Goal: Task Accomplishment & Management: Manage account settings

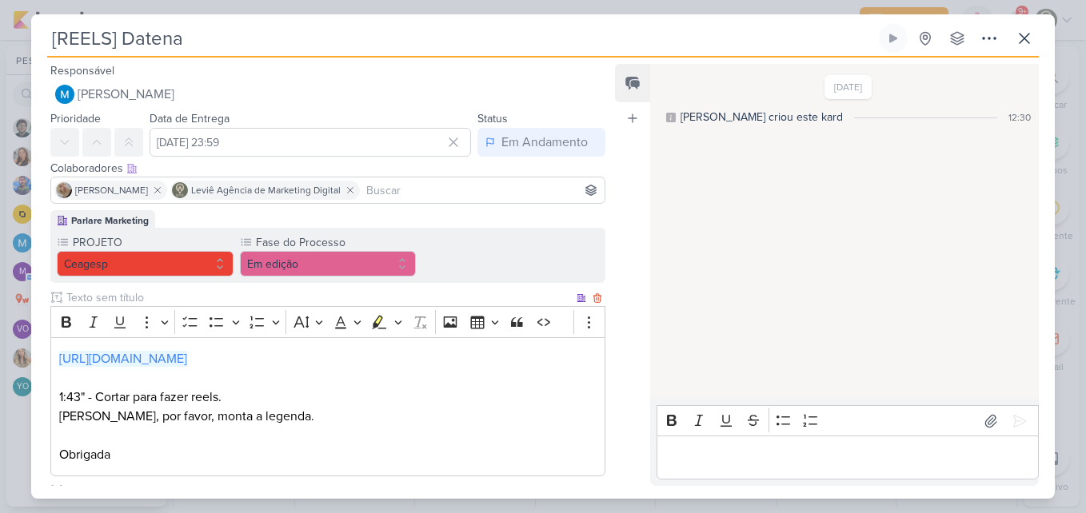
scroll to position [686, 0]
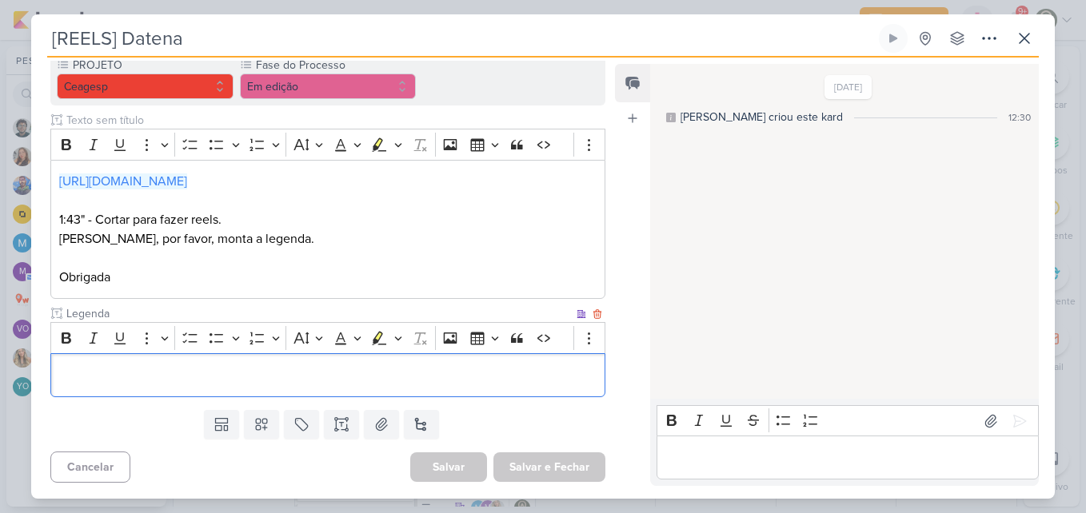
click at [166, 378] on p "Editor editing area: main" at bounding box center [327, 375] width 537 height 19
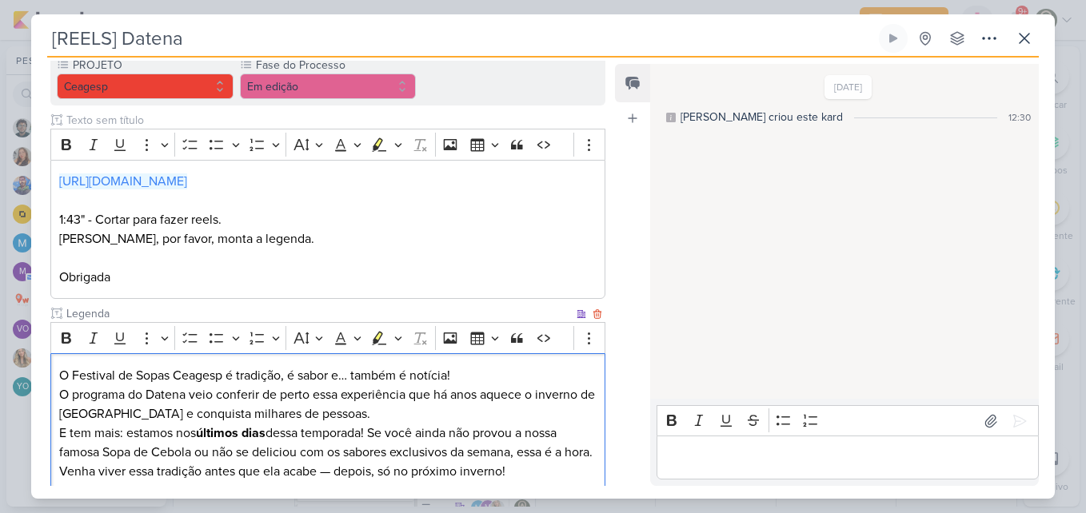
scroll to position [229, 0]
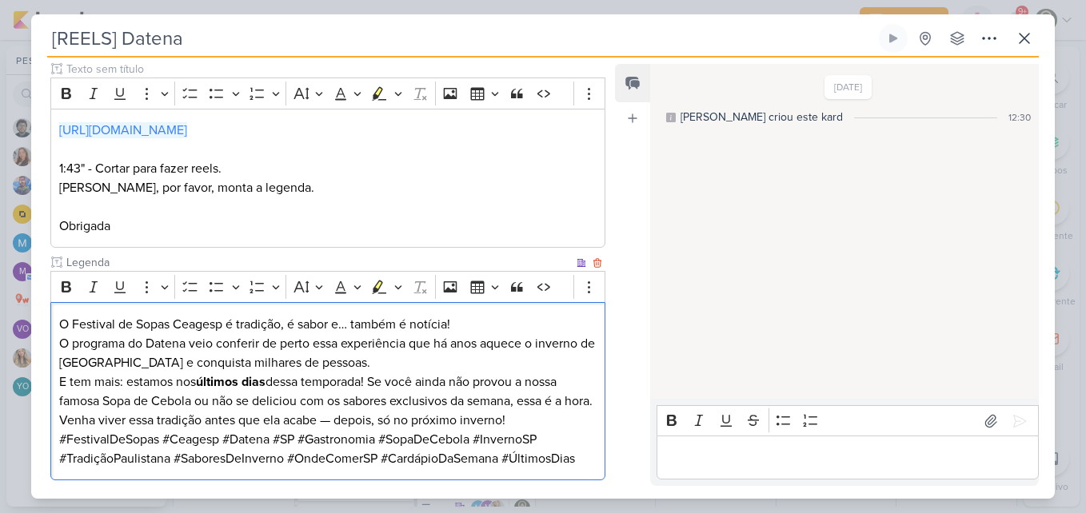
click at [470, 323] on p "O Festival de Sopas Ceagesp é tradição, é sabor e… também é notícia! O programa…" at bounding box center [327, 344] width 537 height 58
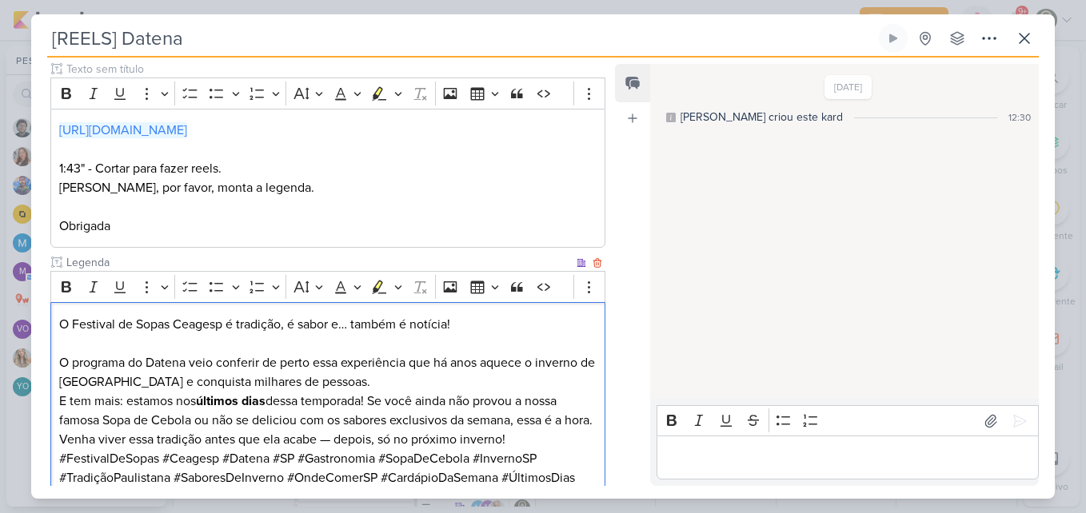
click at [453, 381] on p "⁠⁠⁠⁠⁠⁠⁠ O programa do Datena veio conferir de perto essa experiência que há ano…" at bounding box center [327, 363] width 537 height 58
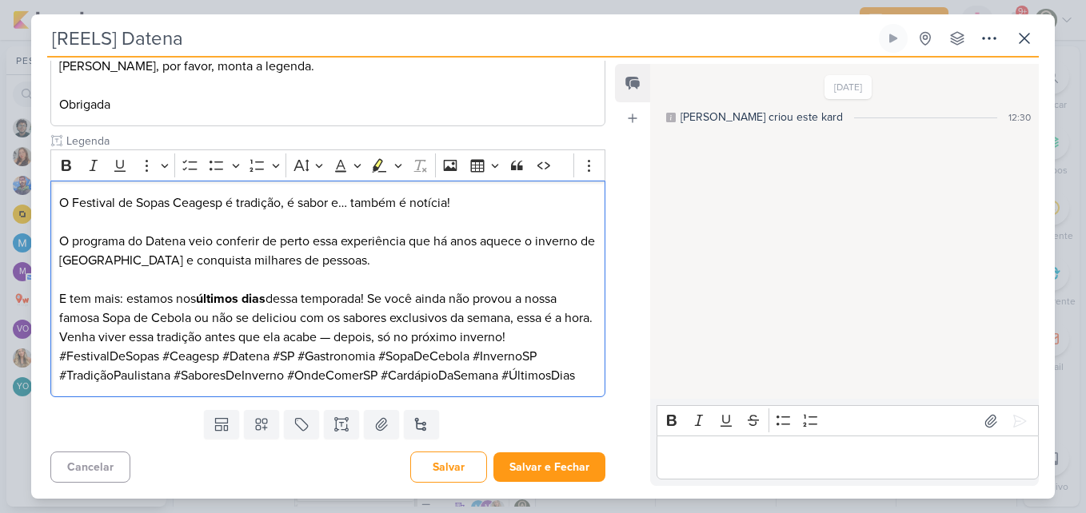
scroll to position [369, 0]
click at [490, 325] on p "E tem mais: estamos nos últimos dias dessa temporada! Se você ainda não provou …" at bounding box center [327, 309] width 537 height 38
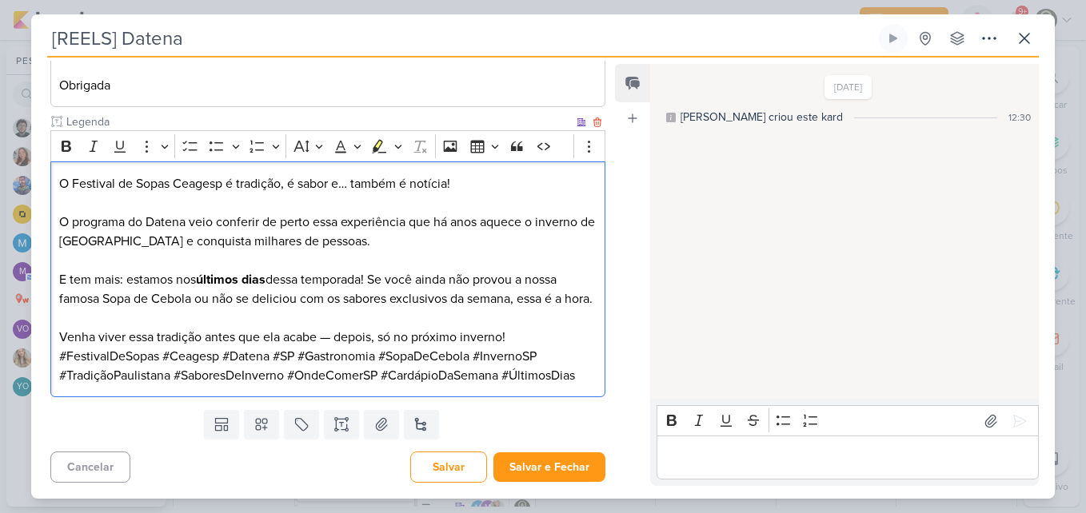
click at [540, 347] on p "Venha viver essa tradição antes que ela acabe — depois, só no próximo inverno!" at bounding box center [327, 337] width 537 height 19
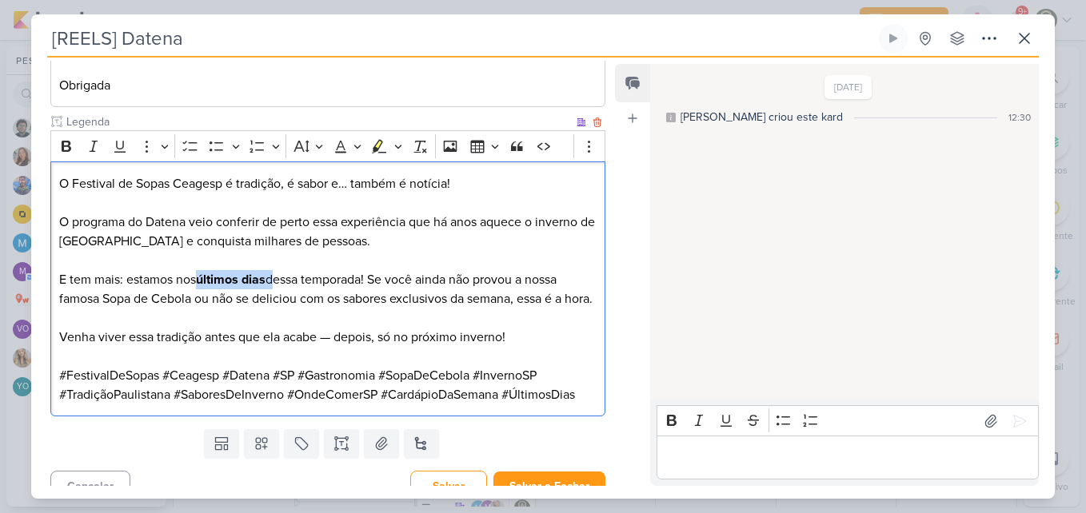
drag, startPoint x: 198, startPoint y: 279, endPoint x: 274, endPoint y: 282, distance: 76.0
click at [274, 282] on p "E tem mais: estamos nos últimos dias dessa temporada! Se você ainda não provou …" at bounding box center [327, 289] width 537 height 38
click at [69, 148] on icon "Editor toolbar" at bounding box center [67, 146] width 10 height 11
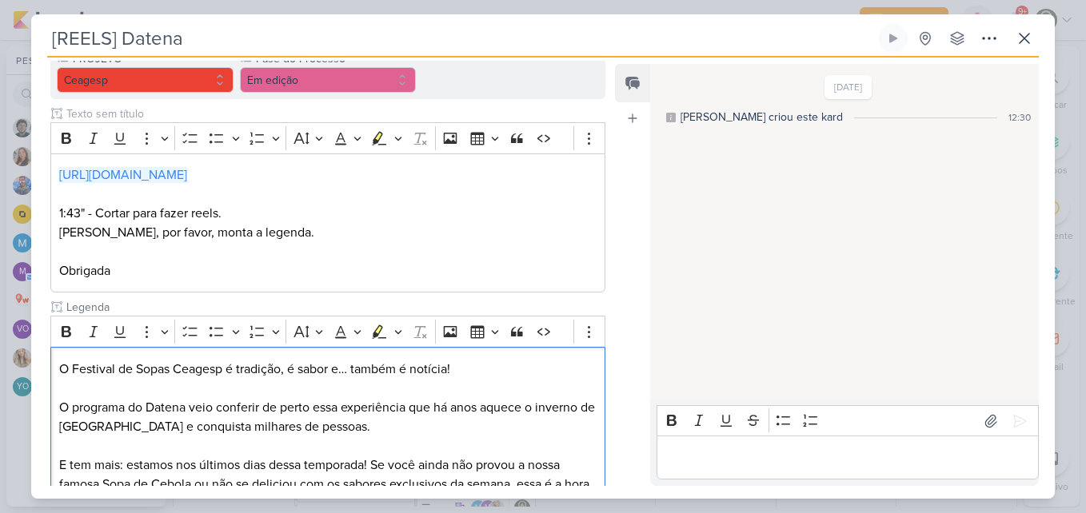
scroll to position [408, 0]
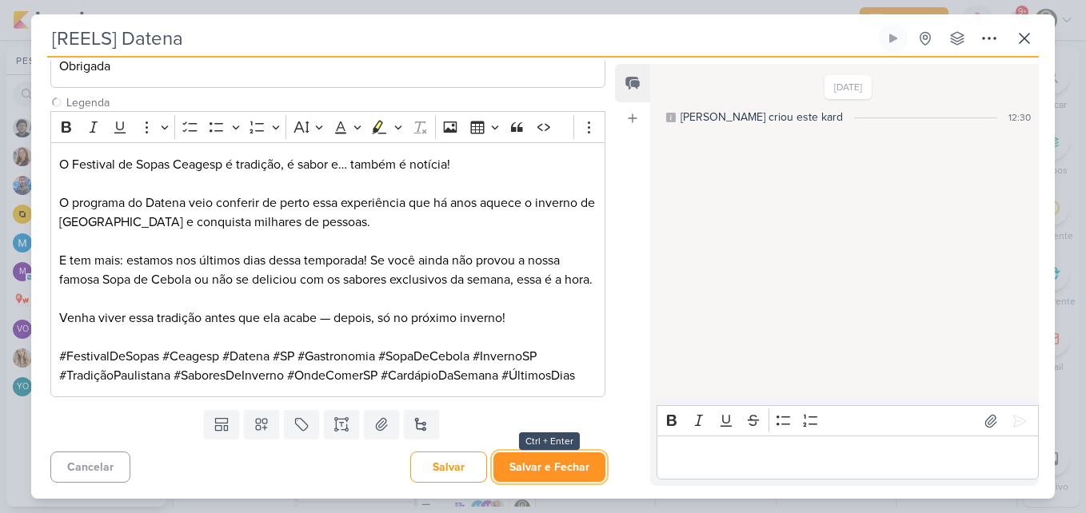
click at [529, 474] on button "Salvar e Fechar" at bounding box center [549, 468] width 112 height 30
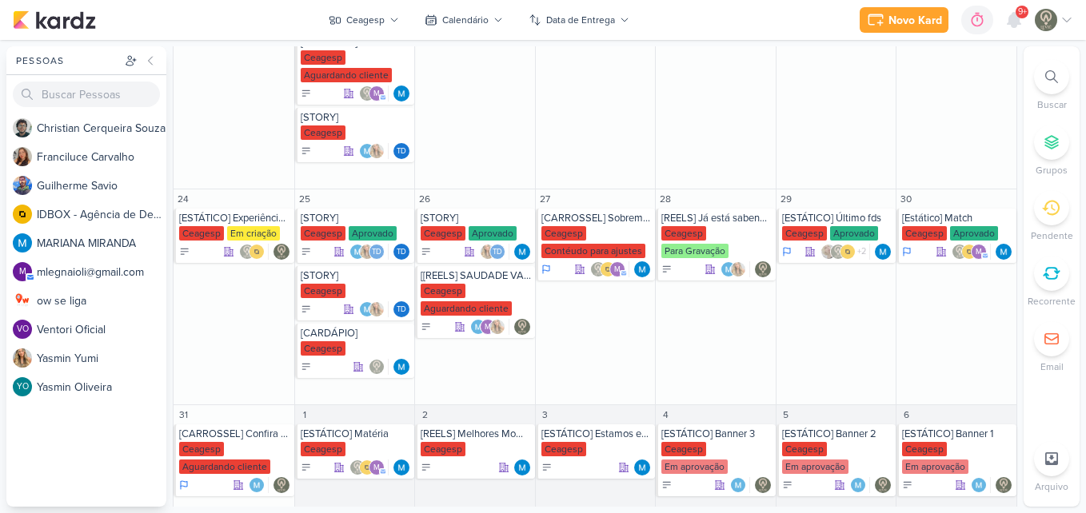
scroll to position [884, 0]
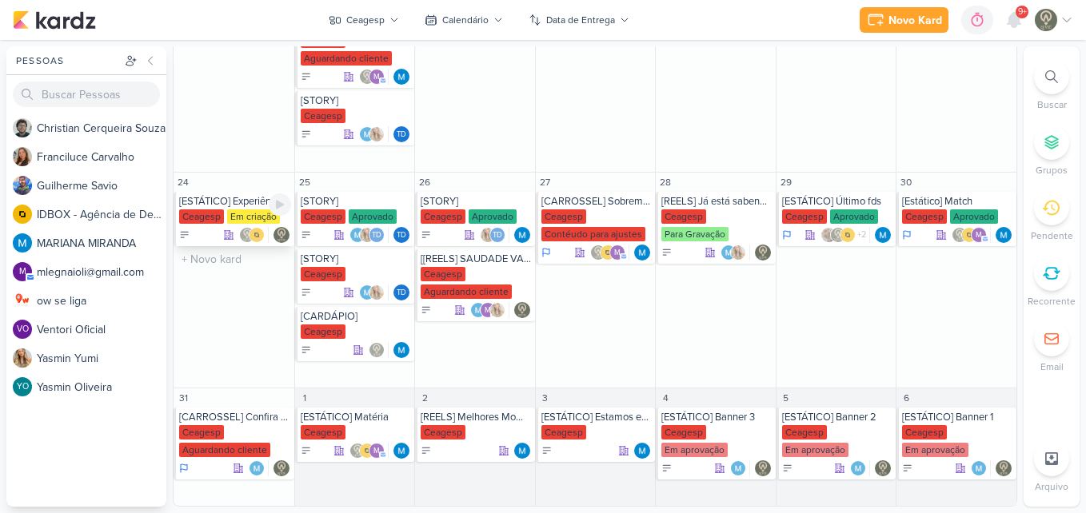
click at [230, 206] on div "[ESTÁTICO] Experiência Gastronômica" at bounding box center [235, 201] width 112 height 13
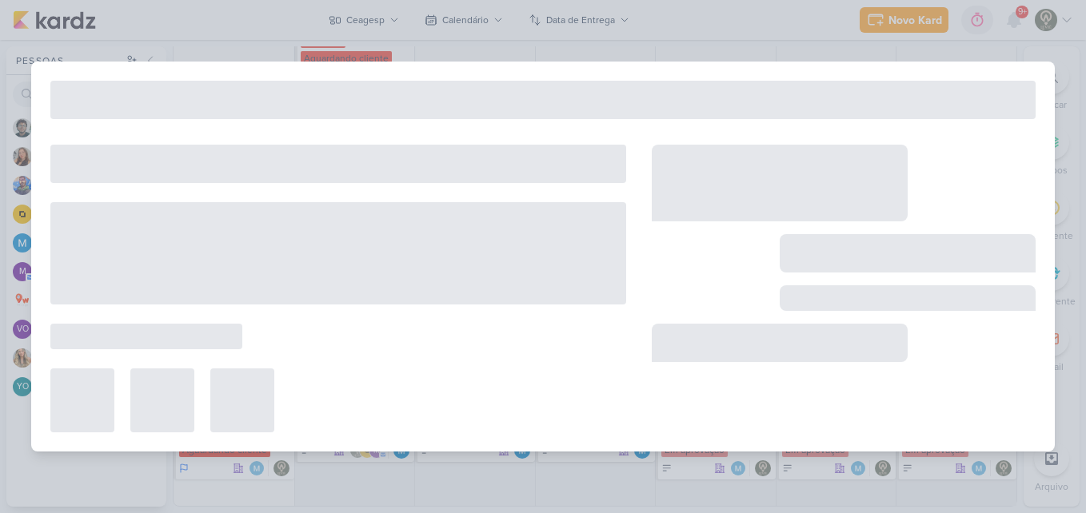
type input "[ESTÁTICO] Experiência Gastronômica"
type input "[DATE] 23:59"
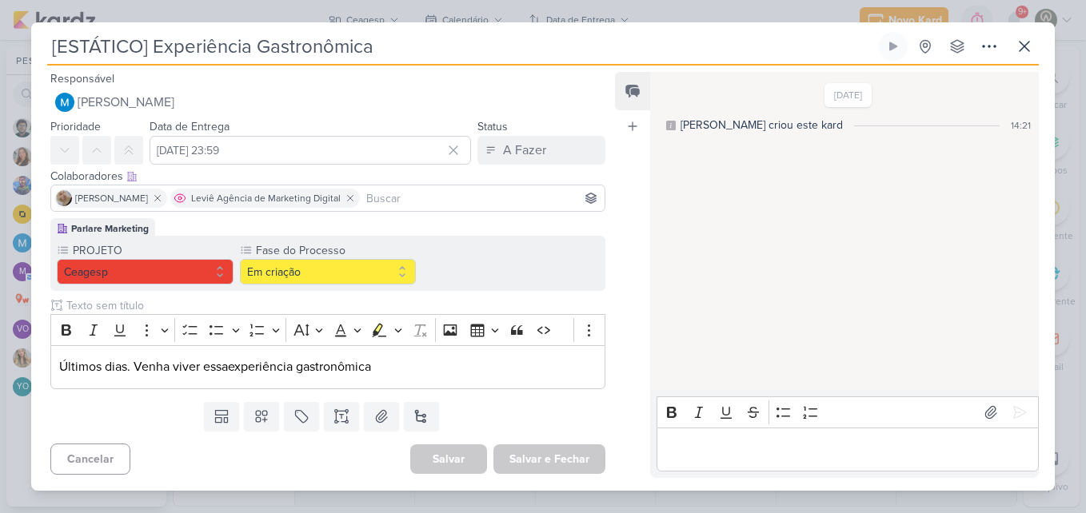
scroll to position [0, 0]
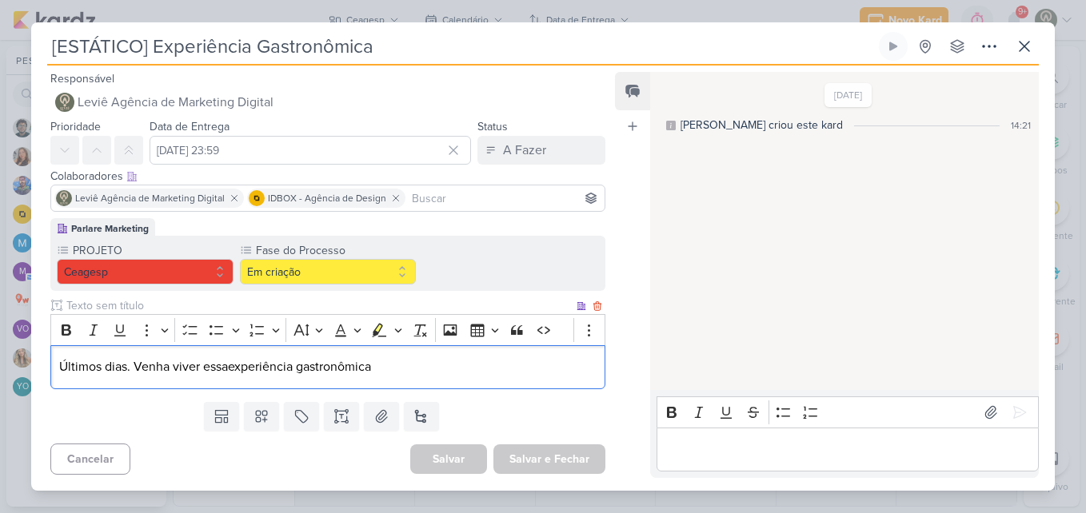
click at [280, 378] on div "Últimos dias. Venha viver essa experiência gastronômica" at bounding box center [327, 367] width 555 height 44
click at [192, 303] on input "text" at bounding box center [318, 306] width 510 height 17
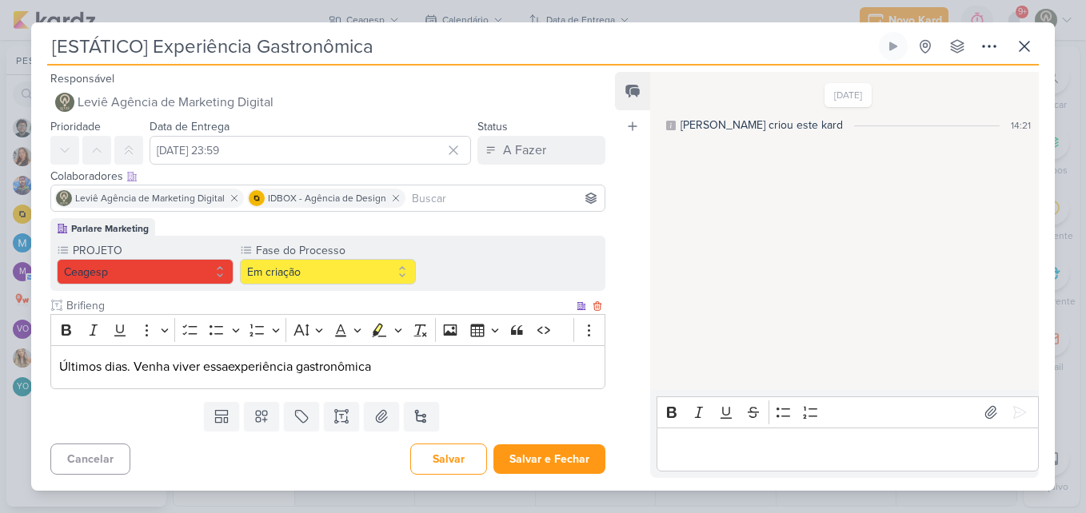
type input "Brifieng"
click at [382, 360] on p "Últimos dias. Venha viver essa experiência gastronômica" at bounding box center [327, 366] width 537 height 19
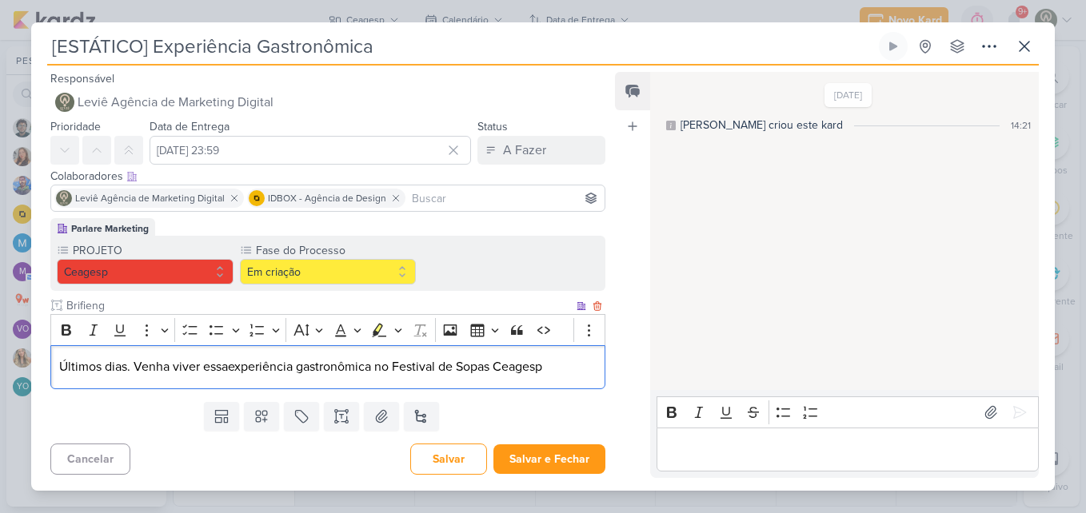
click at [135, 366] on p "Últimos dias. Venha viver essa experiência gastronômica no Festival de Sopas Ce…" at bounding box center [327, 366] width 537 height 19
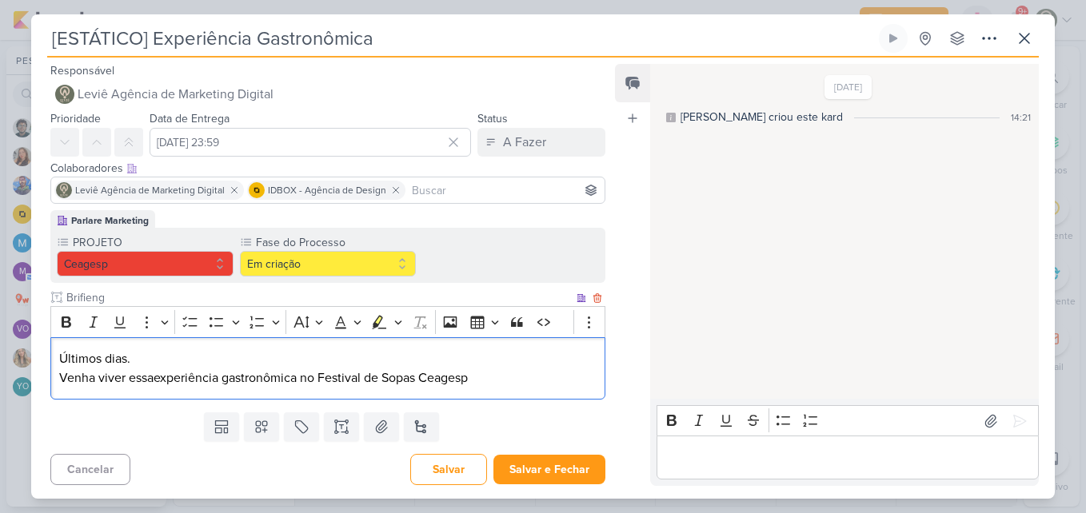
click at [61, 359] on p "Últimos dias." at bounding box center [327, 358] width 537 height 19
click at [59, 378] on p "Venha viver essa experiência gastronômica no Festival de Sopas Ceagesp" at bounding box center [327, 378] width 537 height 19
click at [529, 376] on p "Texto: Venha viver essa experiência gastronômica no Festival de Sopas Ceagesp" at bounding box center [327, 378] width 537 height 19
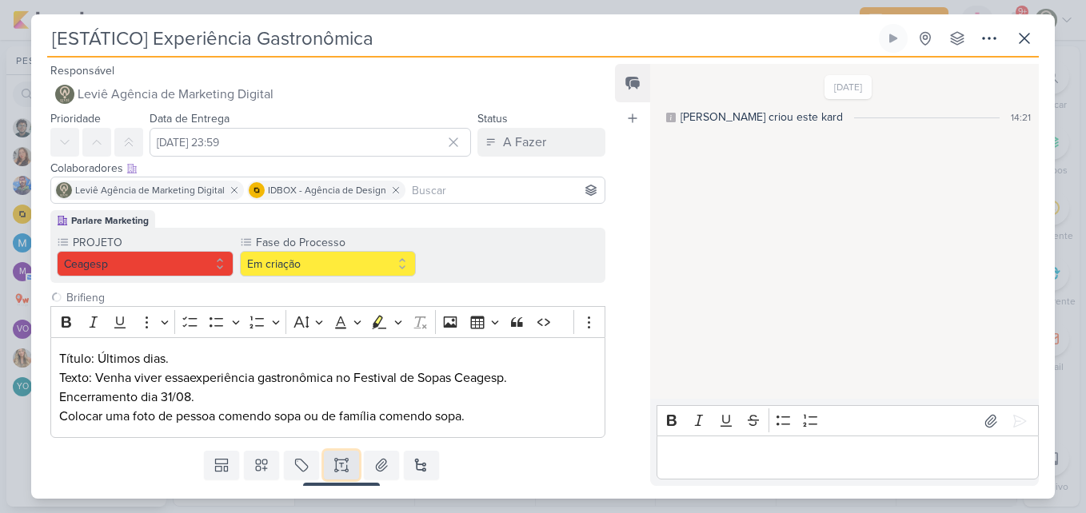
click at [333, 463] on icon at bounding box center [341, 465] width 16 height 16
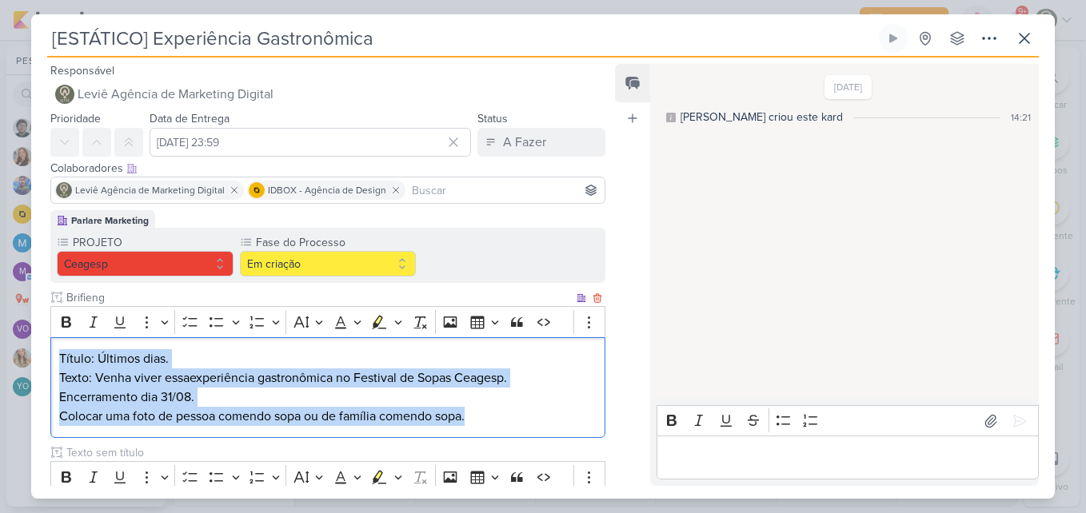
drag, startPoint x: 60, startPoint y: 354, endPoint x: 538, endPoint y: 437, distance: 485.3
click at [538, 437] on div "Título: Últimos dias. Texto: Venha viver essa experiência gastronômica no Festi…" at bounding box center [327, 388] width 555 height 102
copy div "Título: Últimos dias. Texto: Venha viver essa experiência gastronômica no Festi…"
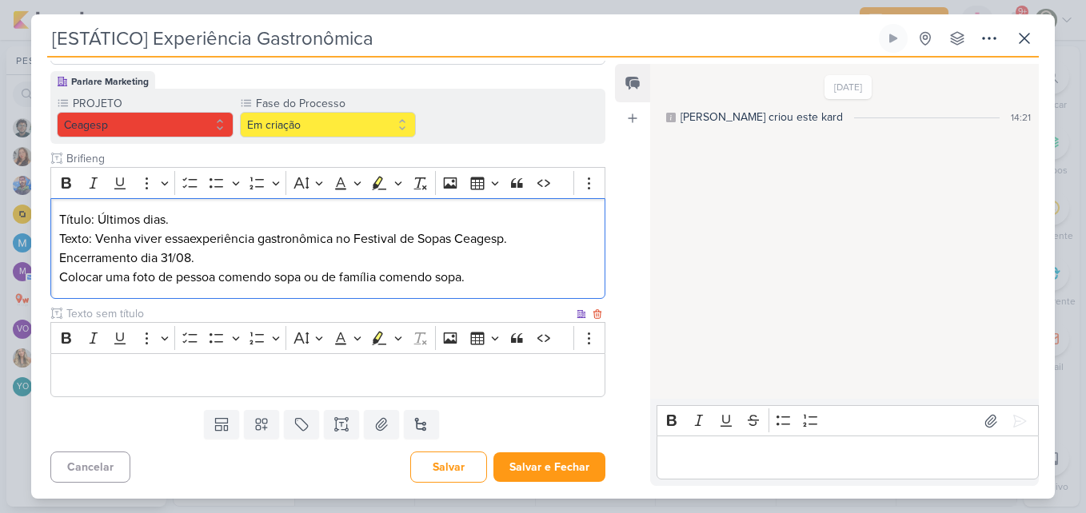
click at [448, 378] on p "Editor editing area: main" at bounding box center [327, 375] width 537 height 19
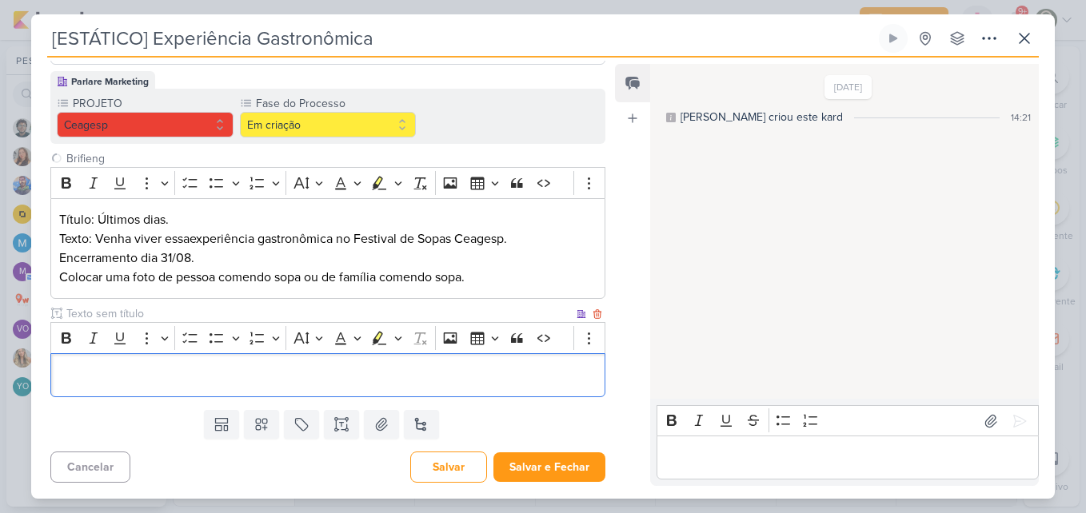
scroll to position [190, 0]
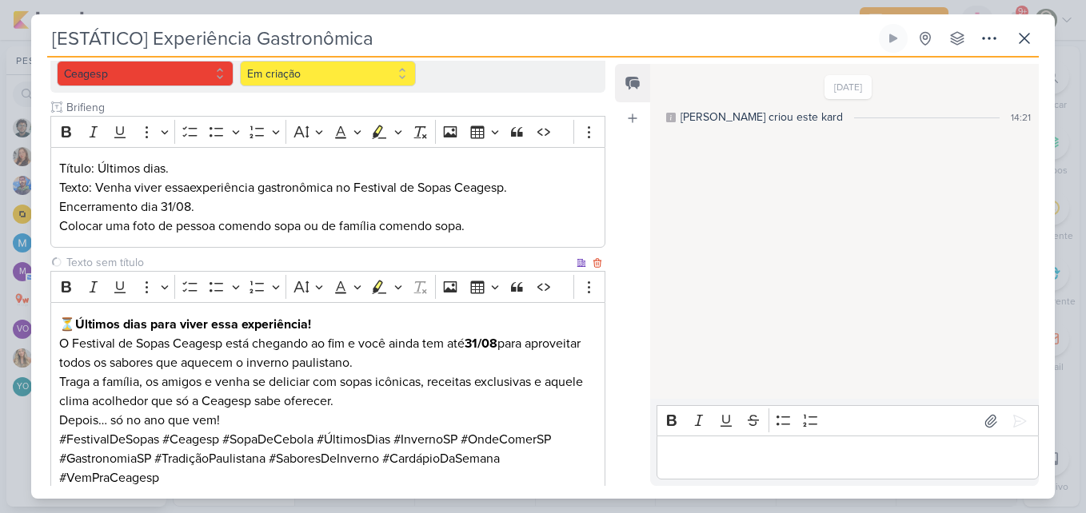
click at [247, 259] on input "text" at bounding box center [318, 262] width 510 height 17
type input "Legenda"
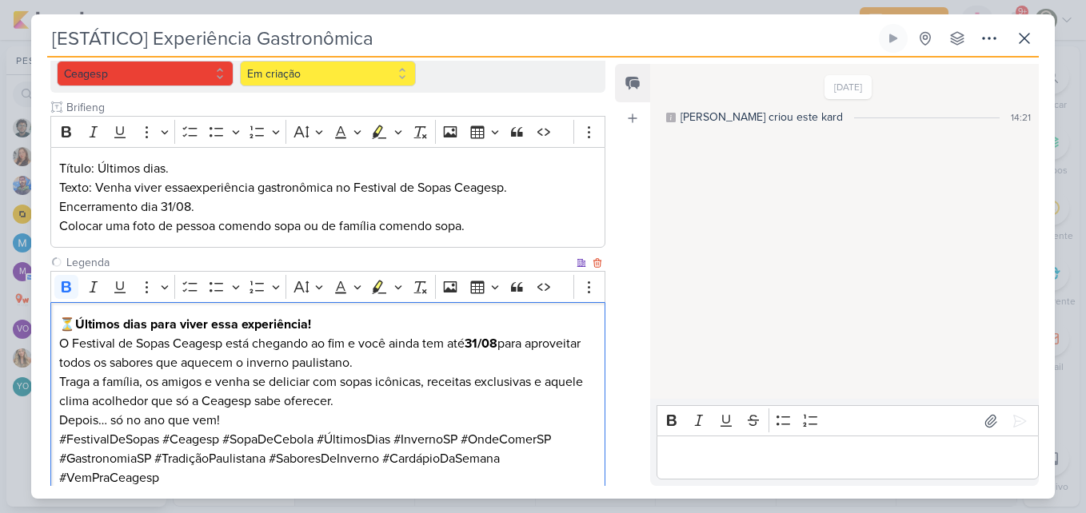
click at [337, 319] on p "⏳ Últimos dias para viver essa experiência! O Festival de Sopas Ceagesp está ch…" at bounding box center [327, 344] width 537 height 58
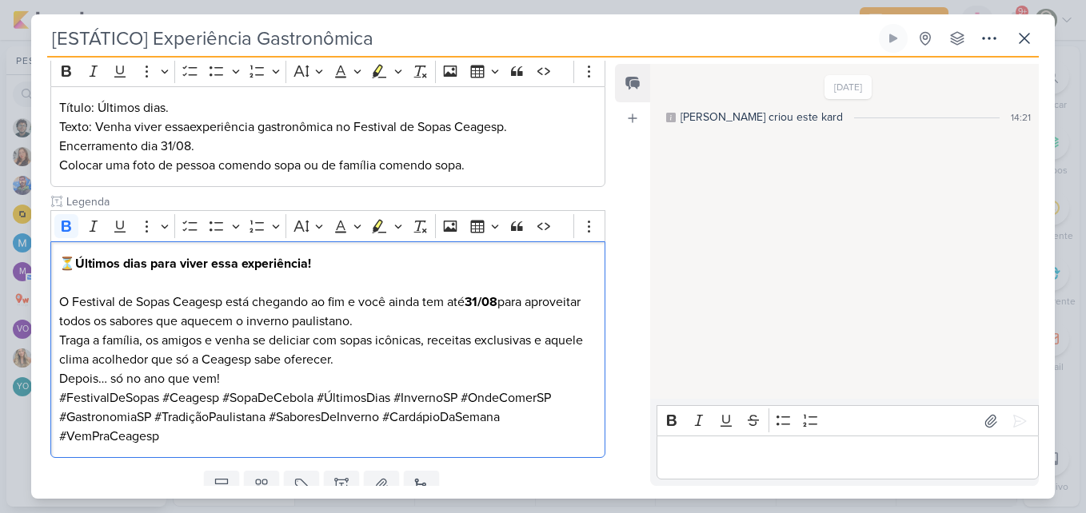
scroll to position [256, 0]
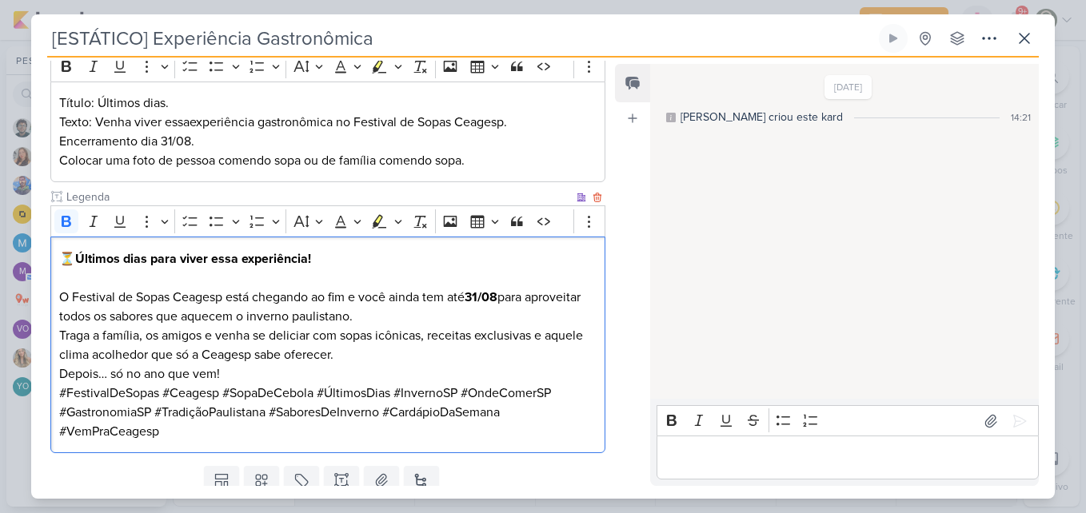
click at [497, 323] on p "⁠⁠⁠⁠⁠⁠⁠ O Festival de Sopas Ceagesp está chegando ao fim e você ainda tem até 3…" at bounding box center [327, 298] width 537 height 58
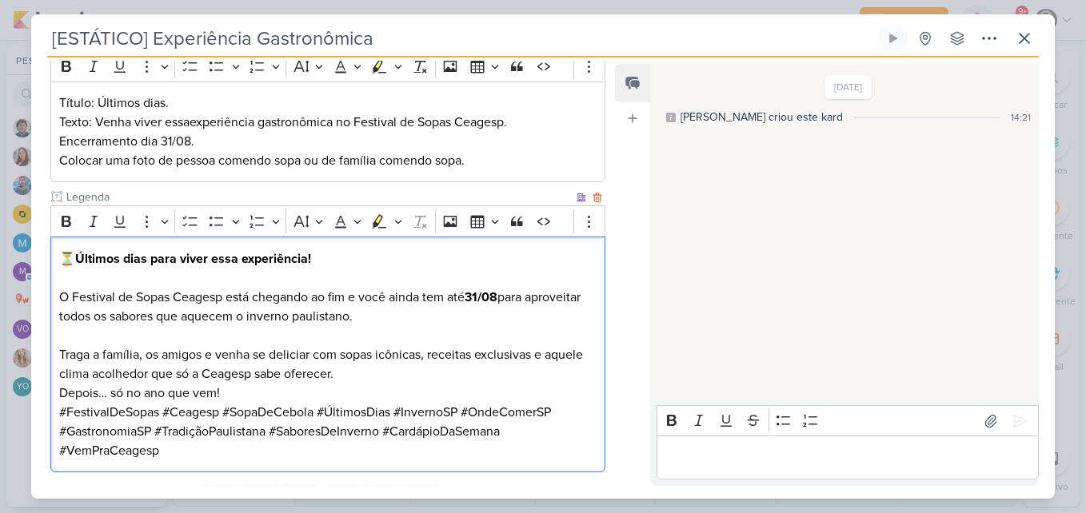
click at [487, 373] on p "Traga a família, os amigos e venha se deliciar com sopas icônicas, receitas exc…" at bounding box center [327, 364] width 537 height 38
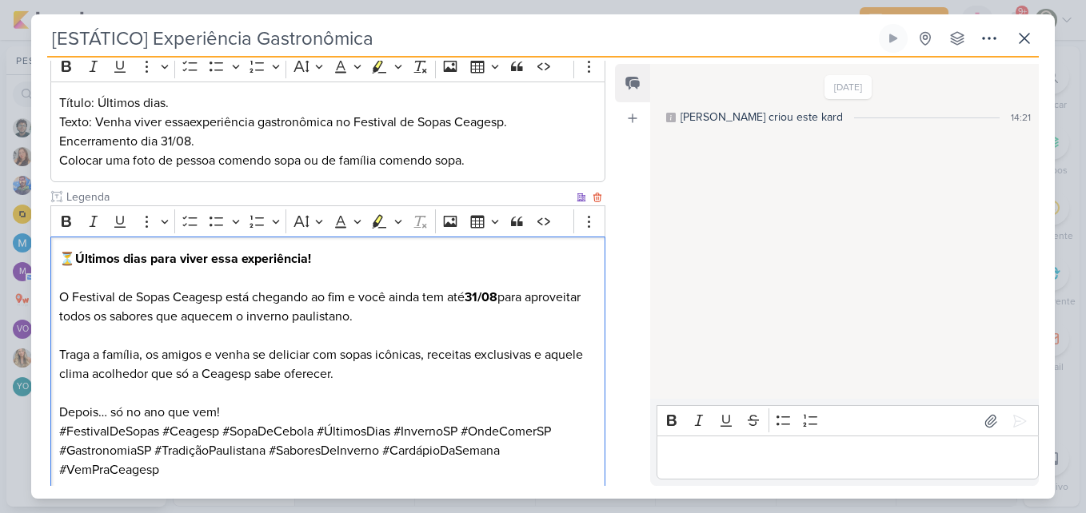
click at [475, 412] on p "Depois… só no ano que vem!" at bounding box center [327, 412] width 537 height 19
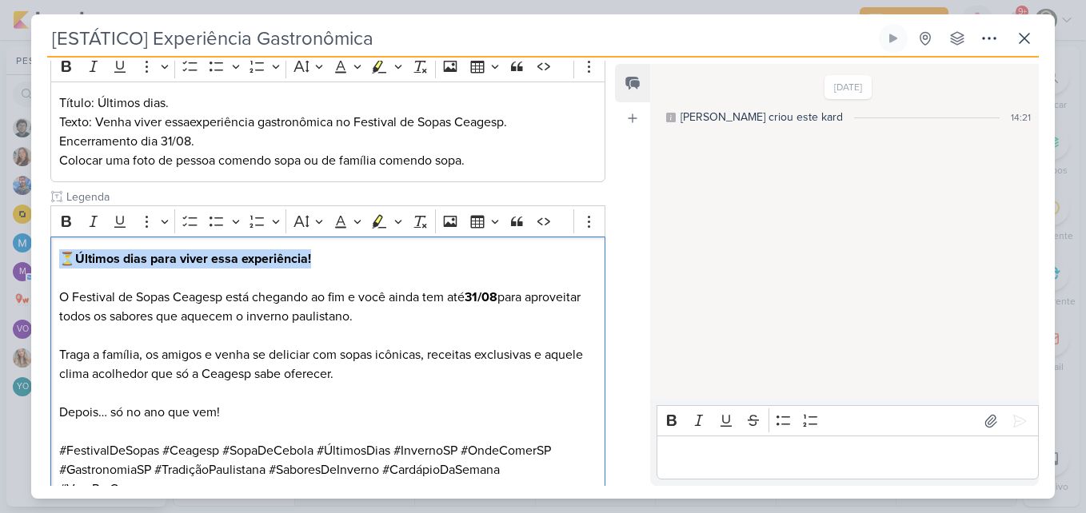
drag, startPoint x: 381, startPoint y: 258, endPoint x: 40, endPoint y: 246, distance: 341.7
click at [40, 246] on div "Parlare Marketing PROJETO [GEOGRAPHIC_DATA] Fase do Processo" at bounding box center [321, 235] width 581 height 563
click at [65, 217] on icon "Editor toolbar" at bounding box center [67, 221] width 10 height 11
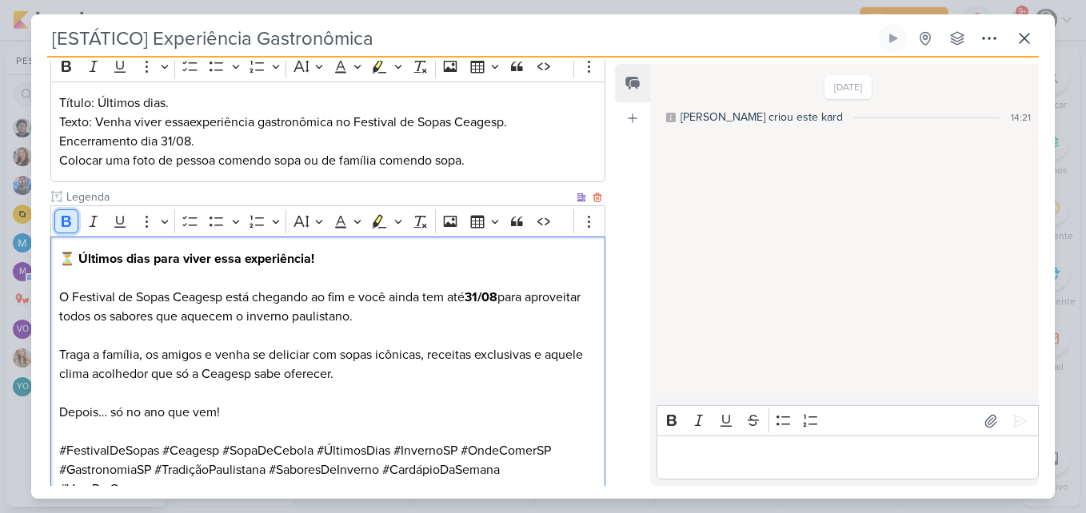
click at [65, 217] on icon "Editor toolbar" at bounding box center [67, 221] width 10 height 11
click at [289, 443] on p "#FestivalDeSopas #Ceagesp #SopaDeCebola #ÚltimosDias #InvernoSP #OndeComerSP #G…" at bounding box center [327, 470] width 537 height 58
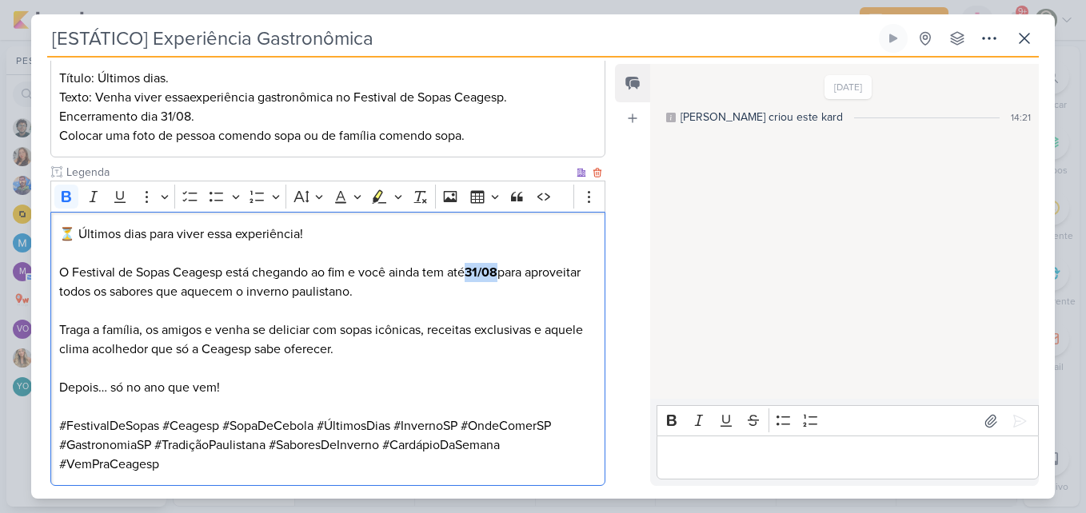
drag, startPoint x: 503, startPoint y: 271, endPoint x: 473, endPoint y: 272, distance: 30.4
click at [473, 272] on strong "31/08" at bounding box center [481, 273] width 33 height 16
click at [69, 194] on icon "Editor toolbar" at bounding box center [67, 196] width 10 height 11
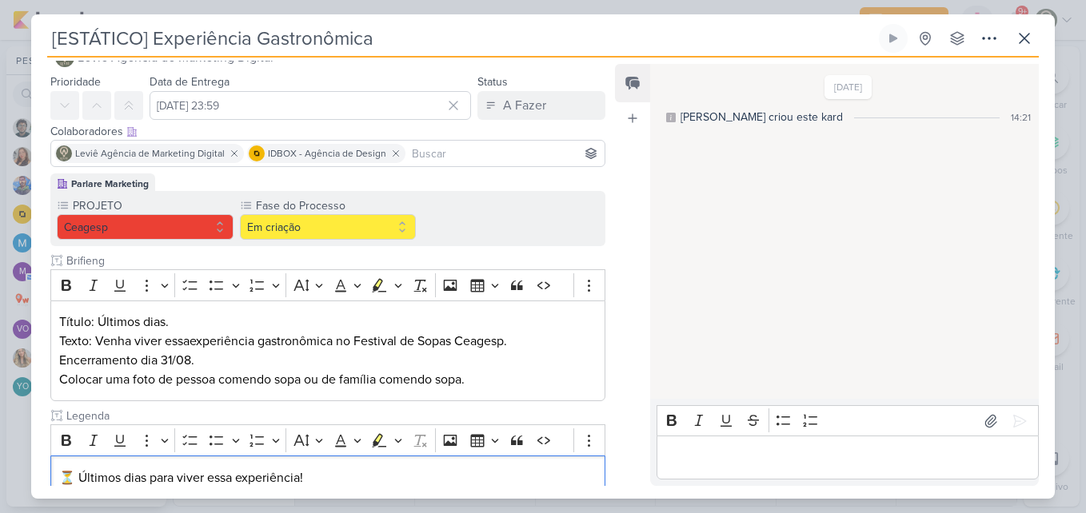
scroll to position [32, 0]
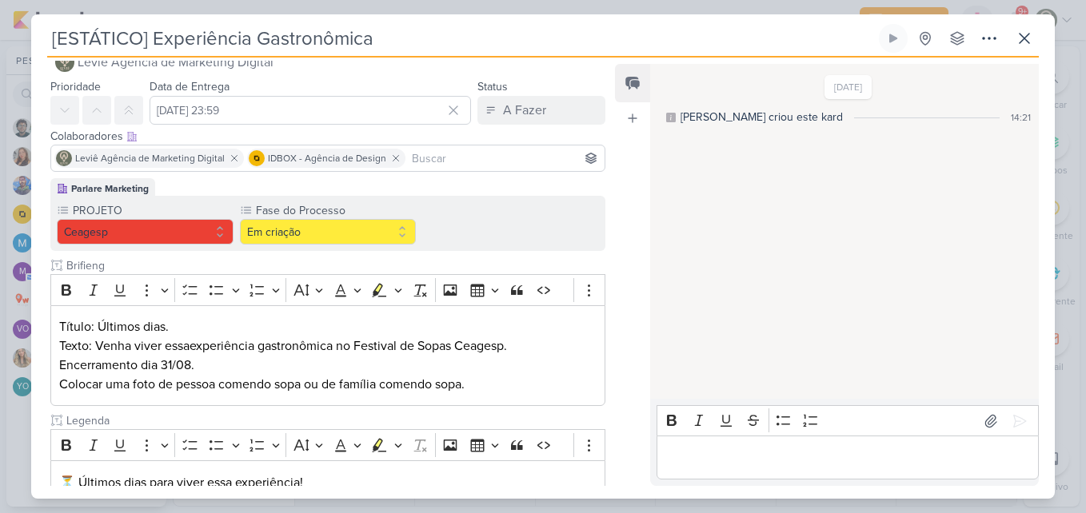
click at [511, 158] on input at bounding box center [505, 158] width 193 height 19
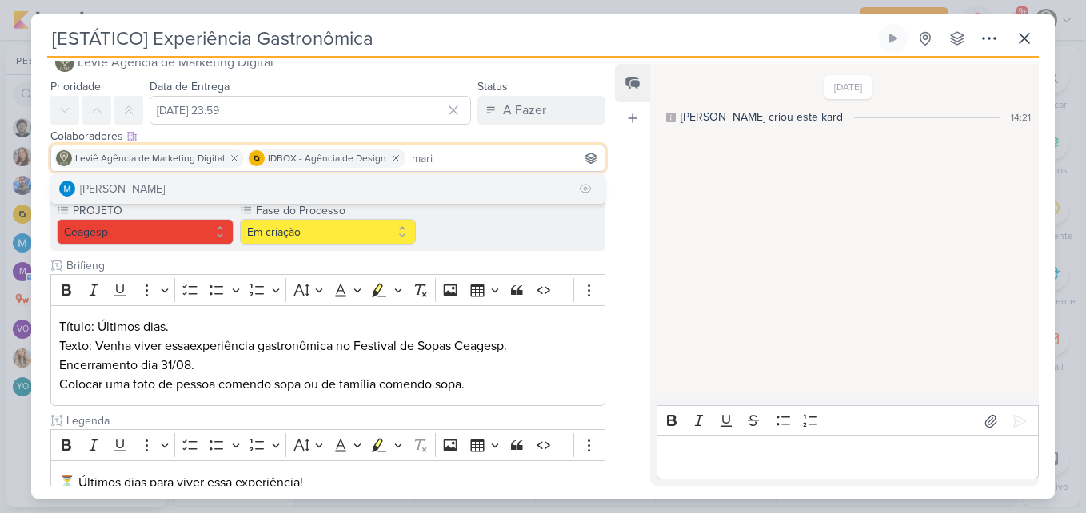
type input "mari"
click at [508, 182] on button "[PERSON_NAME]" at bounding box center [327, 188] width 553 height 29
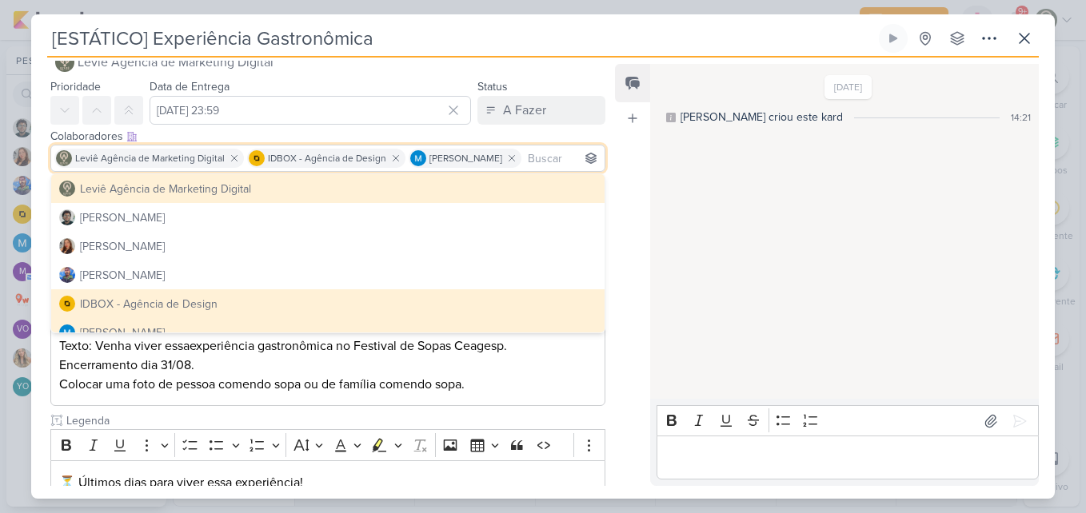
scroll to position [369, 0]
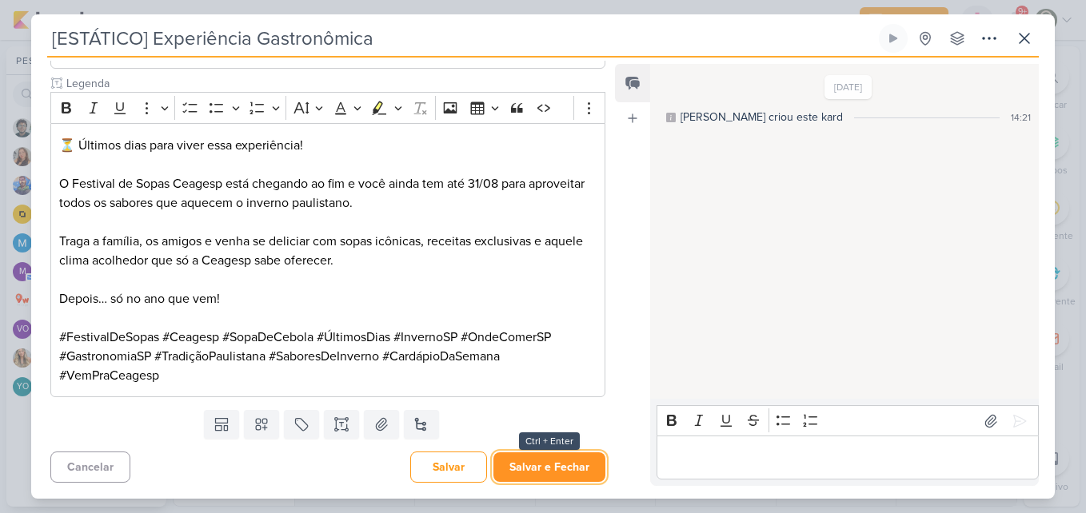
click at [582, 461] on button "Salvar e Fechar" at bounding box center [549, 468] width 112 height 30
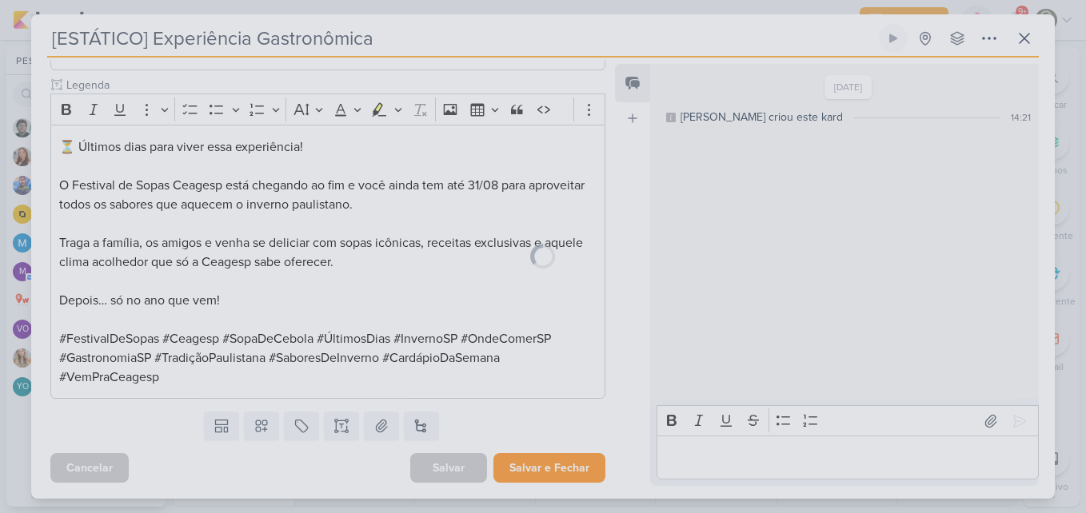
scroll to position [368, 0]
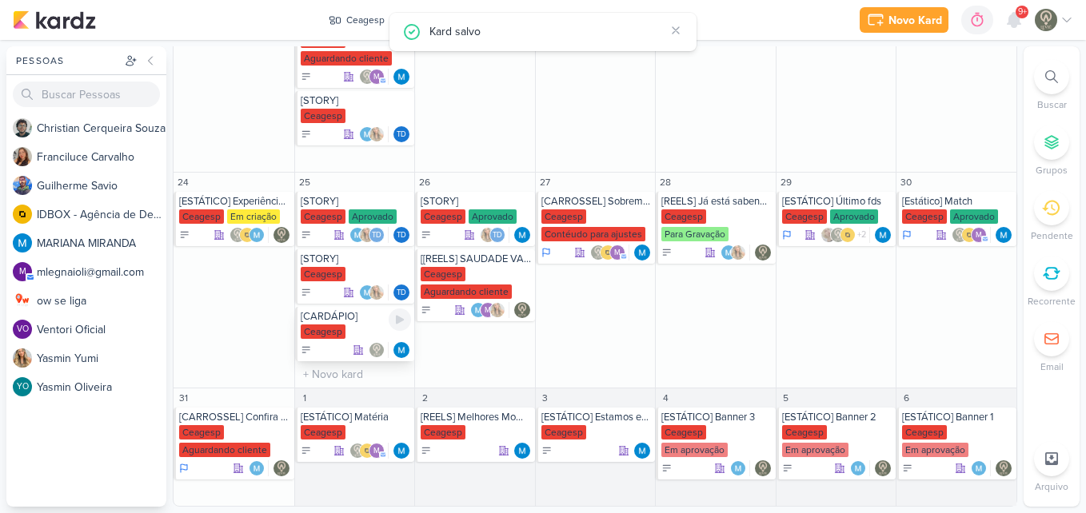
click at [357, 324] on div "[CARDÁPIO] [GEOGRAPHIC_DATA]" at bounding box center [355, 334] width 120 height 54
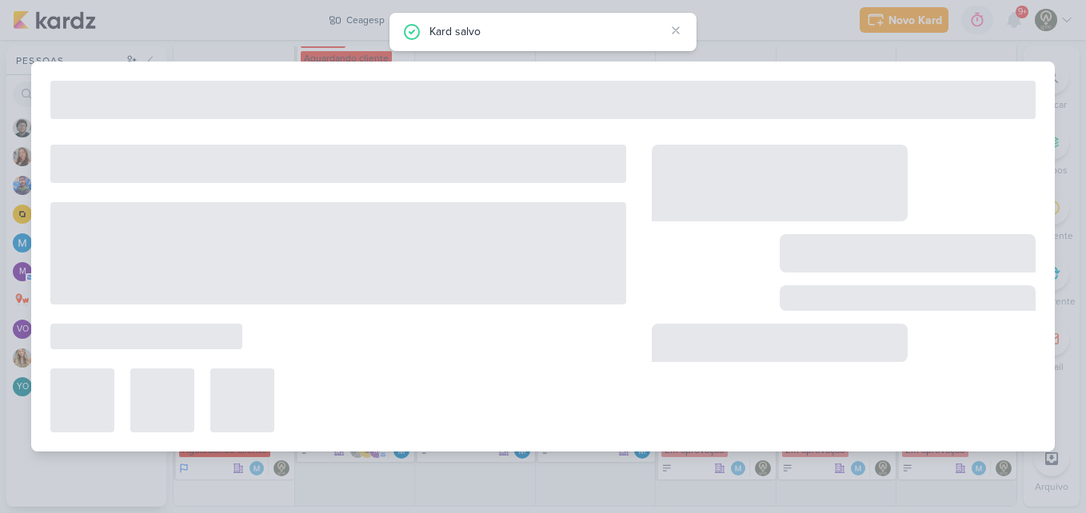
type input "[CARDÁPIO]"
type input "[DATE] 23:59"
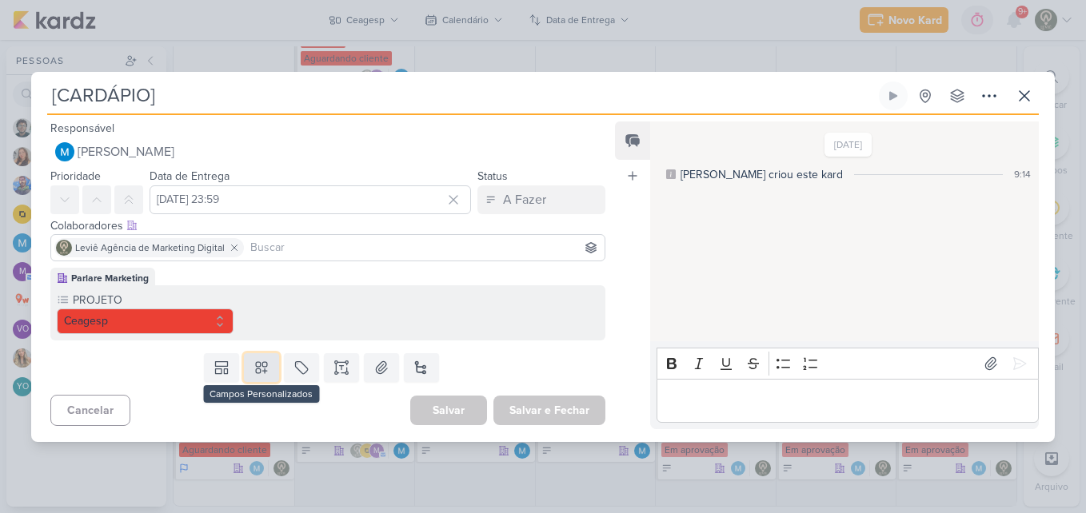
click at [265, 365] on icon at bounding box center [262, 368] width 16 height 16
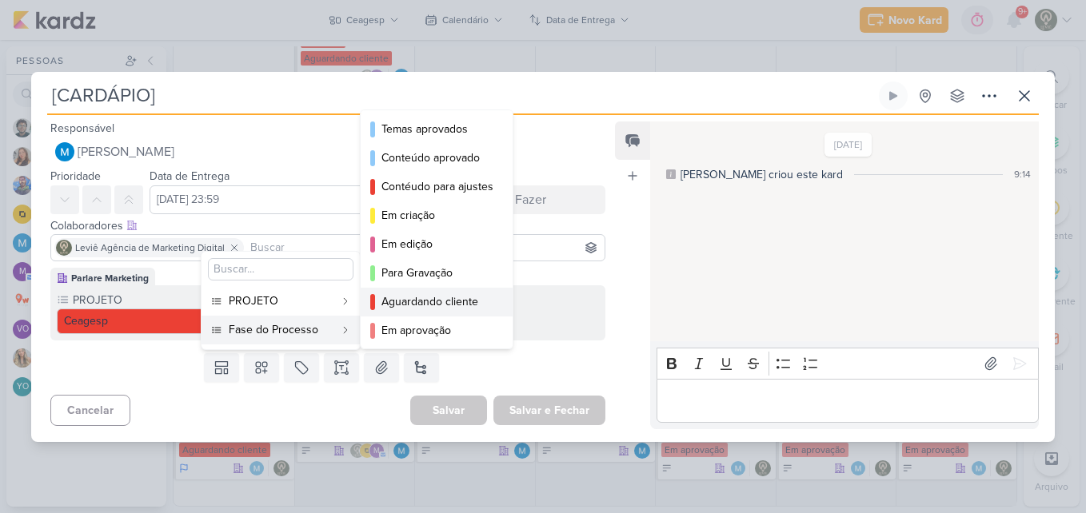
click at [391, 306] on div "Aguardando cliente" at bounding box center [437, 302] width 112 height 17
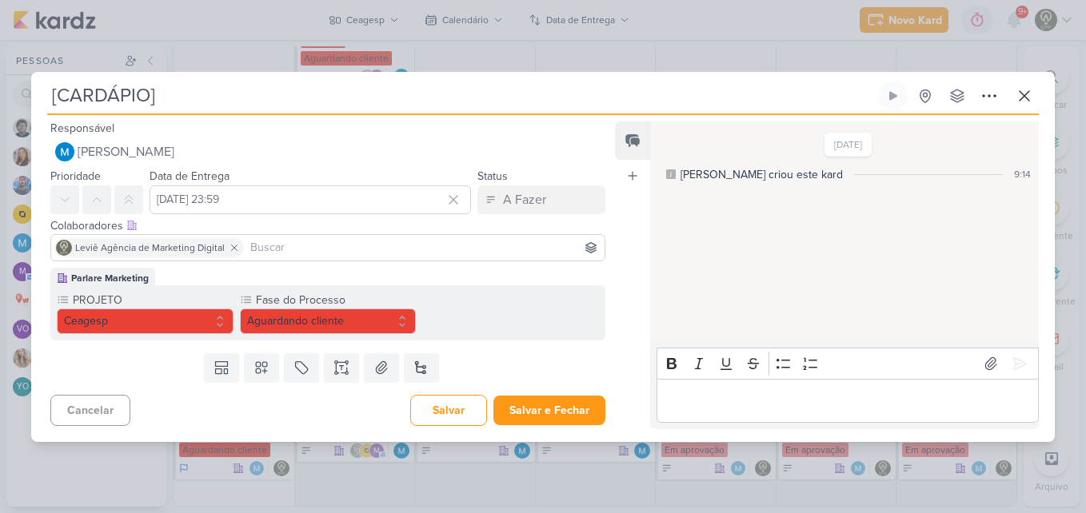
click at [346, 250] on input at bounding box center [424, 247] width 354 height 19
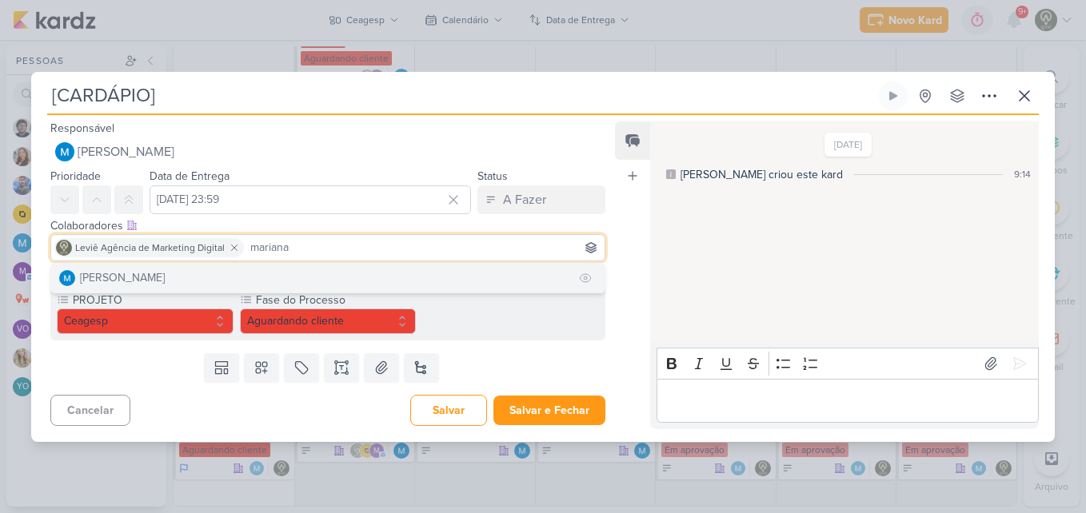
type input "mariana"
click at [334, 276] on button "[PERSON_NAME]" at bounding box center [327, 278] width 553 height 29
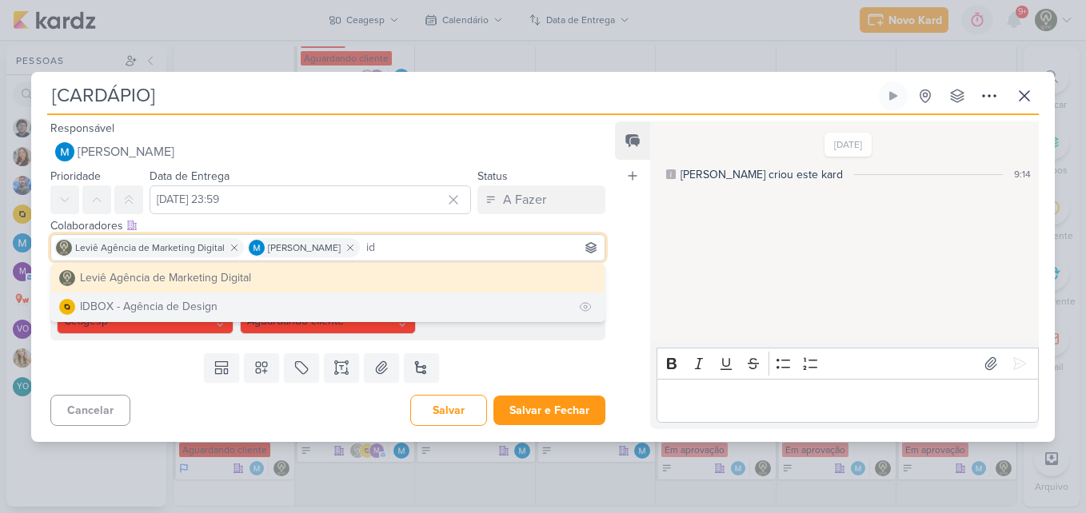
type input "id"
click at [299, 302] on button "IDBOX - Agência de Design" at bounding box center [327, 307] width 553 height 29
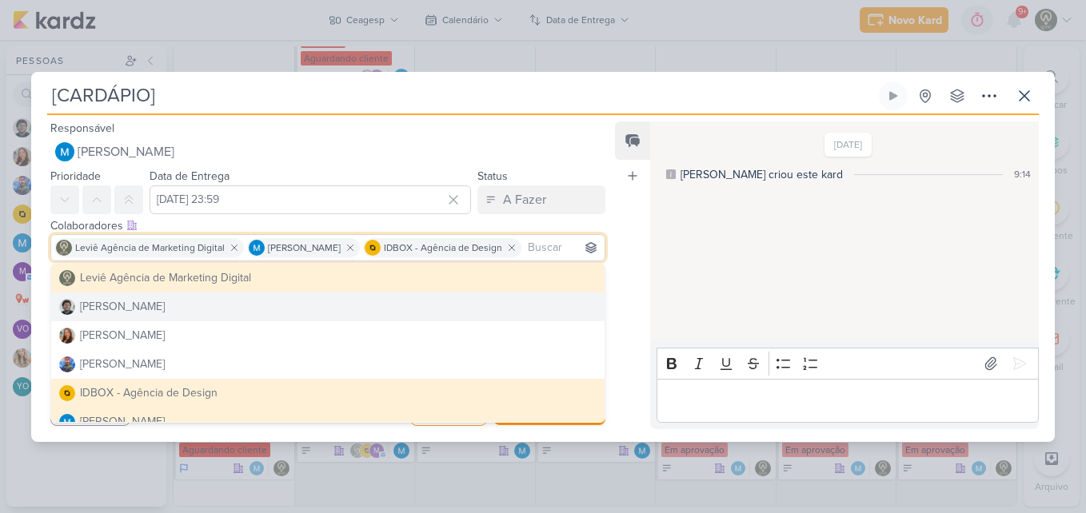
click at [630, 325] on div "Feed Atrelar email Solte o email para atrelar ao kard" at bounding box center [632, 276] width 35 height 308
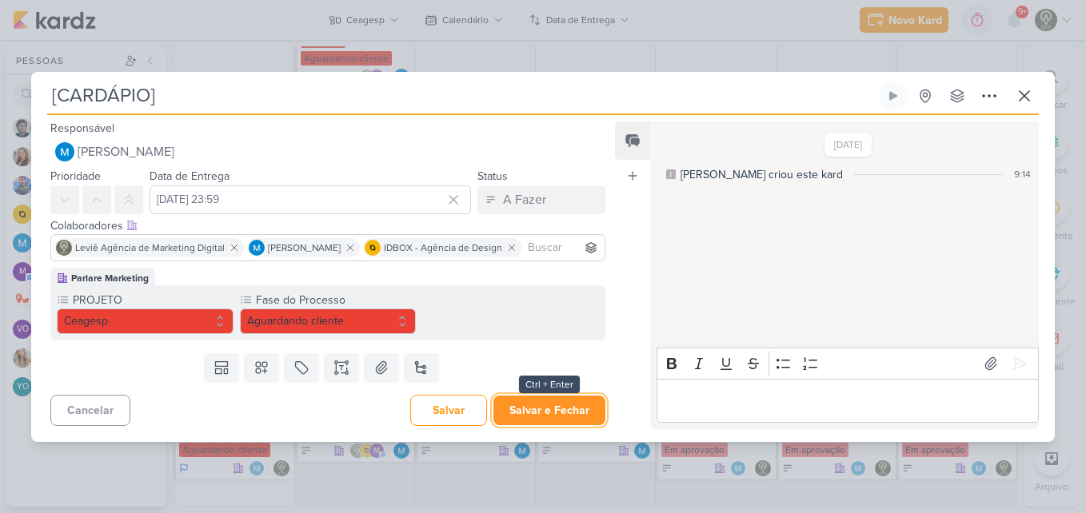
click at [548, 414] on button "Salvar e Fechar" at bounding box center [549, 411] width 112 height 30
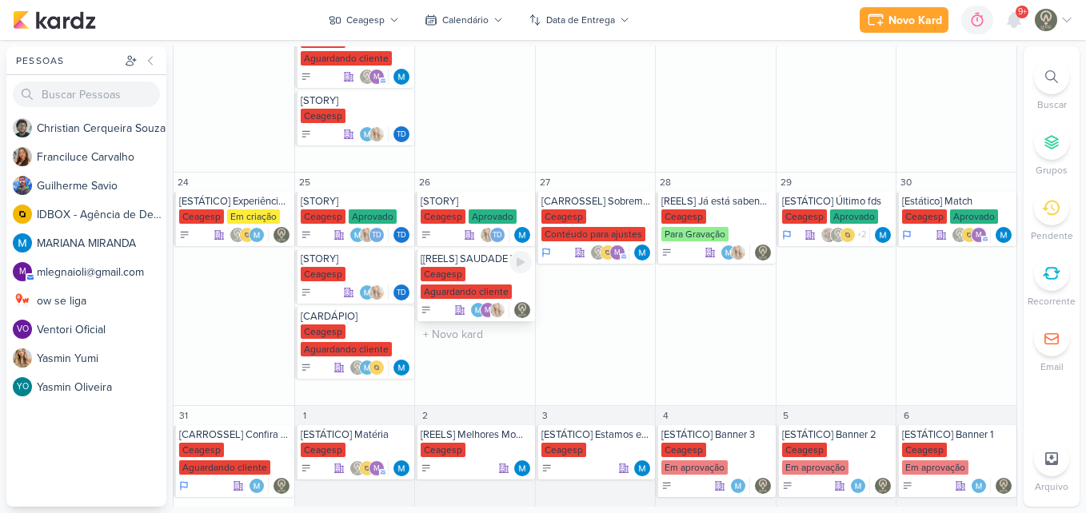
click at [464, 280] on div "Ceagesp Aguardando cliente" at bounding box center [476, 284] width 111 height 34
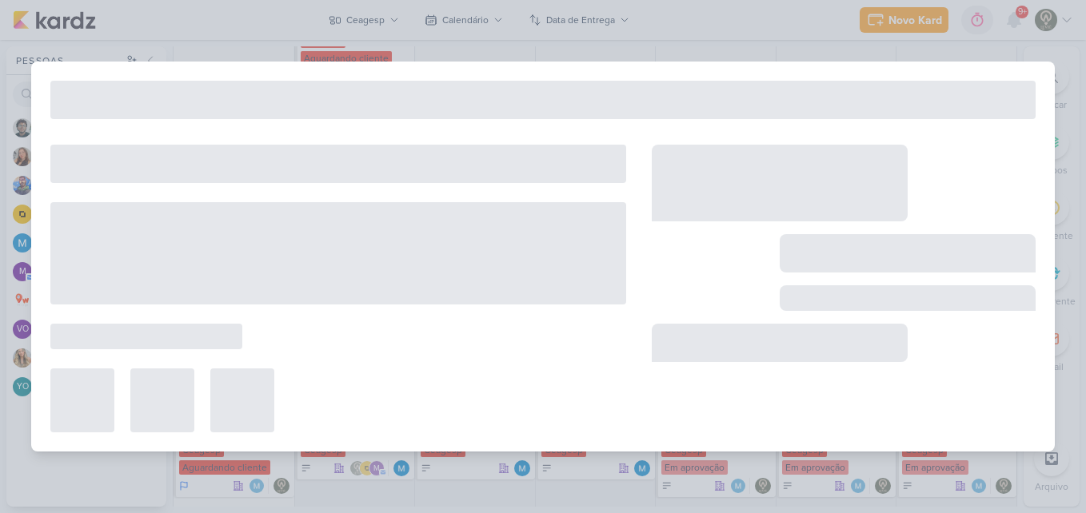
type input "[[REELS] SAUDADE VAI BATER, MAS A GENTE TEM UM PLANO!"
type input "[DATE] 23:59"
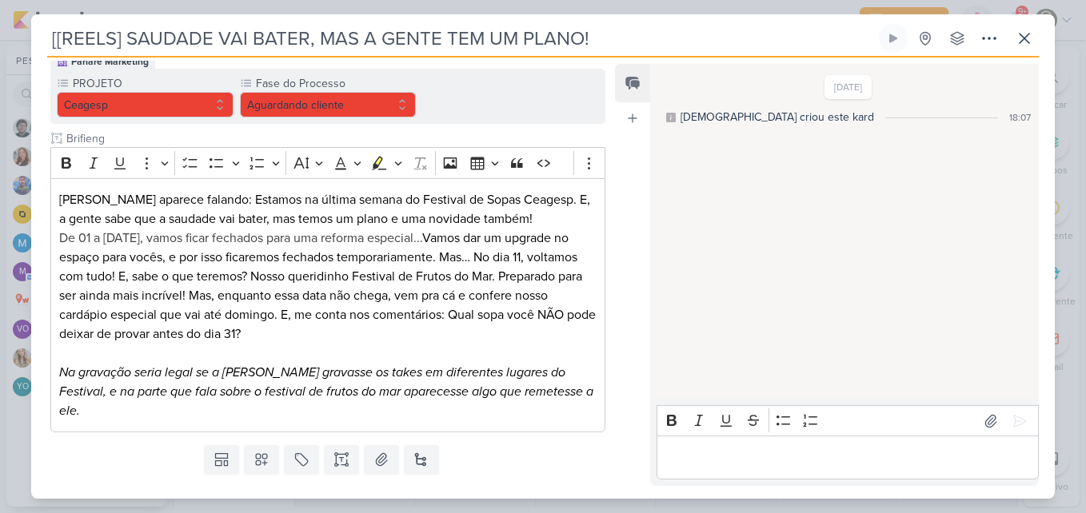
scroll to position [175, 0]
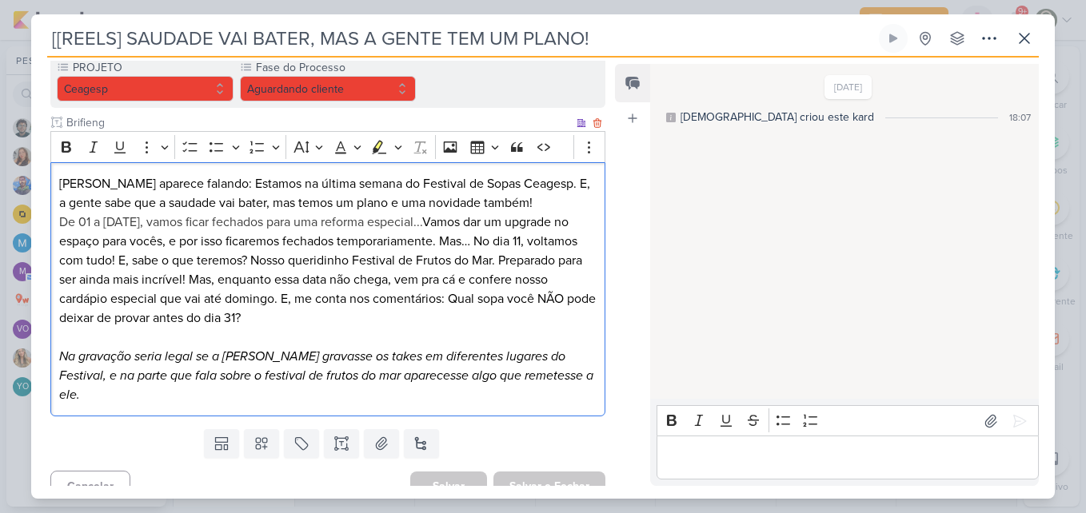
click at [320, 257] on p "De 01 a [DATE], vamos ficar fechados para uma reforma especial... Vamos dar um …" at bounding box center [327, 270] width 537 height 115
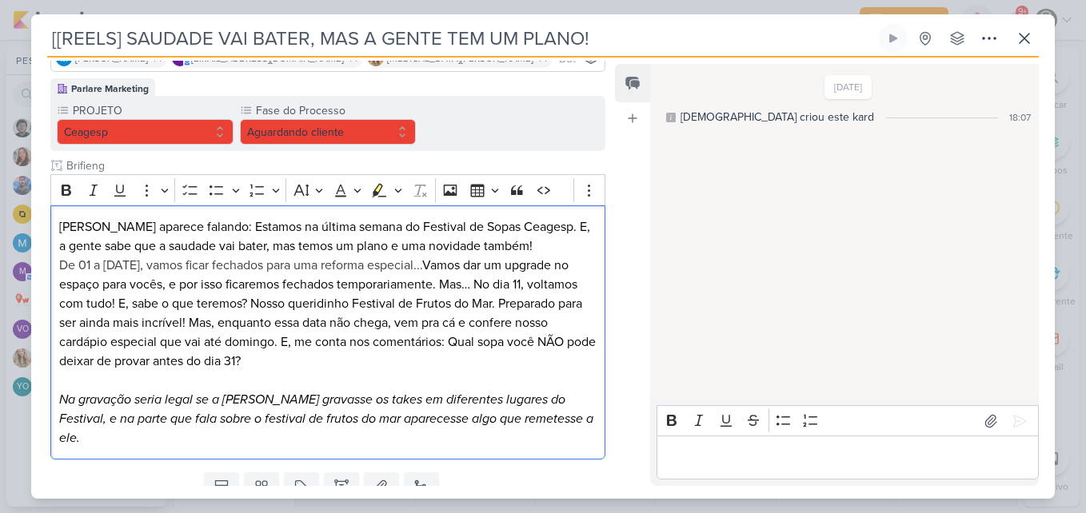
scroll to position [136, 0]
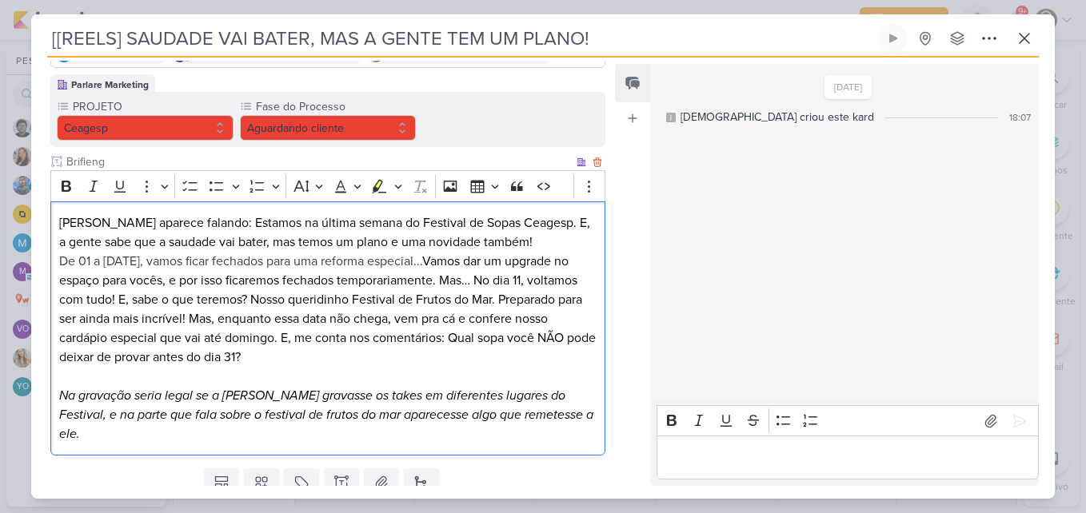
click at [444, 299] on p "De 01 a [DATE], vamos ficar fechados para uma reforma especial... Vamos dar um …" at bounding box center [327, 309] width 537 height 115
click at [135, 288] on p "De 01 a [DATE], vamos ficar fechados para uma reforma especial... Vamos dar um …" at bounding box center [327, 309] width 537 height 115
click at [268, 135] on button "Aguardando cliente" at bounding box center [328, 128] width 177 height 26
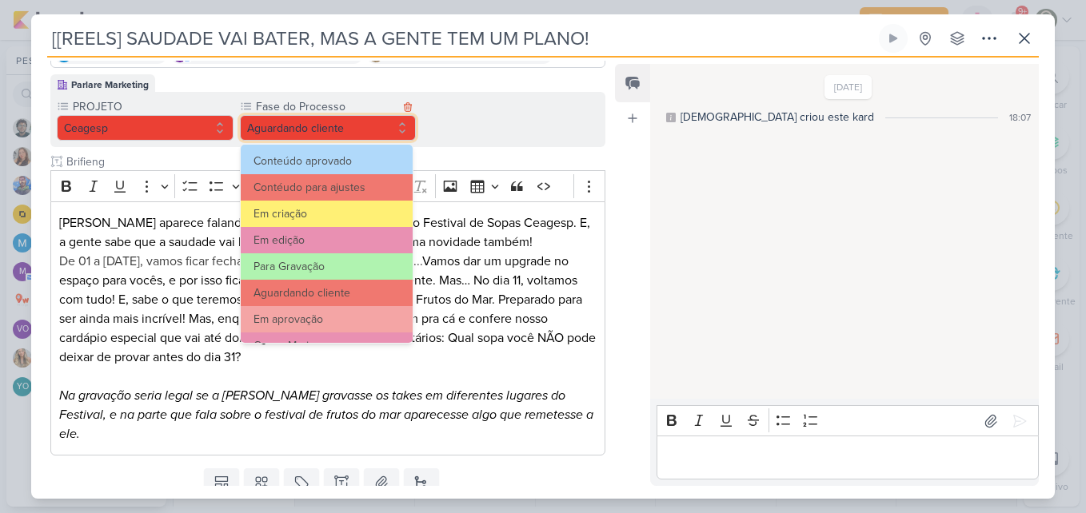
scroll to position [57, 0]
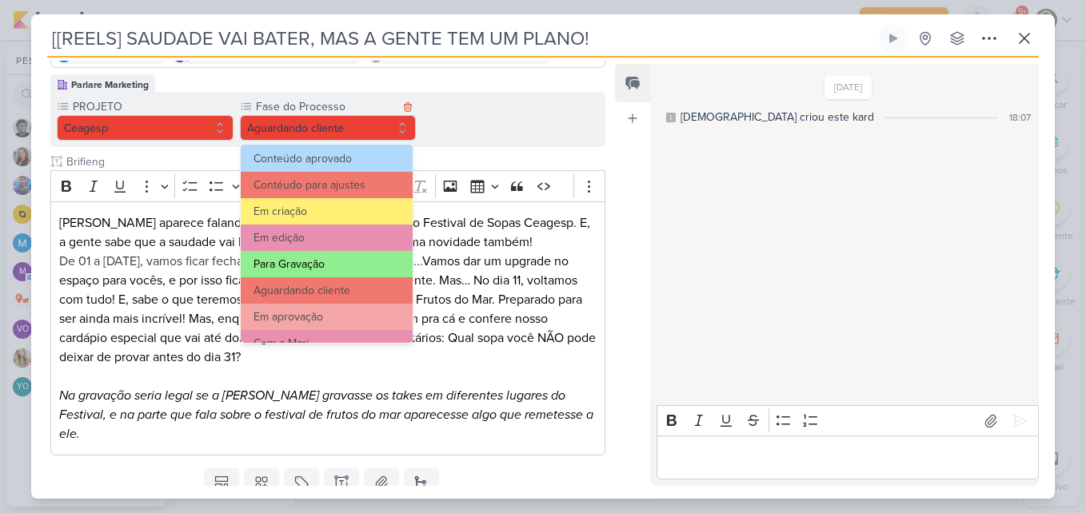
click at [375, 259] on button "Para Gravação" at bounding box center [327, 264] width 173 height 26
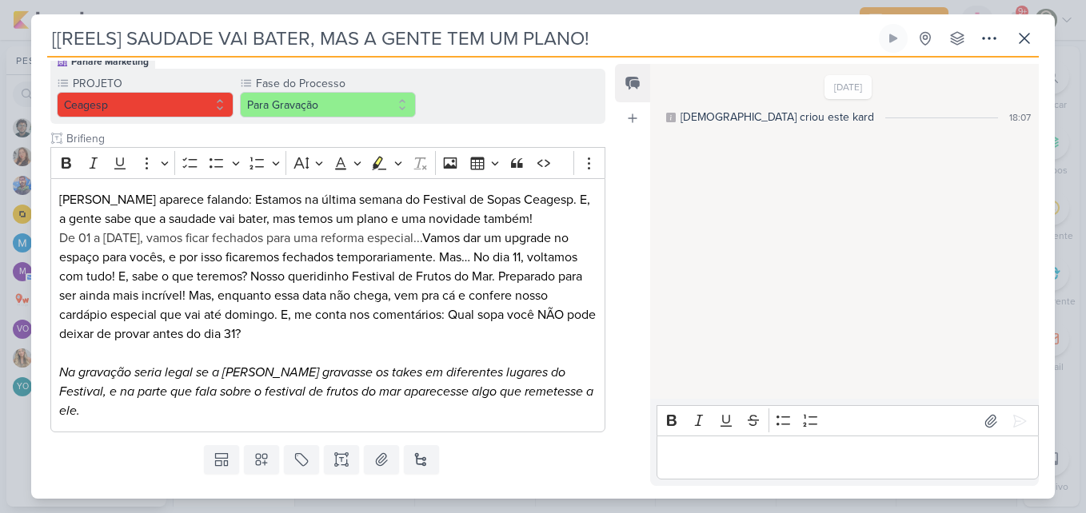
scroll to position [175, 0]
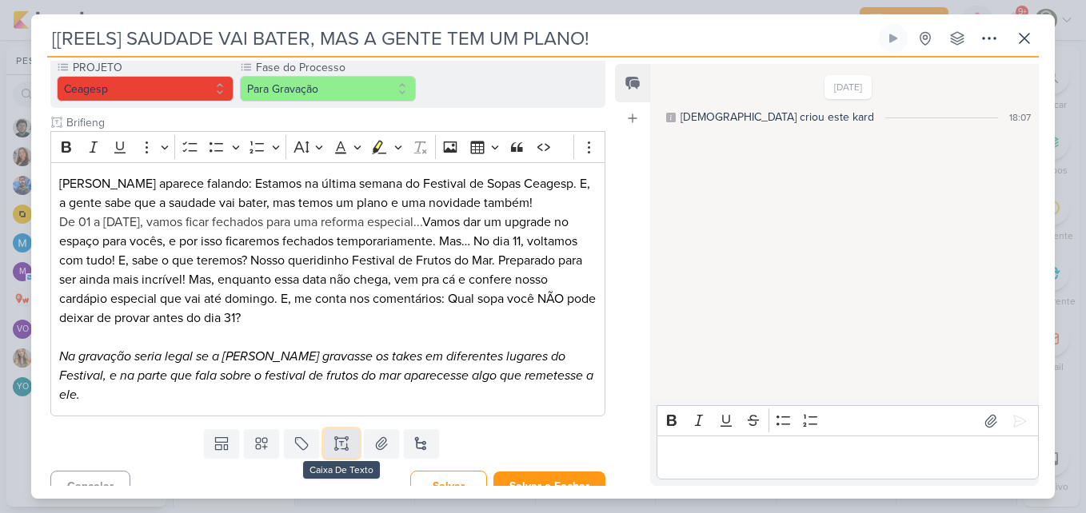
click at [347, 429] on button at bounding box center [341, 443] width 35 height 29
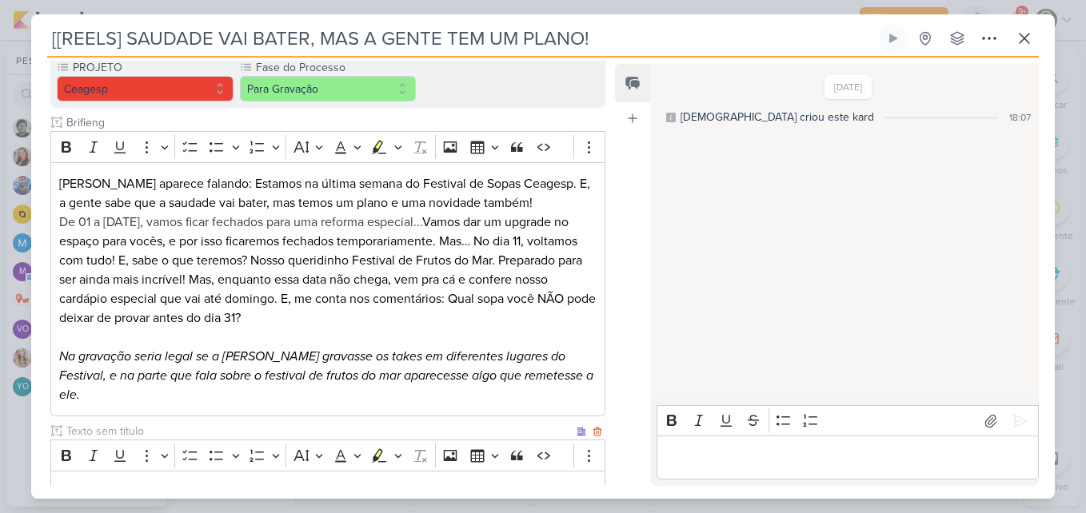
click at [337, 423] on input "text" at bounding box center [318, 431] width 510 height 17
type input "Legenda"
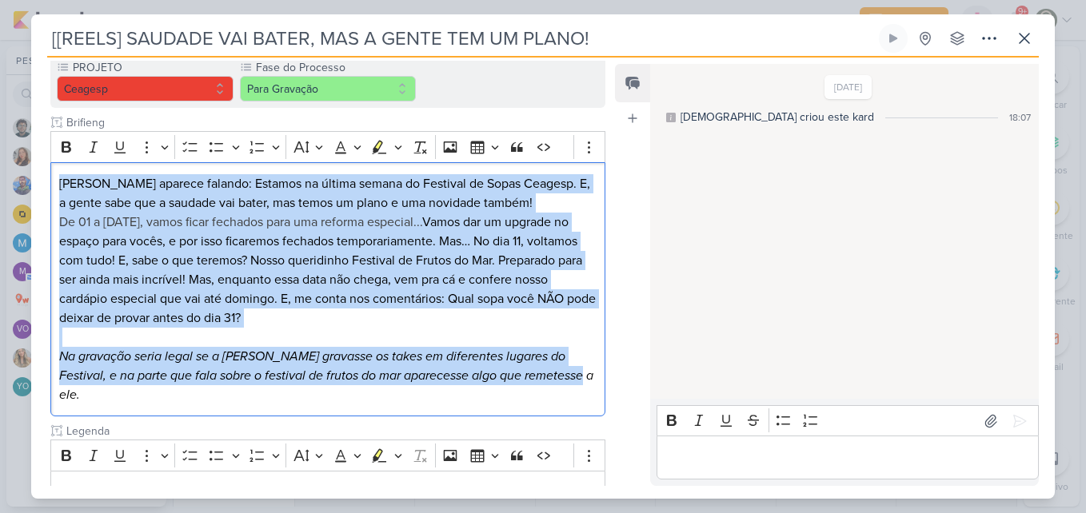
drag, startPoint x: 571, startPoint y: 377, endPoint x: 42, endPoint y: 176, distance: 566.2
click at [42, 176] on div "Parlare Marketing PROJETO [GEOGRAPHIC_DATA] Fase do Processo" at bounding box center [321, 278] width 581 height 486
copy div "[PERSON_NAME] aparece falando: Estamos na última semana do Festival de Sopas Ce…"
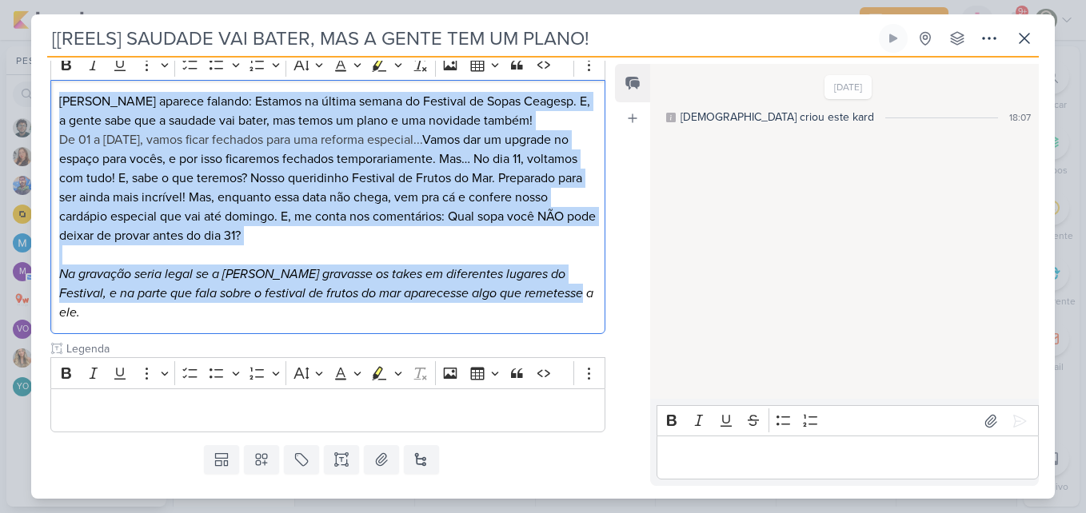
scroll to position [274, 0]
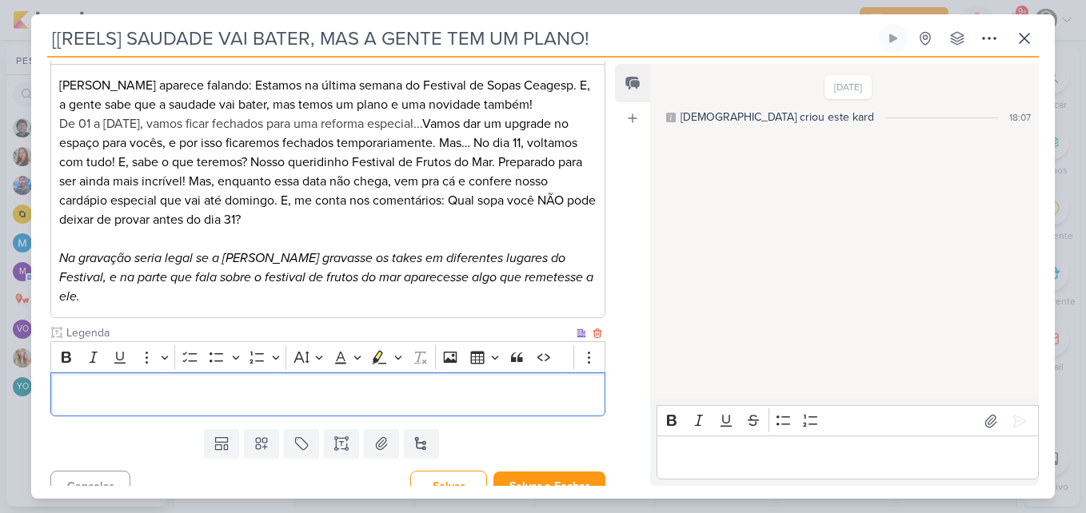
click at [545, 386] on div "Editor editing area: main" at bounding box center [327, 395] width 555 height 44
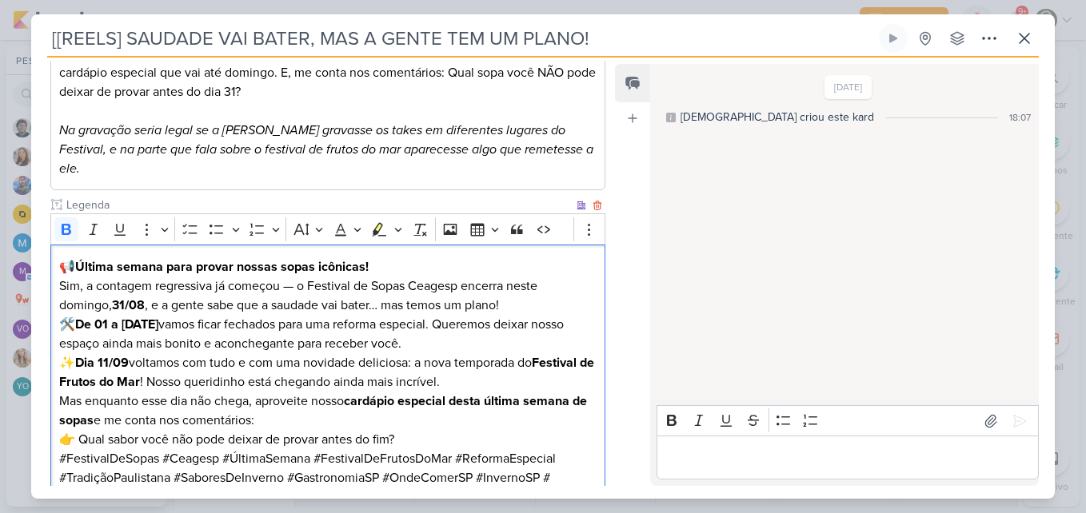
click at [395, 258] on p "📢 Última semana para provar nossas sopas icônicas! Sim, a contagem regressiva j…" at bounding box center [327, 287] width 537 height 58
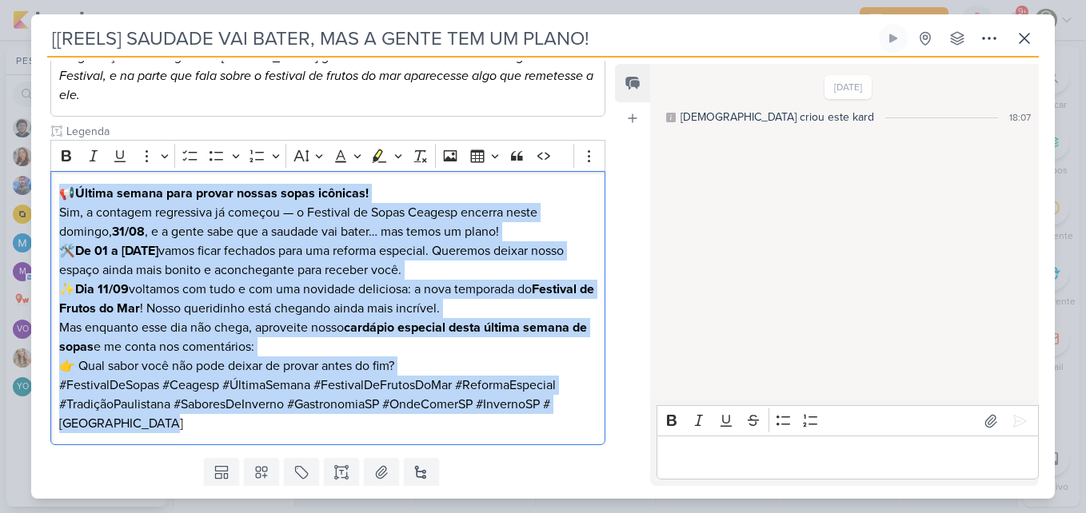
scroll to position [504, 0]
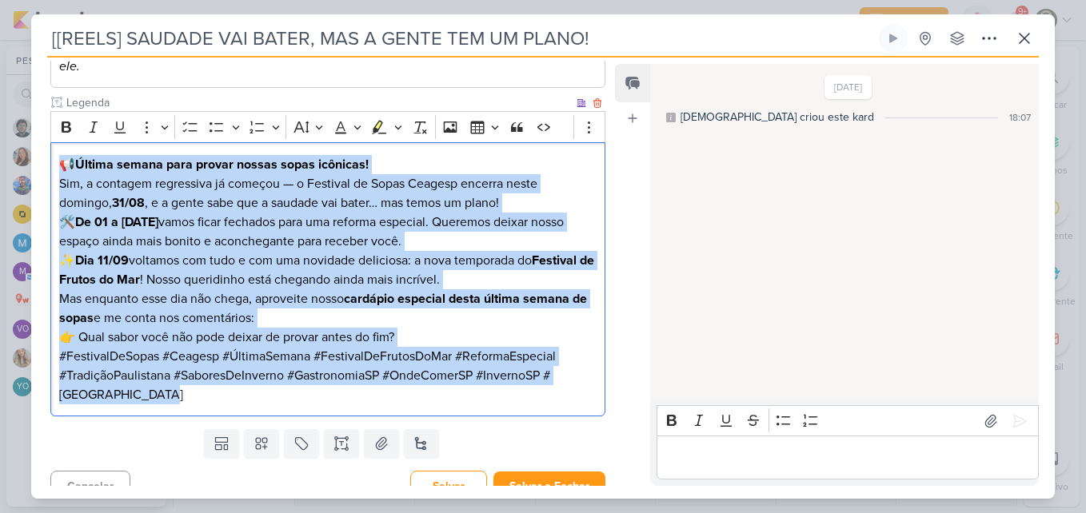
drag, startPoint x: 61, startPoint y: 244, endPoint x: 204, endPoint y: 369, distance: 190.4
click at [204, 369] on div "📢 Última semana para provar nossas sopas icônicas! Sim, a contagem regressiva j…" at bounding box center [327, 279] width 555 height 274
click at [63, 122] on icon "Editor toolbar" at bounding box center [67, 127] width 10 height 11
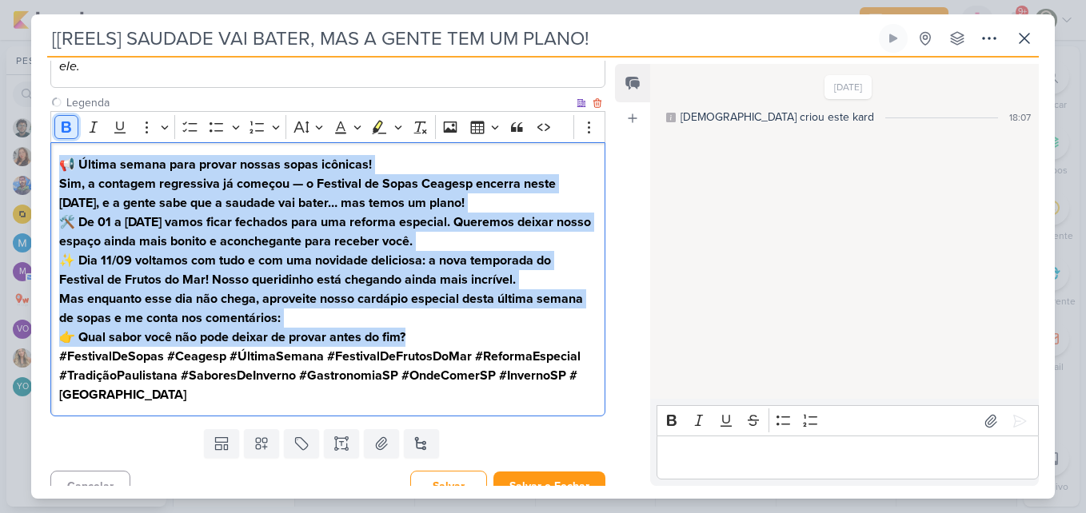
click at [63, 122] on icon "Editor toolbar" at bounding box center [67, 127] width 10 height 11
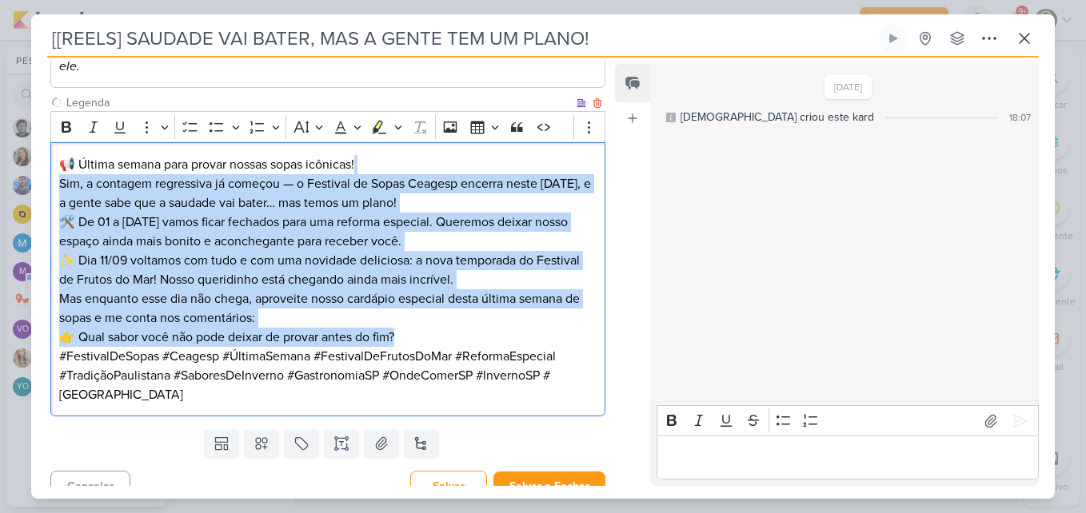
click at [190, 213] on p "🛠️ De 01 a [DATE] vamos ficar fechados para uma reforma especial. Queremos deix…" at bounding box center [327, 232] width 537 height 38
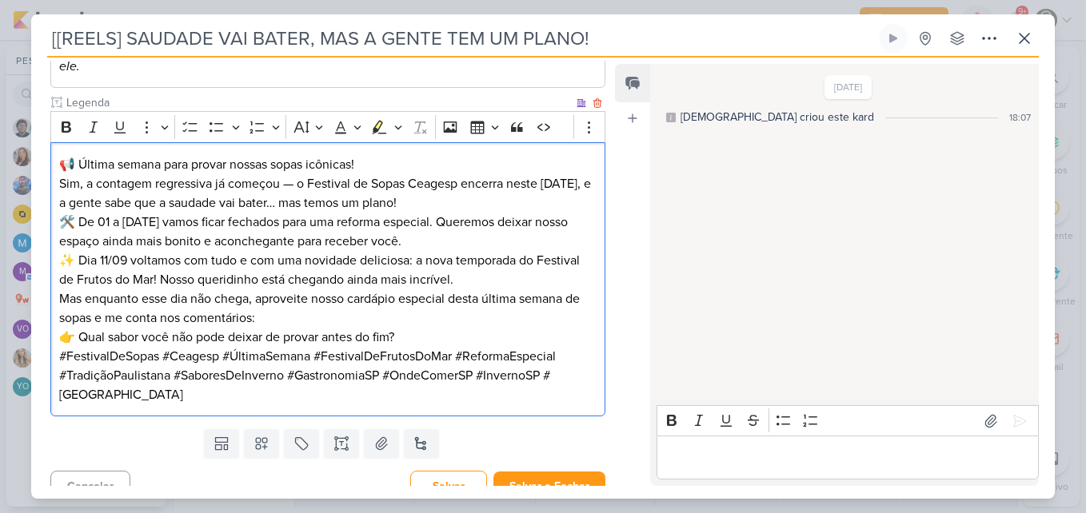
click at [298, 164] on p "📢 Última semana para provar nossas sopas icônicas! Sim, a contagem regressiva j…" at bounding box center [327, 184] width 537 height 58
click at [459, 183] on p "📢 Última semana para provar nossas sopas icônicas! [PERSON_NAME], a contagem re…" at bounding box center [327, 184] width 537 height 58
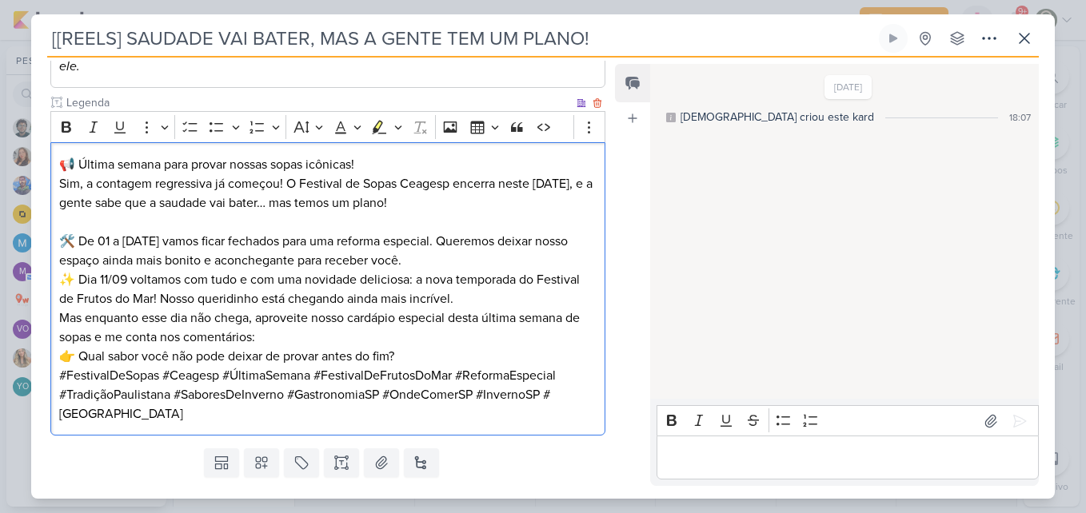
click at [466, 243] on p "🛠️ De 01 a [DATE] vamos ficar fechados para uma reforma especial. Queremos deix…" at bounding box center [327, 251] width 537 height 38
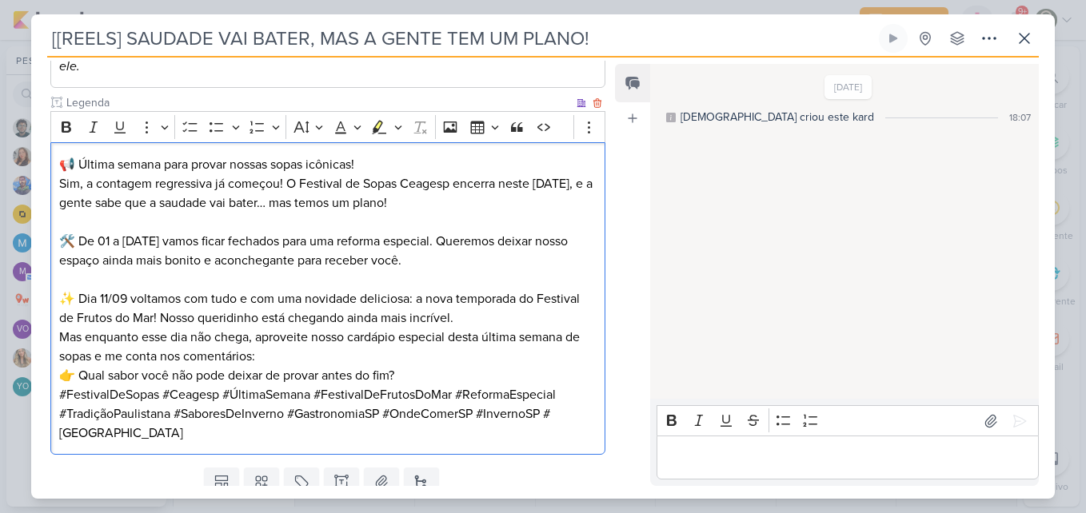
click at [473, 299] on p "✨ Dia 11/09 voltamos com tudo e com uma novidade deliciosa: a nova temporada do…" at bounding box center [327, 309] width 537 height 38
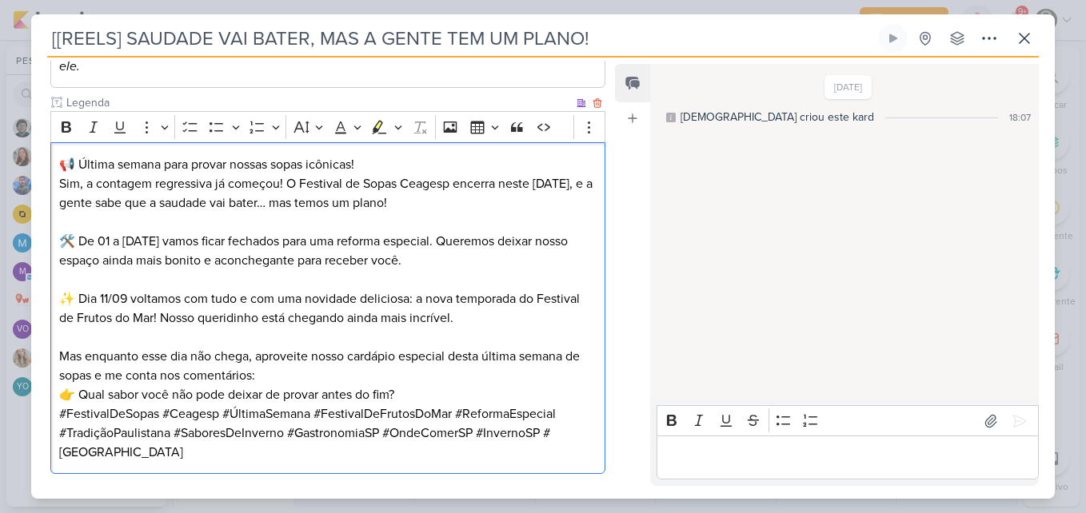
click at [427, 361] on p "Mas enquanto esse dia não chega, aproveite nosso cardápio especial desta última…" at bounding box center [327, 376] width 537 height 58
click at [416, 374] on p "Mas enquanto esse dia não chega, aproveite nosso cardápio especial desta última…" at bounding box center [327, 376] width 537 height 58
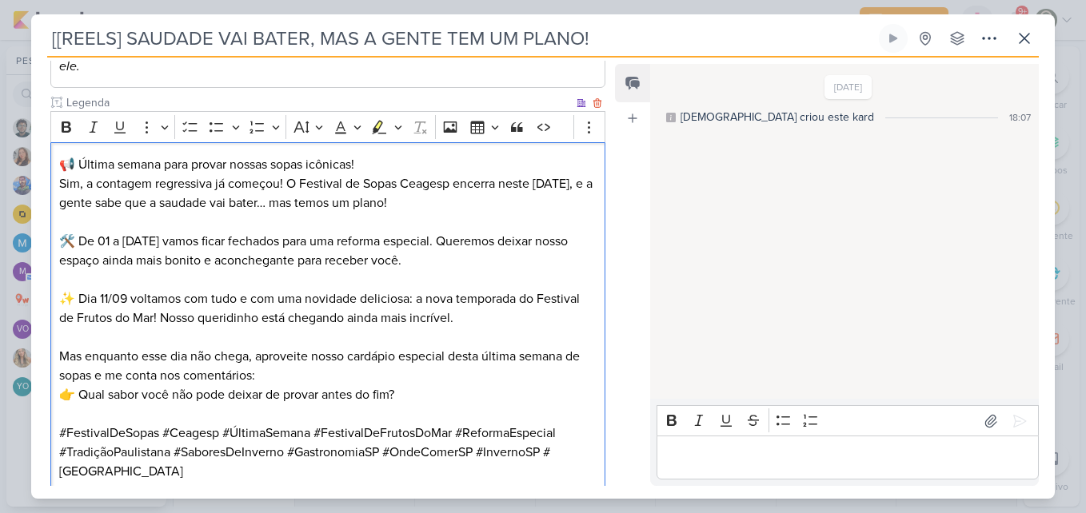
click at [81, 373] on p "Mas enquanto esse dia não chega, aproveite nosso cardápio especial desta última…" at bounding box center [327, 376] width 537 height 58
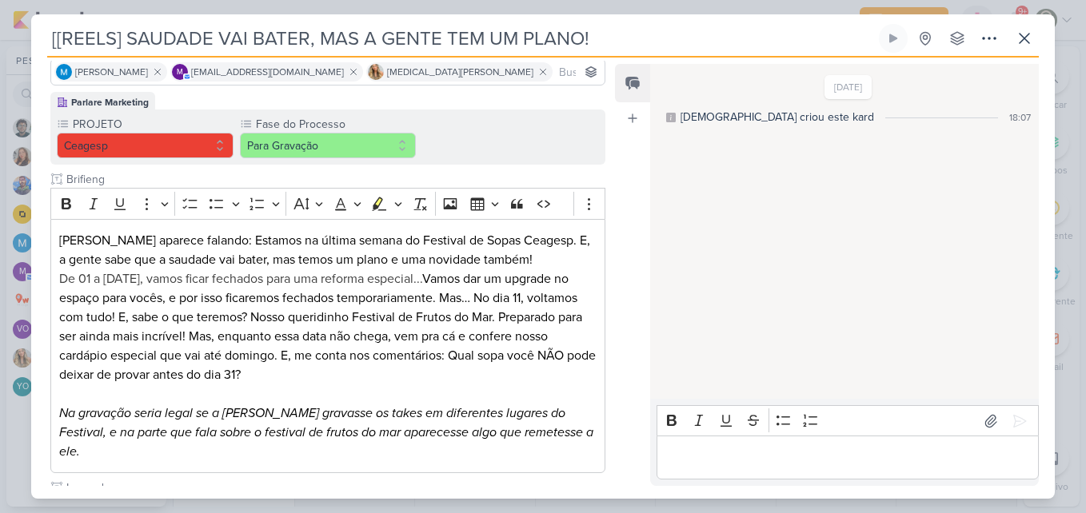
scroll to position [561, 0]
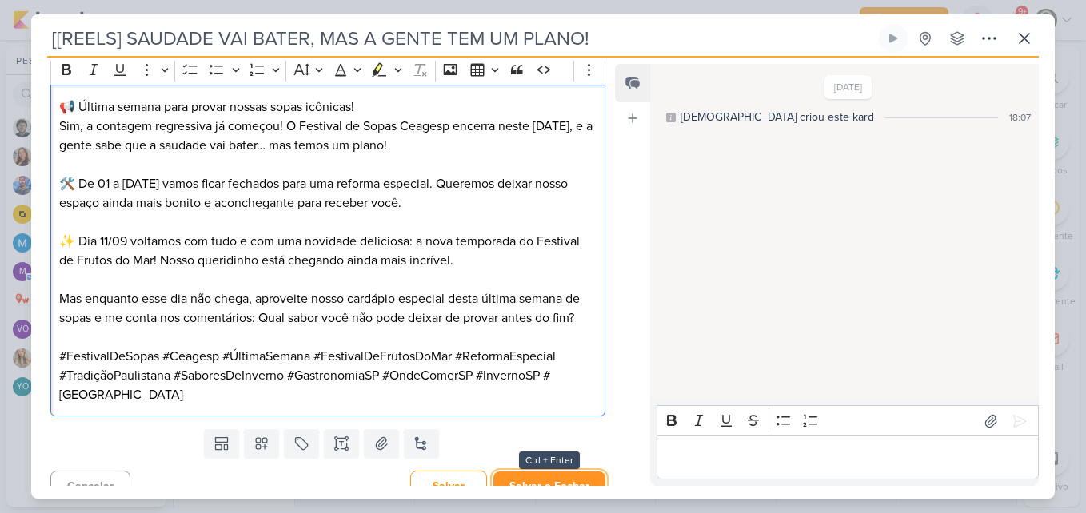
click at [512, 478] on button "Salvar e Fechar" at bounding box center [549, 487] width 112 height 30
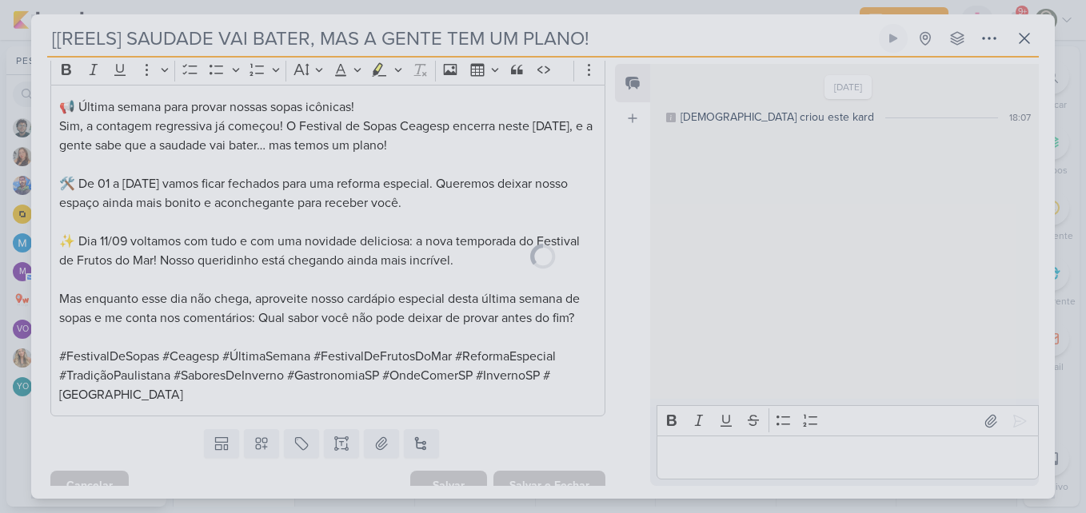
scroll to position [560, 0]
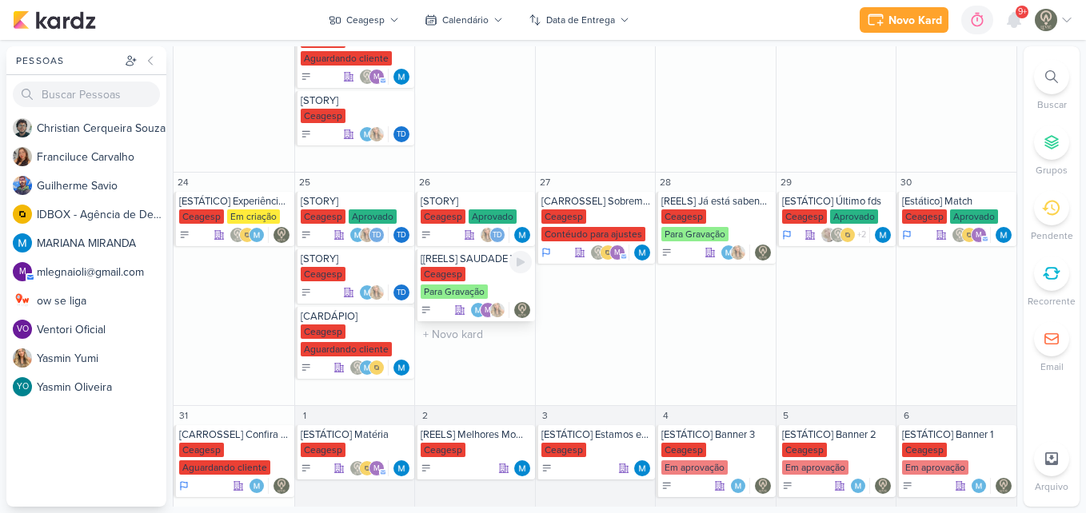
click at [490, 281] on div "Ceagesp Para Gravação" at bounding box center [476, 284] width 111 height 34
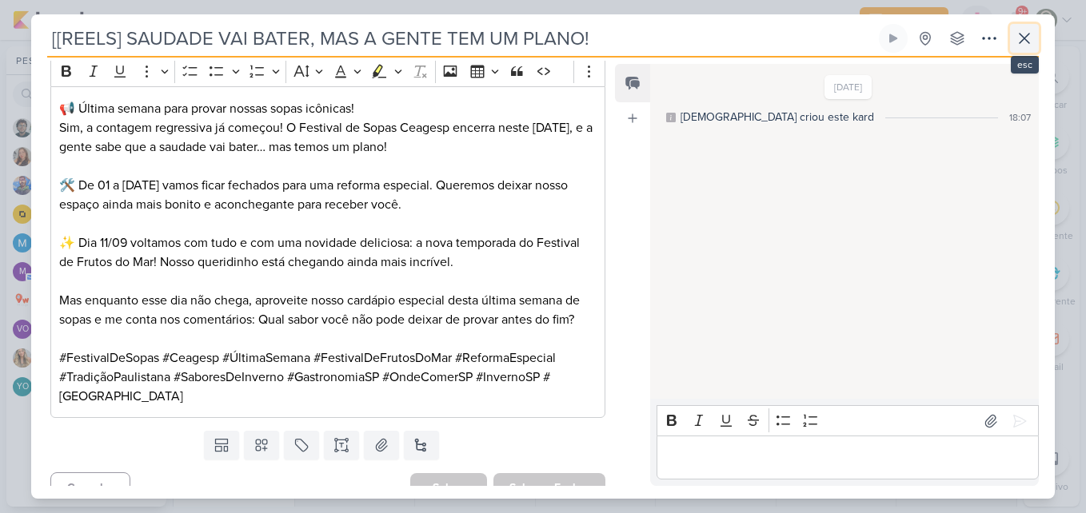
click at [1030, 42] on icon at bounding box center [1024, 38] width 19 height 19
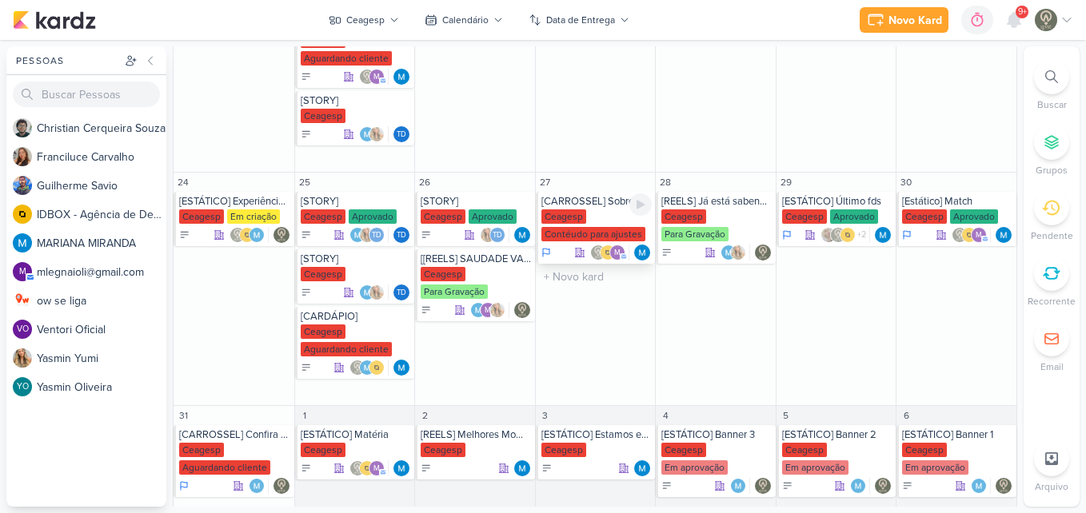
click at [603, 214] on div "Ceagesp Contéudo para ajustes" at bounding box center [596, 227] width 111 height 34
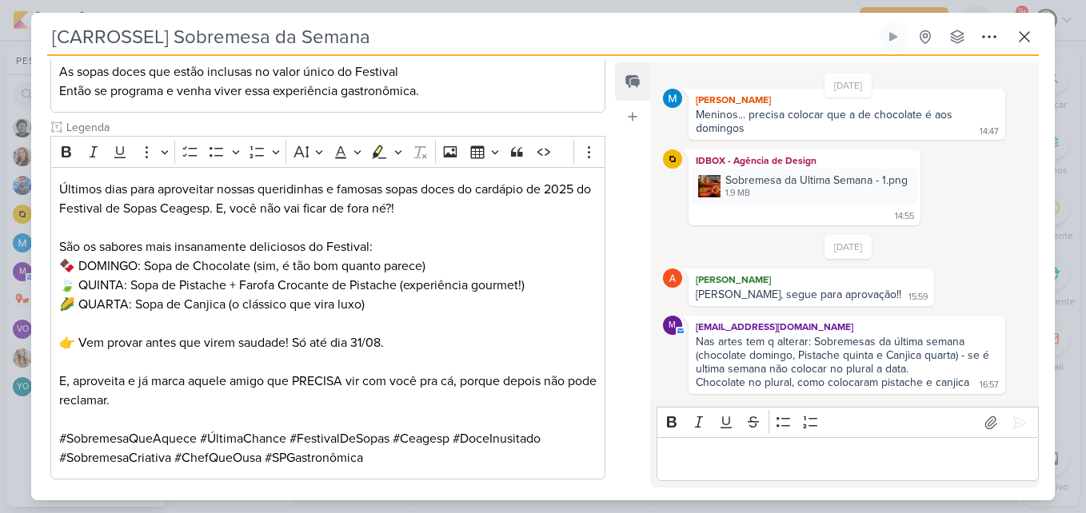
scroll to position [469, 0]
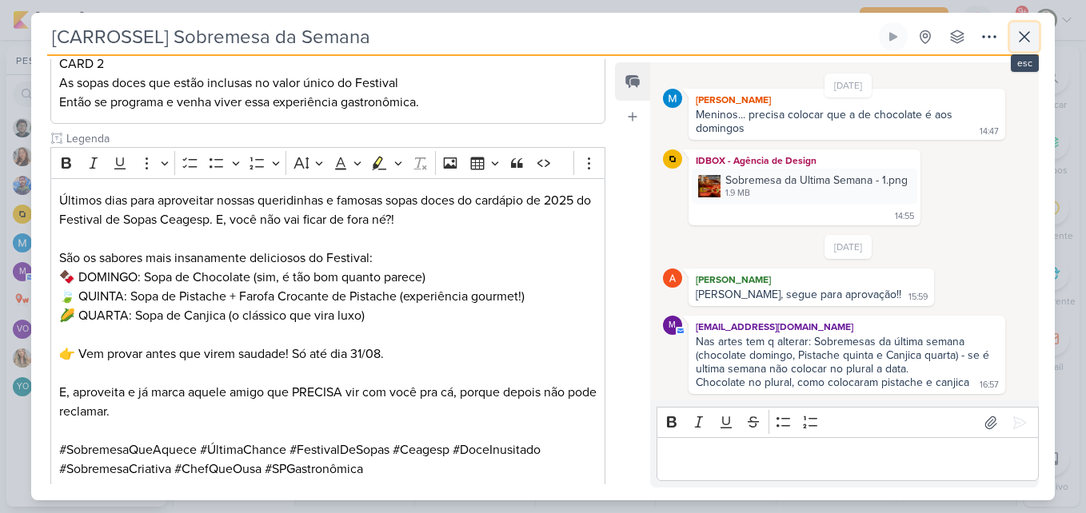
click at [1037, 46] on button at bounding box center [1024, 36] width 29 height 29
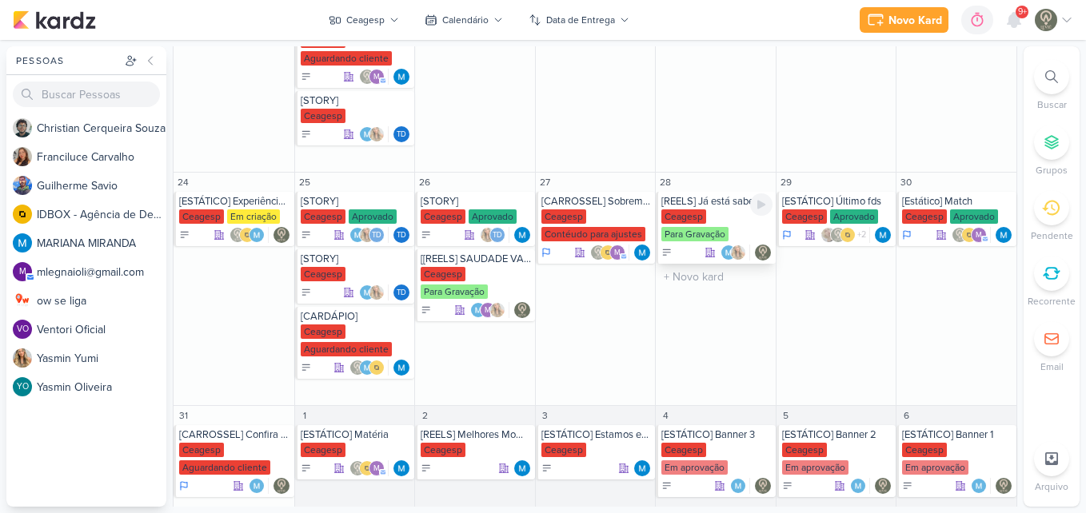
click at [696, 218] on div "Ceagesp" at bounding box center [683, 217] width 45 height 14
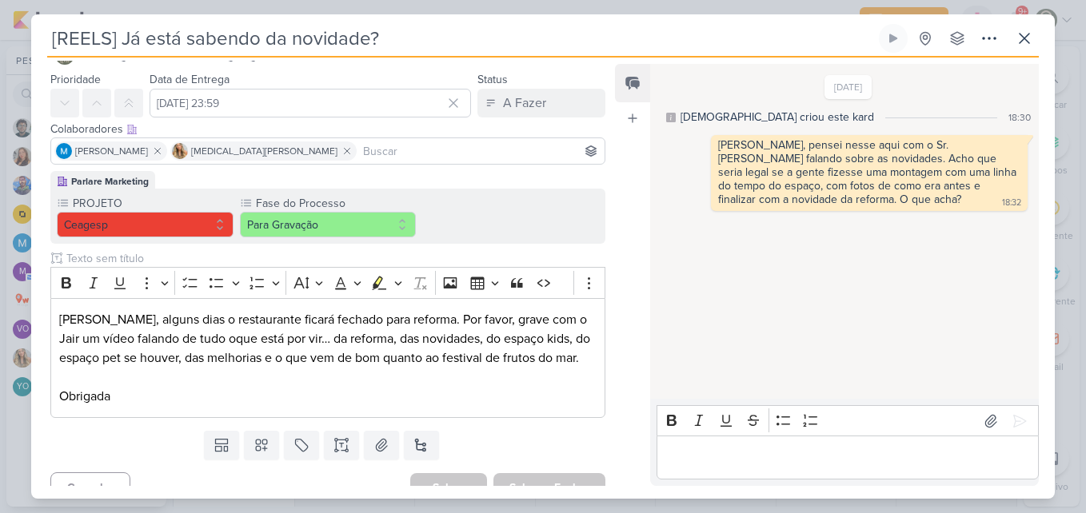
scroll to position [60, 0]
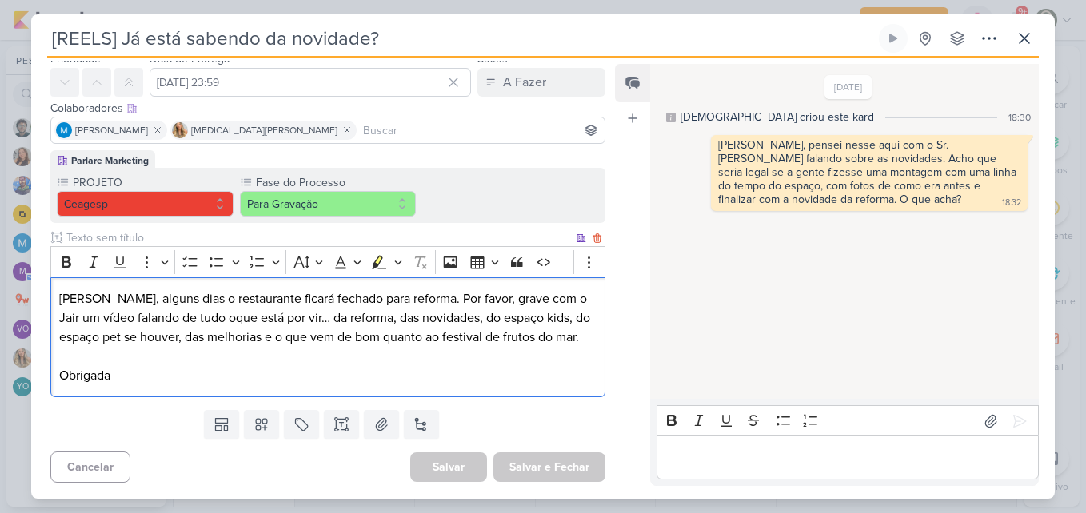
click at [294, 357] on p "Editor editing area: main" at bounding box center [327, 356] width 537 height 19
click at [1027, 34] on icon at bounding box center [1024, 38] width 19 height 19
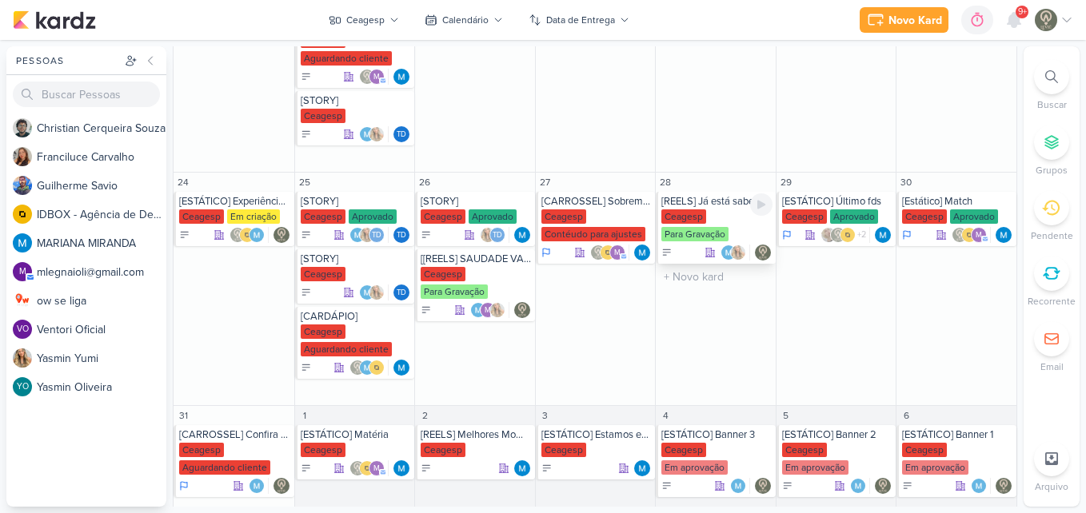
click at [698, 219] on div "Ceagesp" at bounding box center [683, 217] width 45 height 14
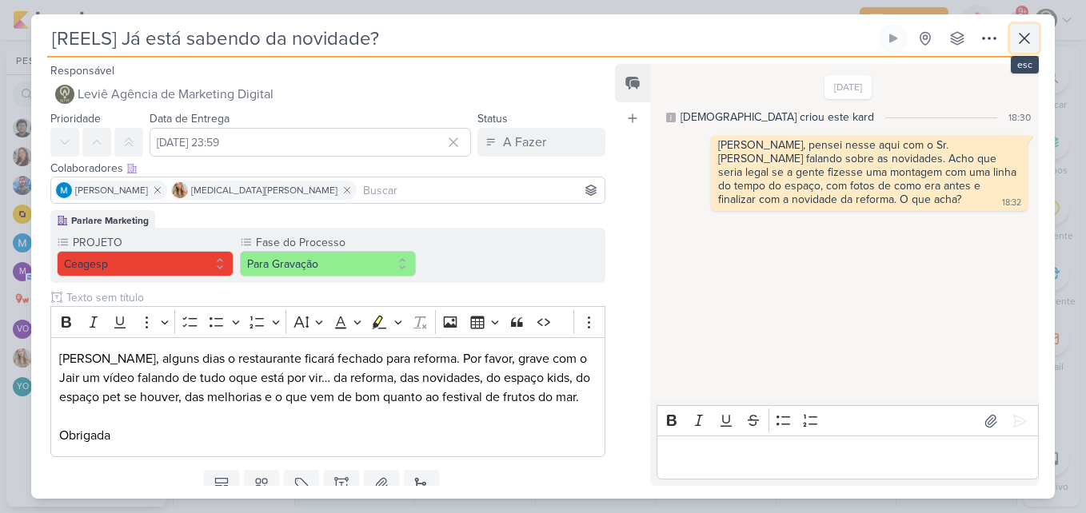
click at [1022, 41] on icon at bounding box center [1025, 39] width 10 height 10
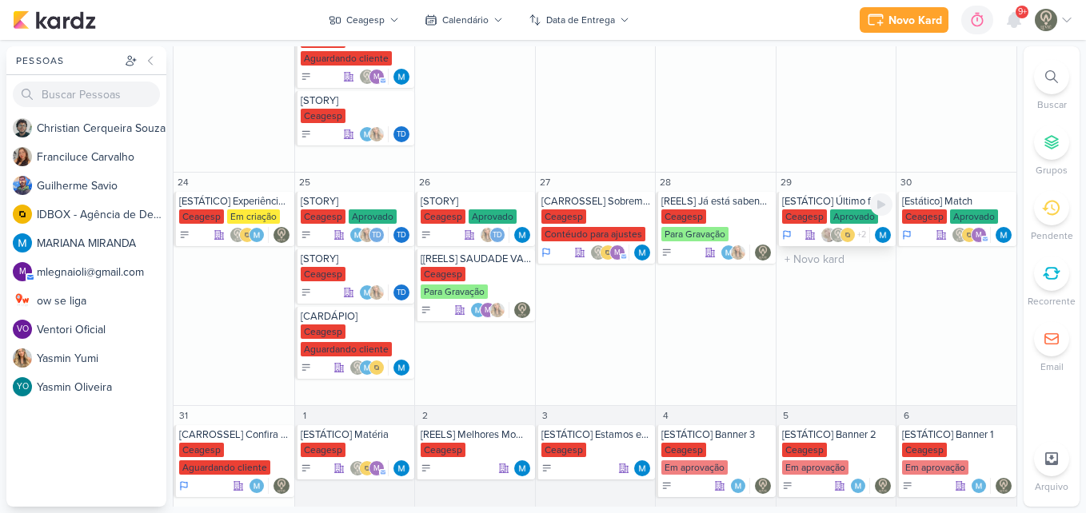
click at [803, 212] on div "Ceagesp" at bounding box center [804, 217] width 45 height 14
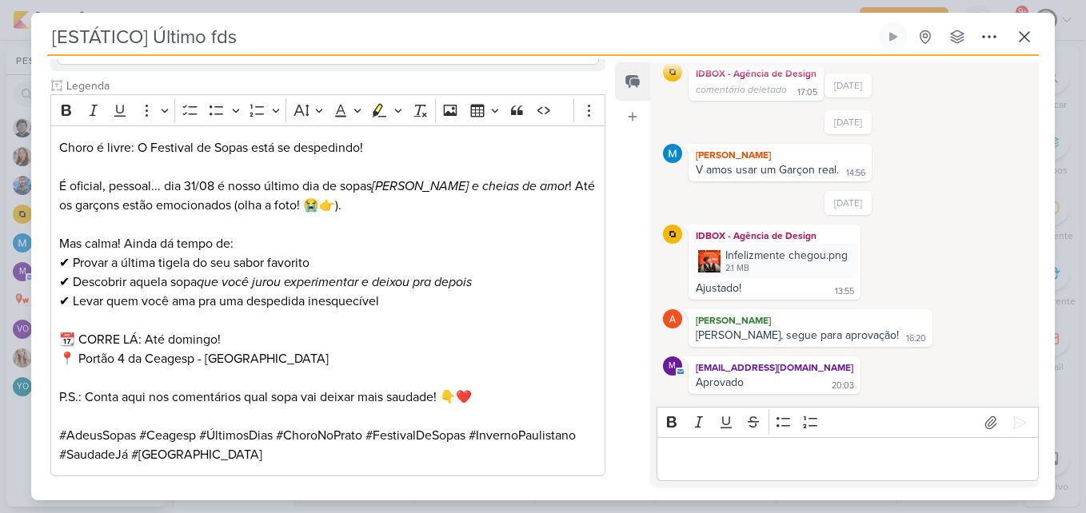
scroll to position [449, 0]
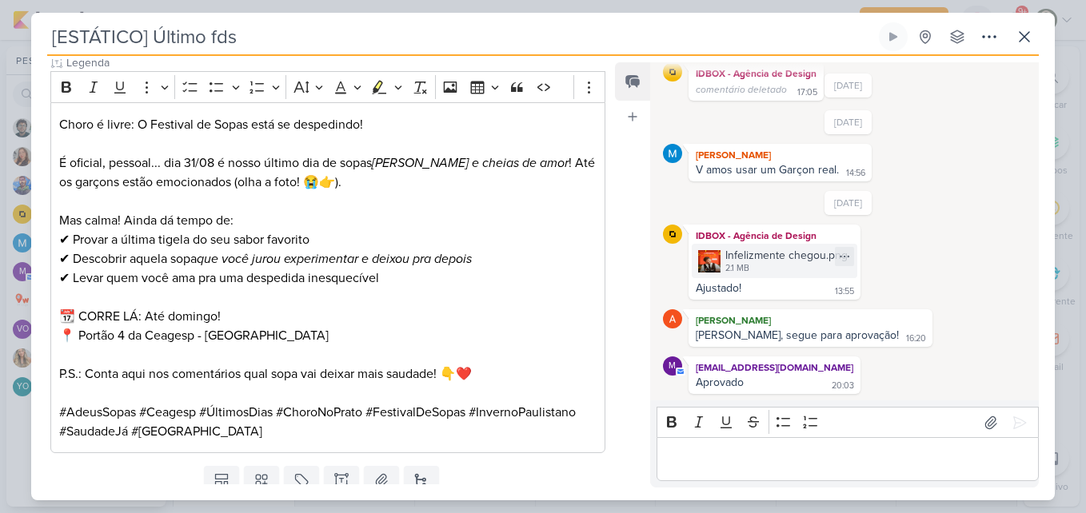
click at [761, 258] on div "Infelizmente chegou.png" at bounding box center [786, 255] width 122 height 17
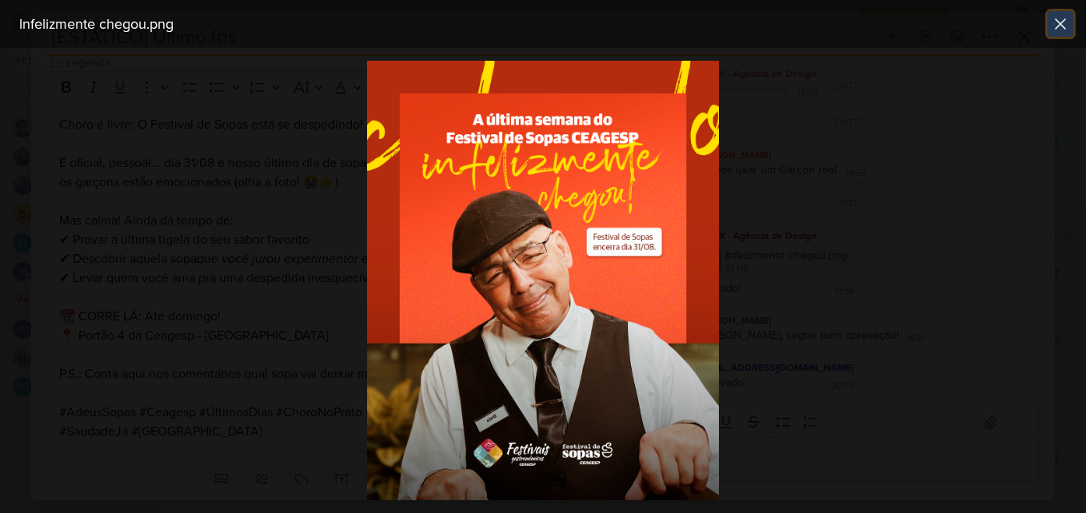
click at [1062, 15] on icon at bounding box center [1060, 23] width 19 height 19
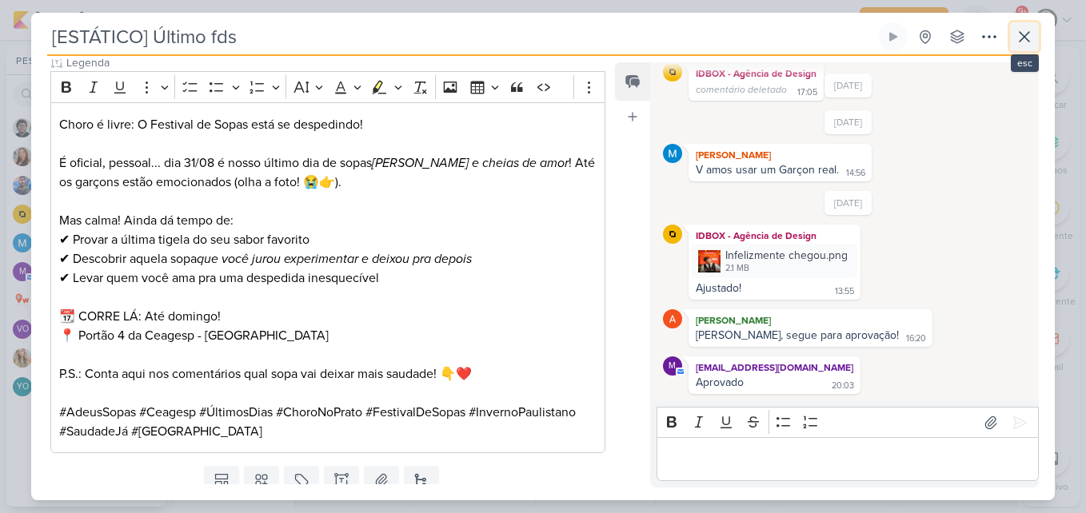
click at [1016, 43] on icon at bounding box center [1024, 36] width 19 height 19
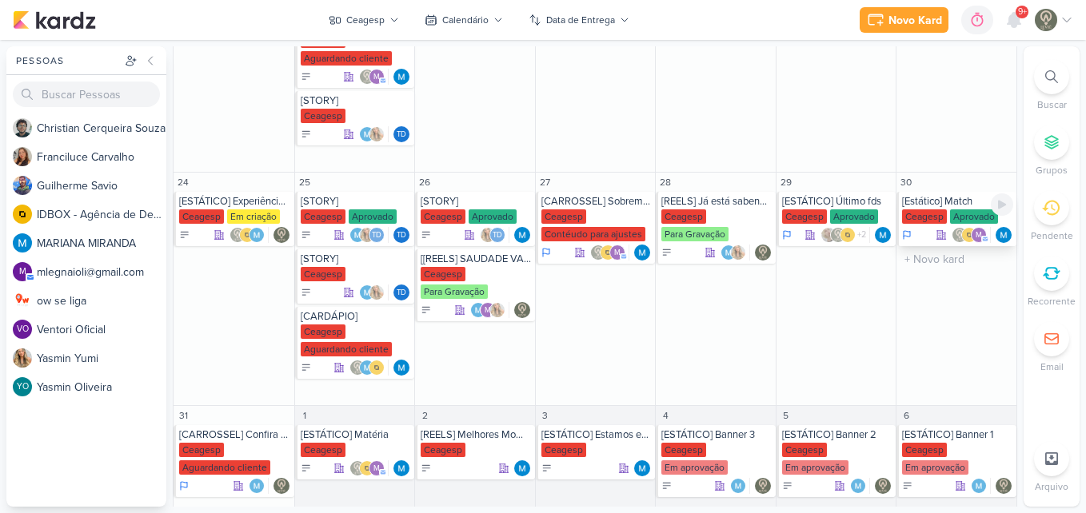
click at [921, 207] on div "[Estático] Match" at bounding box center [957, 201] width 111 height 13
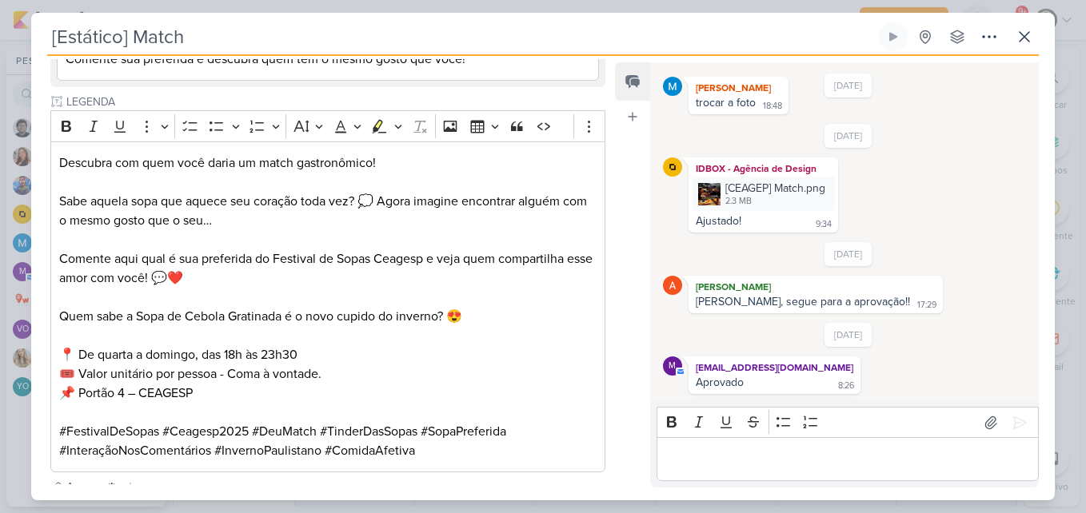
scroll to position [593, 0]
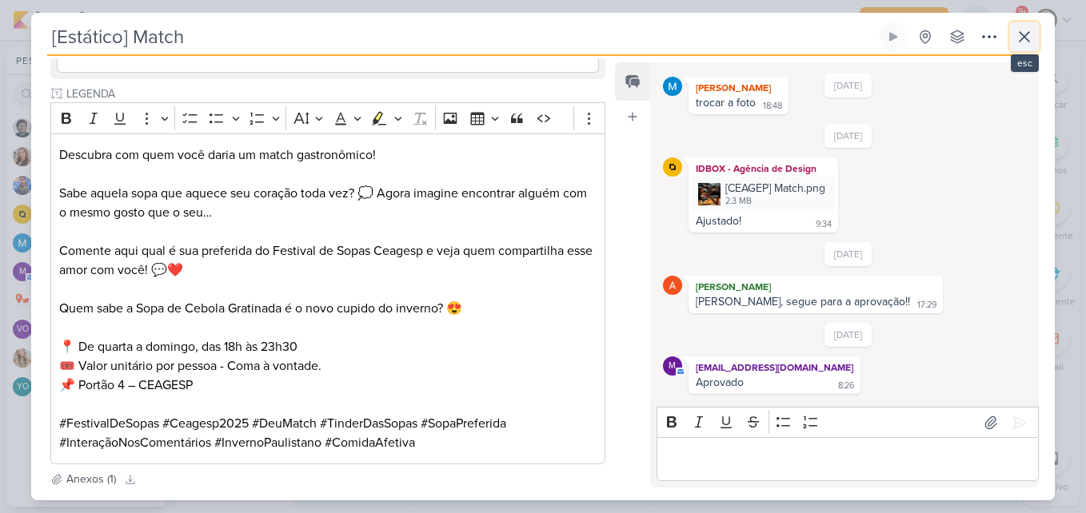
click at [1019, 42] on icon at bounding box center [1024, 36] width 19 height 19
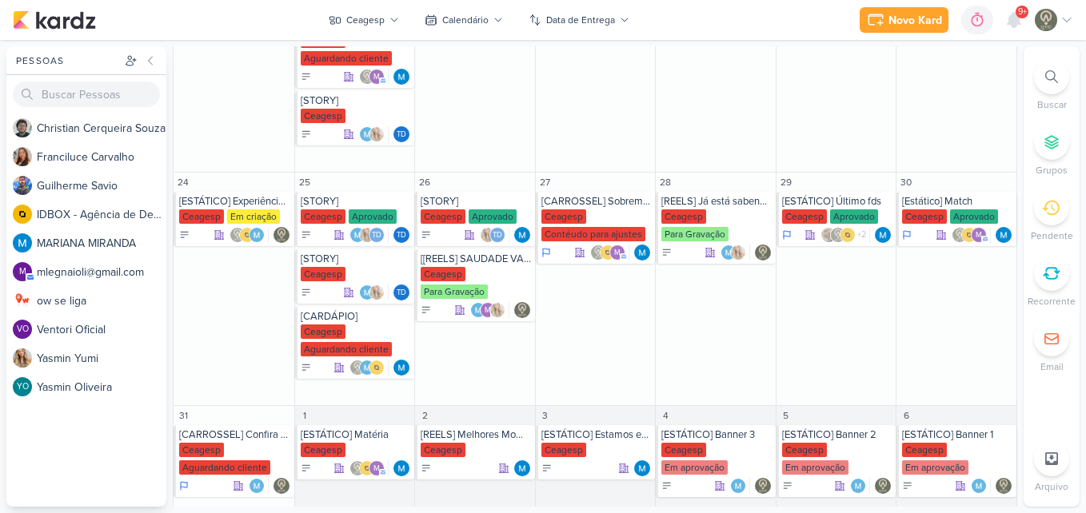
scroll to position [901, 0]
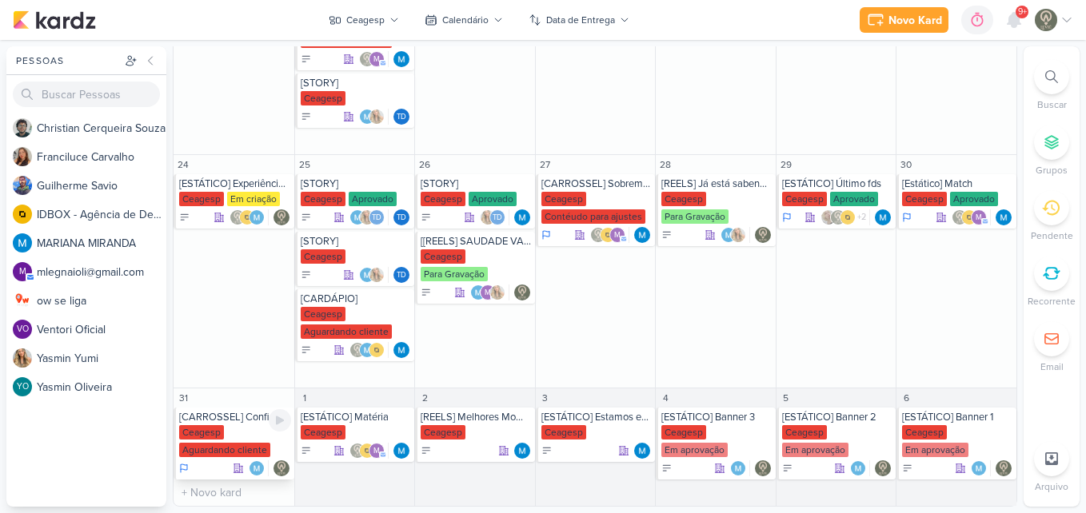
click at [263, 437] on div "Ceagesp Aguardando cliente" at bounding box center [235, 442] width 112 height 34
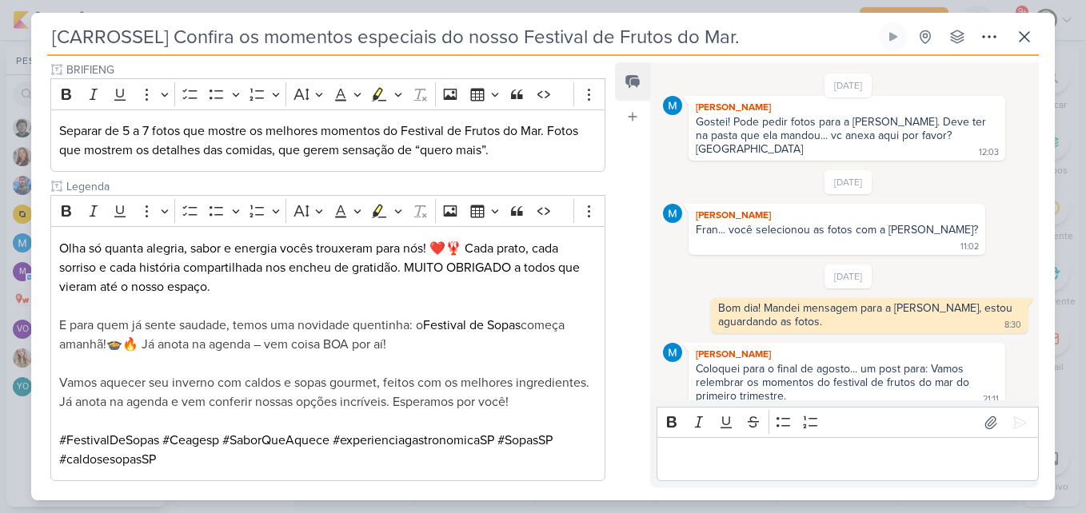
scroll to position [243, 0]
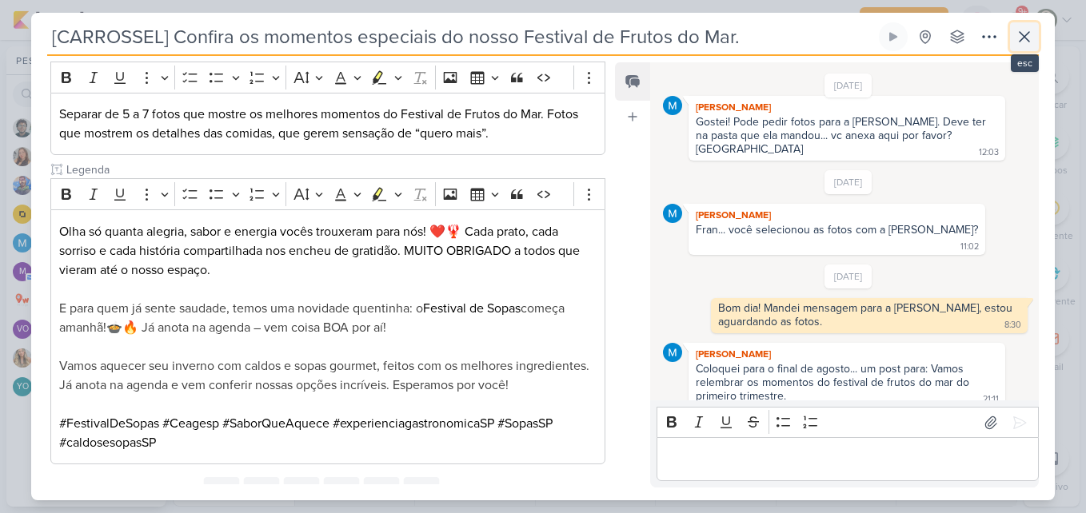
click at [1028, 42] on icon at bounding box center [1024, 36] width 19 height 19
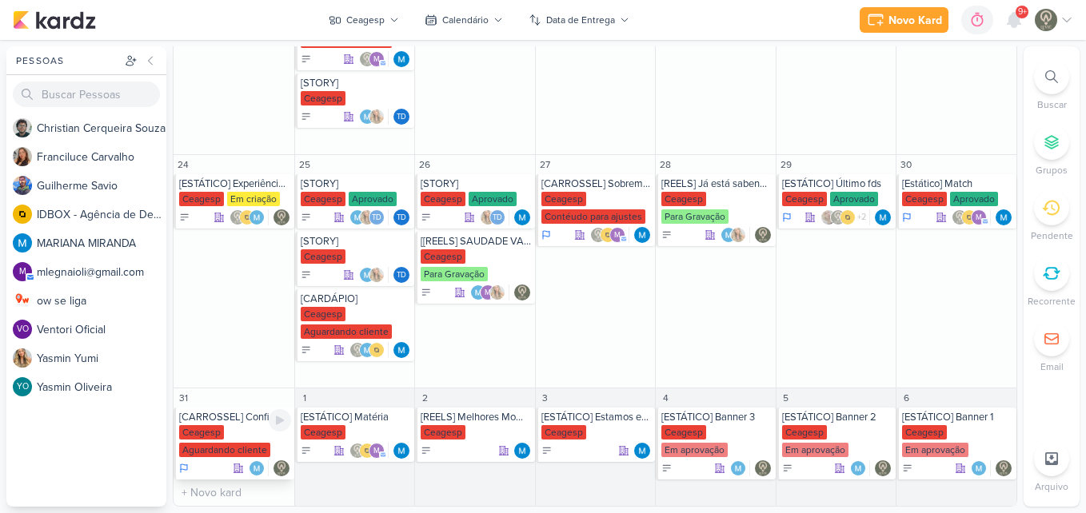
click at [211, 448] on div "Aguardando cliente" at bounding box center [224, 450] width 91 height 14
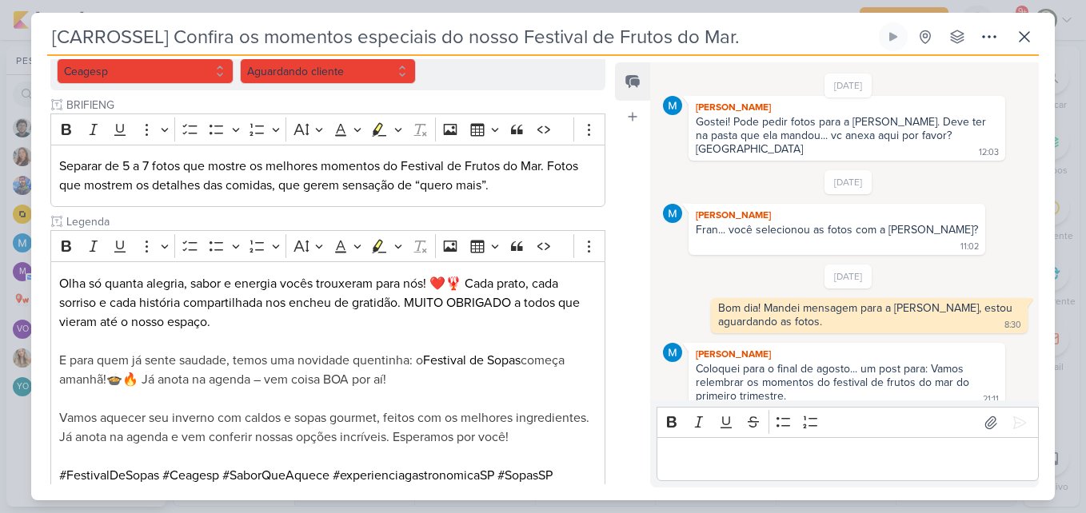
scroll to position [312, 0]
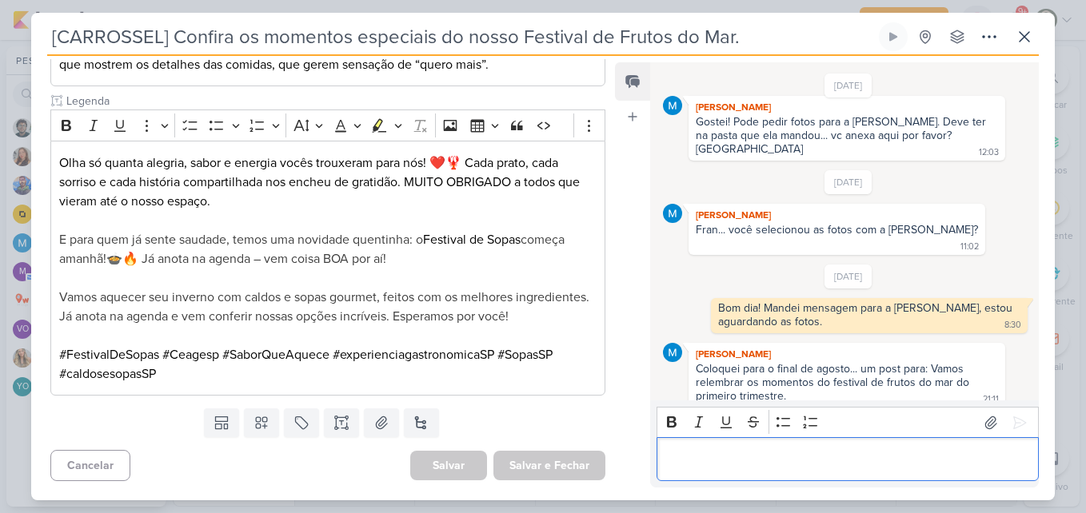
click at [681, 457] on p "Editor editing area: main" at bounding box center [847, 459] width 365 height 19
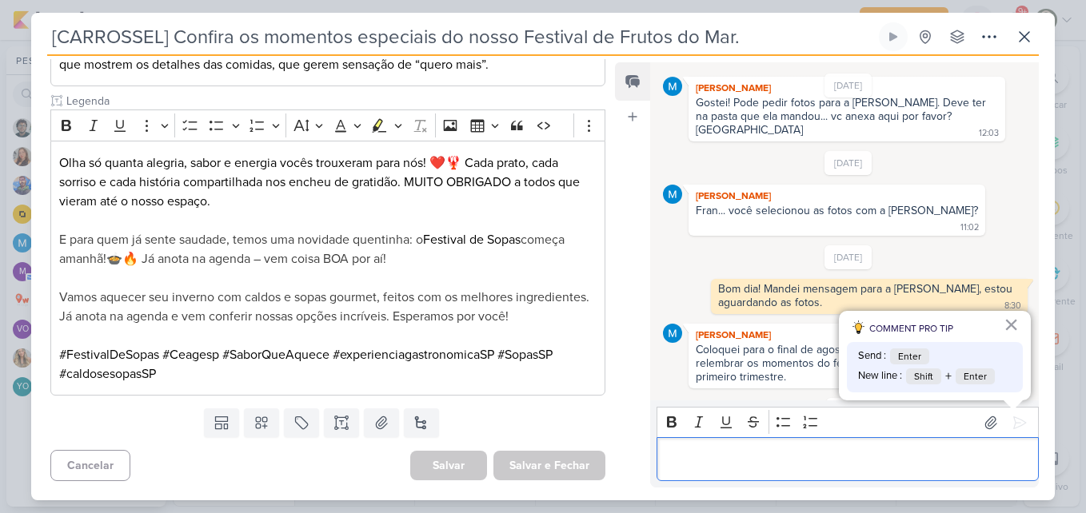
scroll to position [390, 0]
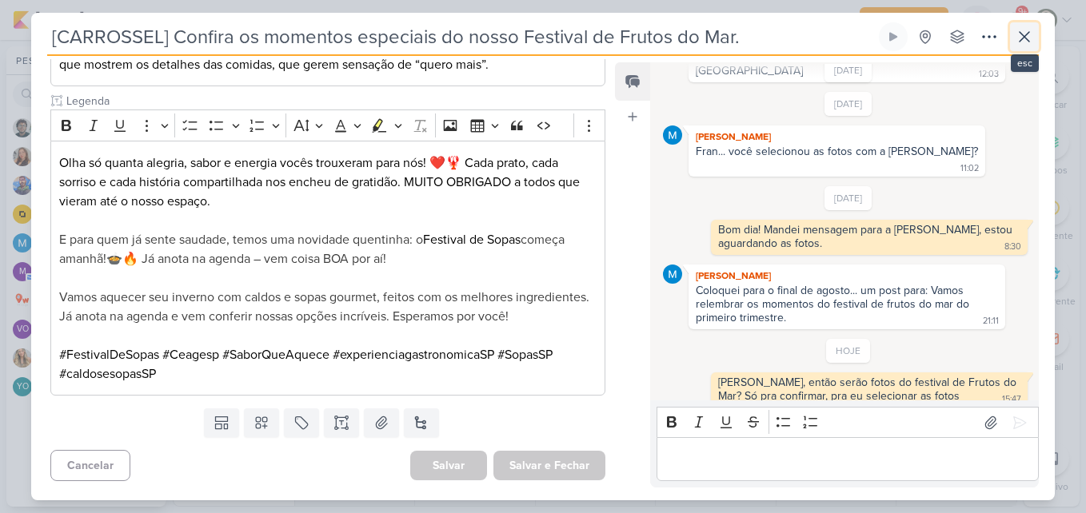
click at [1032, 46] on icon at bounding box center [1024, 36] width 19 height 19
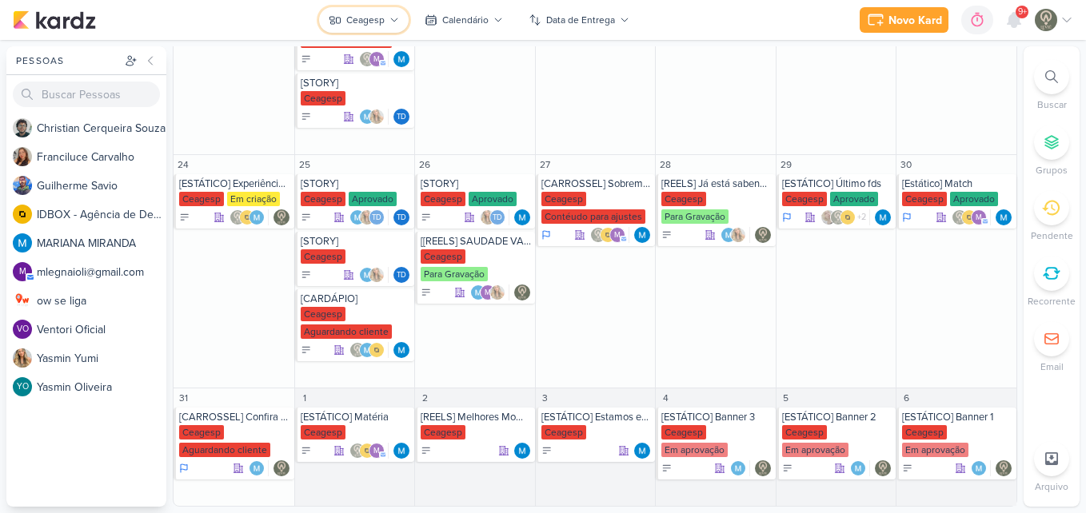
click at [347, 30] on button "Ceagesp" at bounding box center [364, 20] width 90 height 26
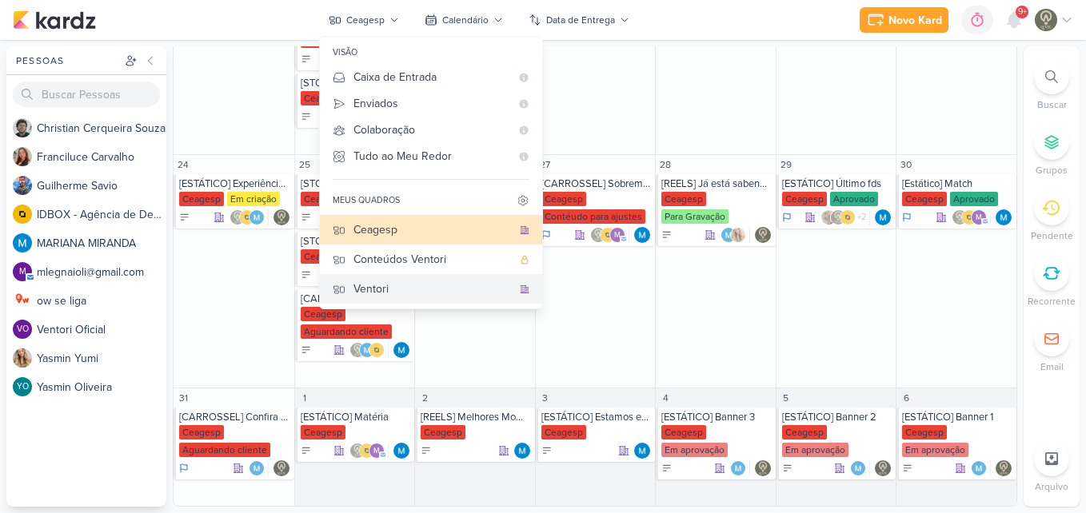
click at [405, 285] on div "Ventori" at bounding box center [432, 289] width 158 height 17
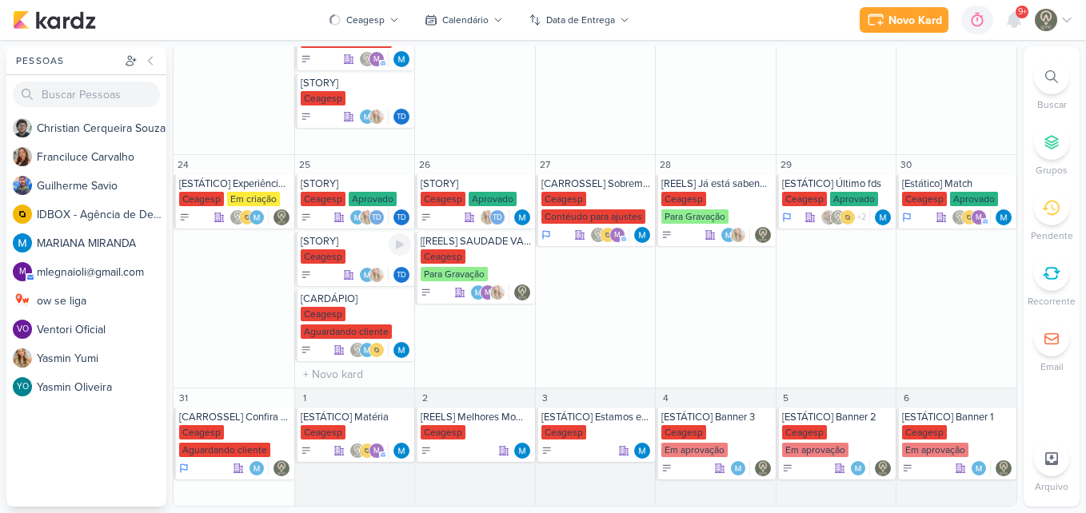
scroll to position [244, 0]
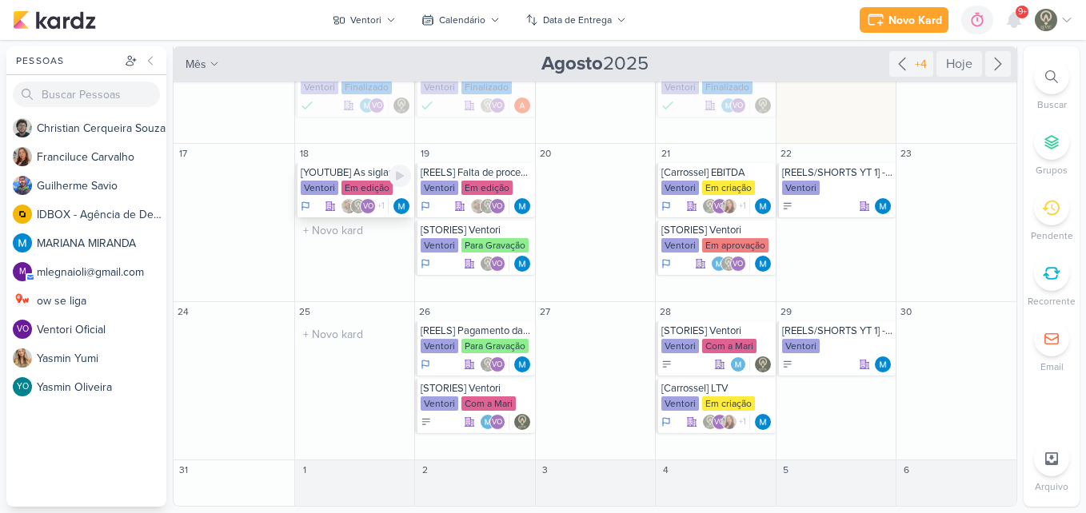
click at [353, 181] on div "Em edição" at bounding box center [366, 188] width 51 height 14
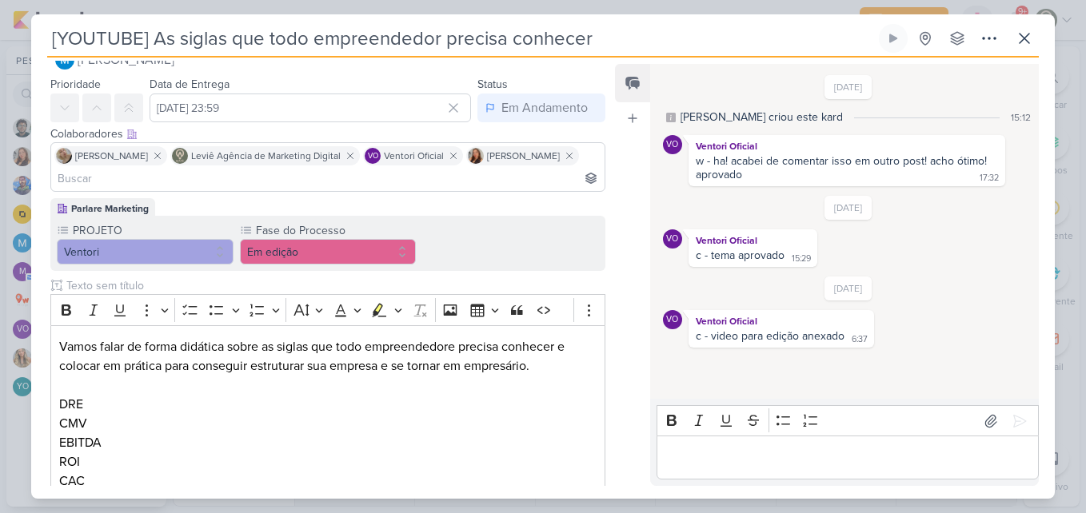
scroll to position [30, 0]
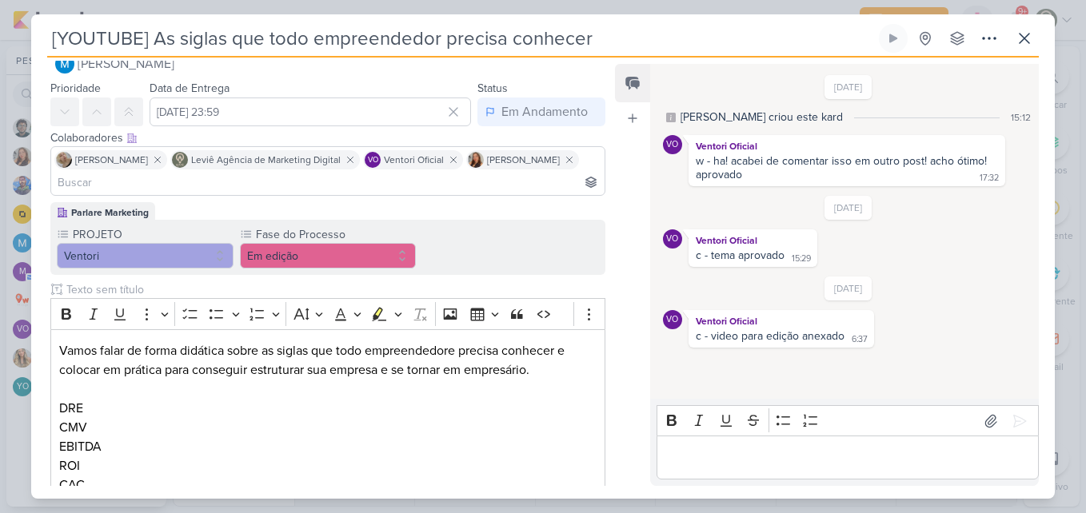
click at [509, 187] on input at bounding box center [327, 182] width 547 height 19
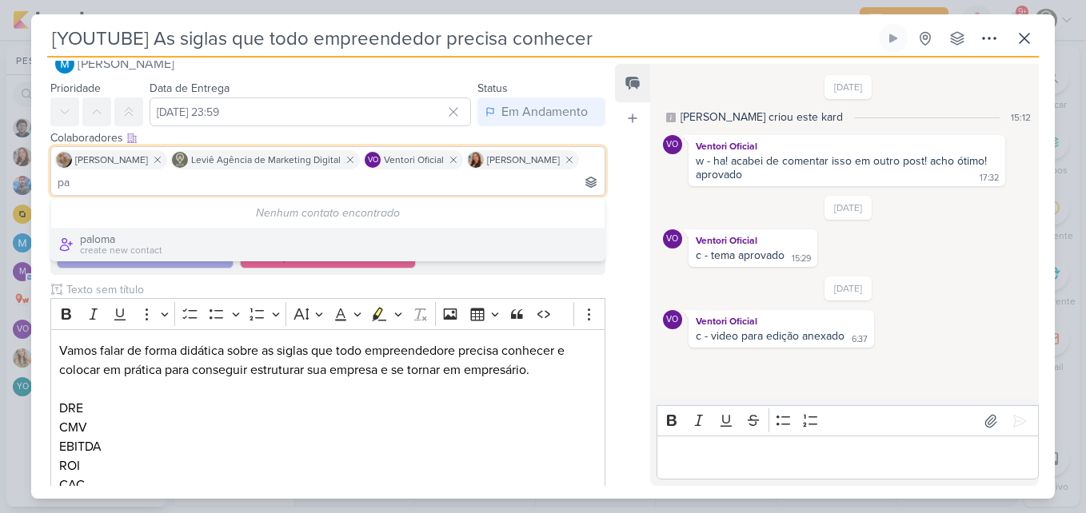
type input "p"
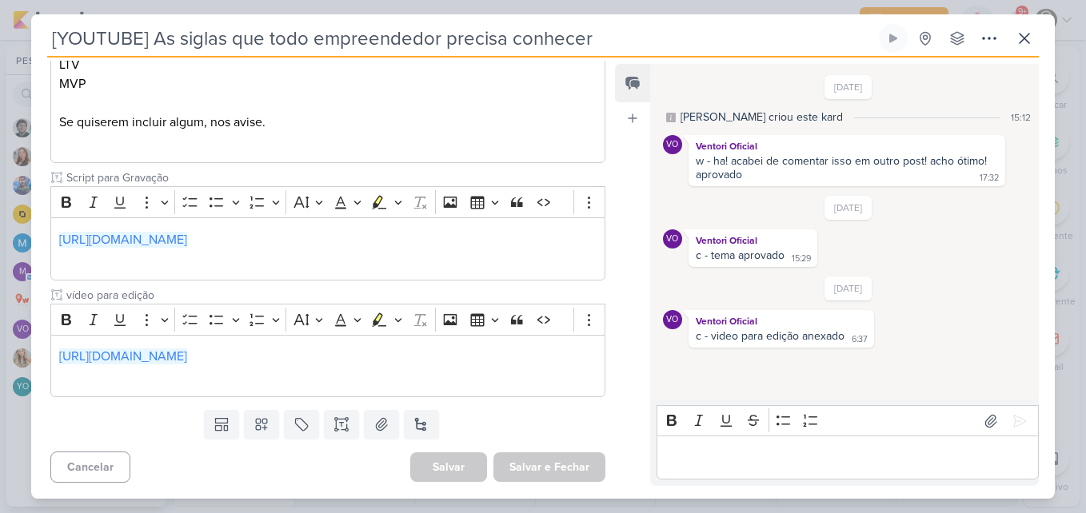
scroll to position [0, 0]
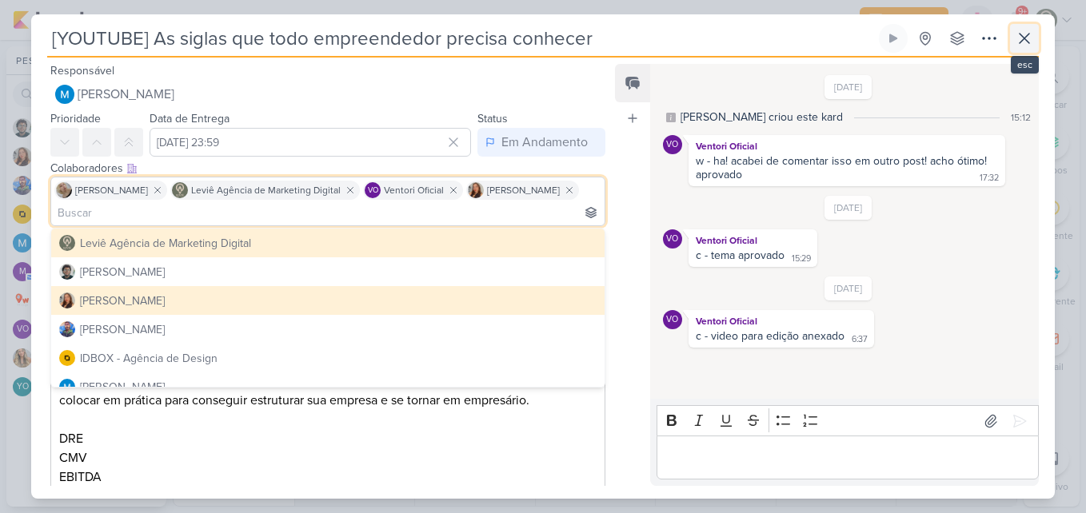
click at [1029, 35] on icon at bounding box center [1024, 38] width 19 height 19
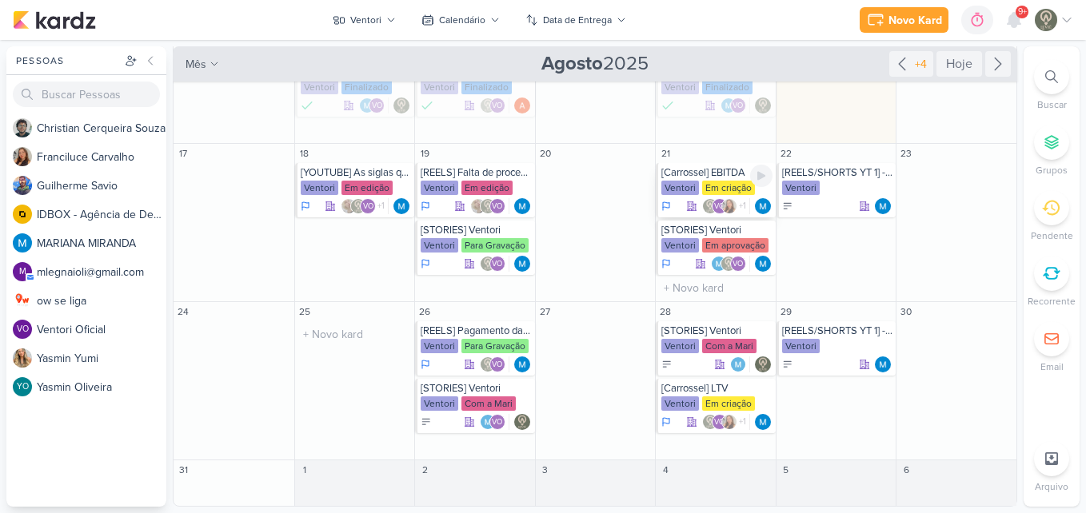
click at [682, 182] on div "Ventori" at bounding box center [680, 188] width 38 height 14
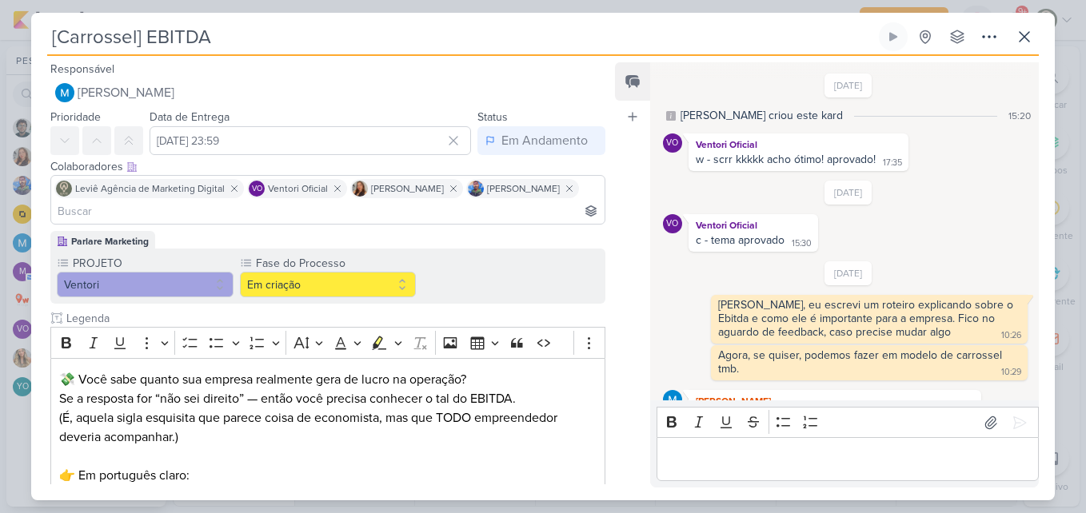
scroll to position [57, 0]
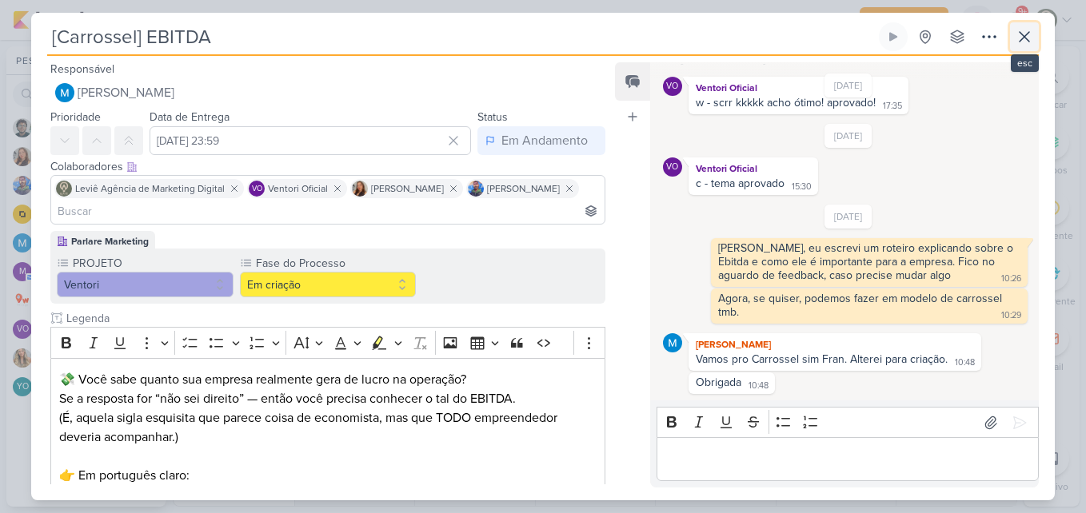
click at [1012, 27] on button at bounding box center [1024, 36] width 29 height 29
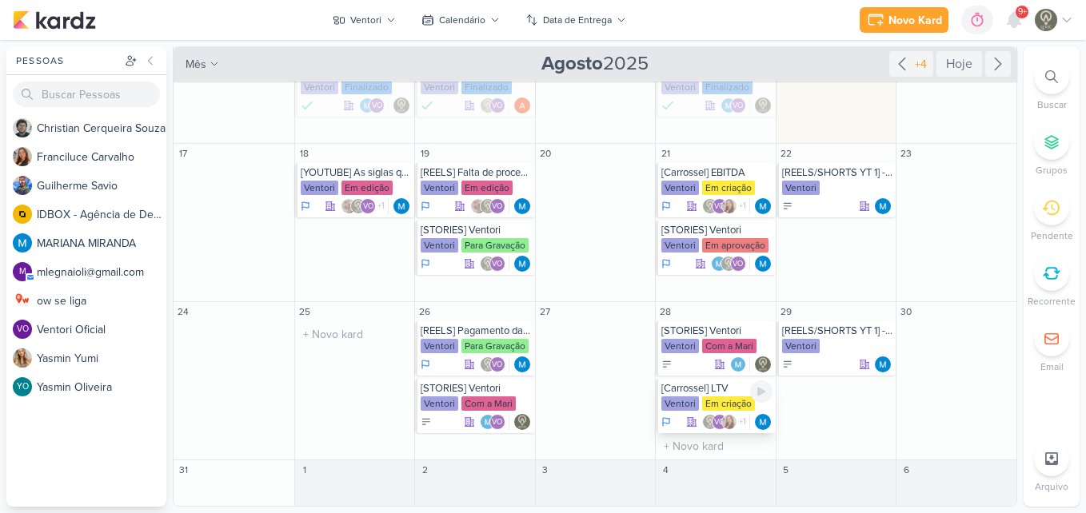
click at [724, 397] on div "Em criação" at bounding box center [728, 404] width 53 height 14
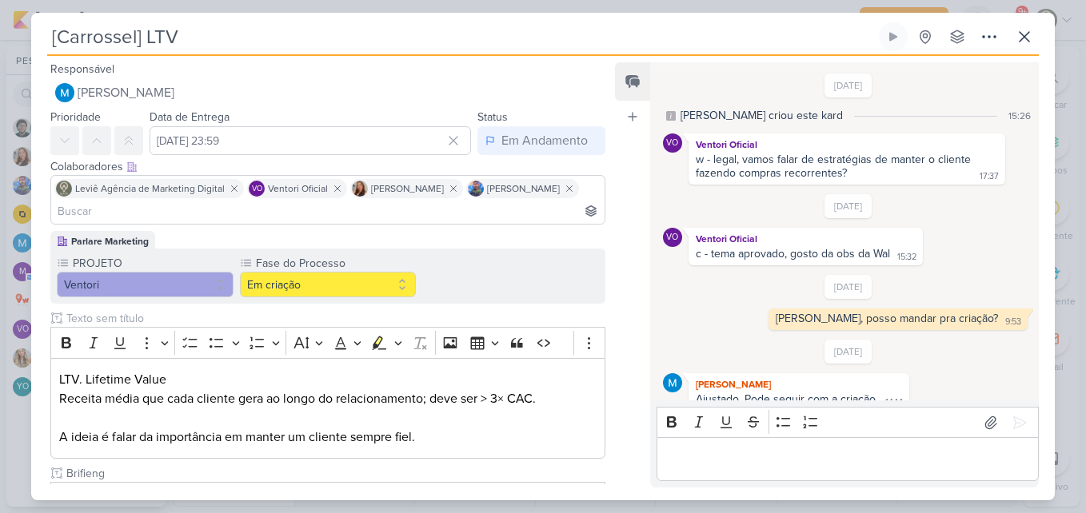
scroll to position [98, 0]
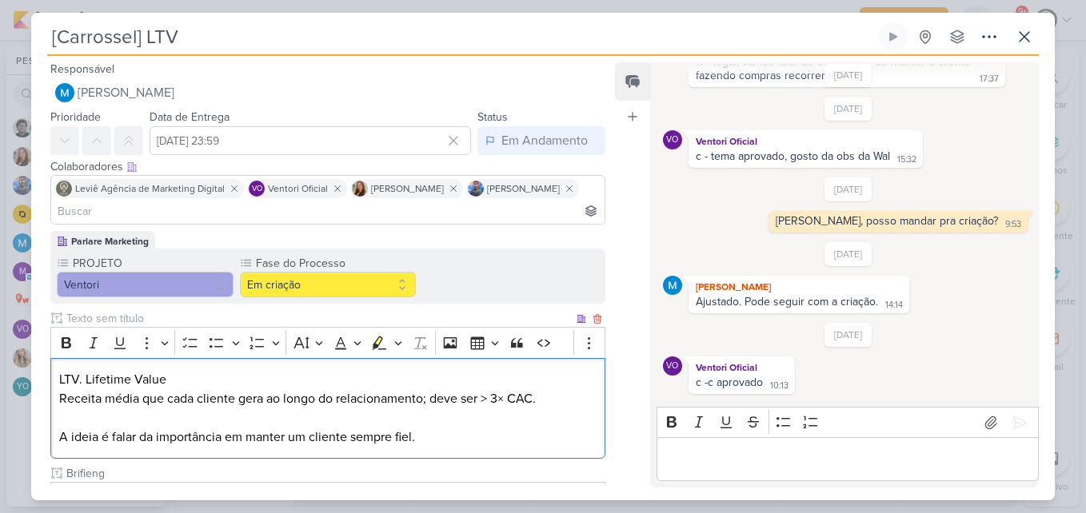
click at [591, 389] on div "LTV. Lifetime Value Receita média que cada cliente gera ao longo do relacioname…" at bounding box center [327, 409] width 555 height 102
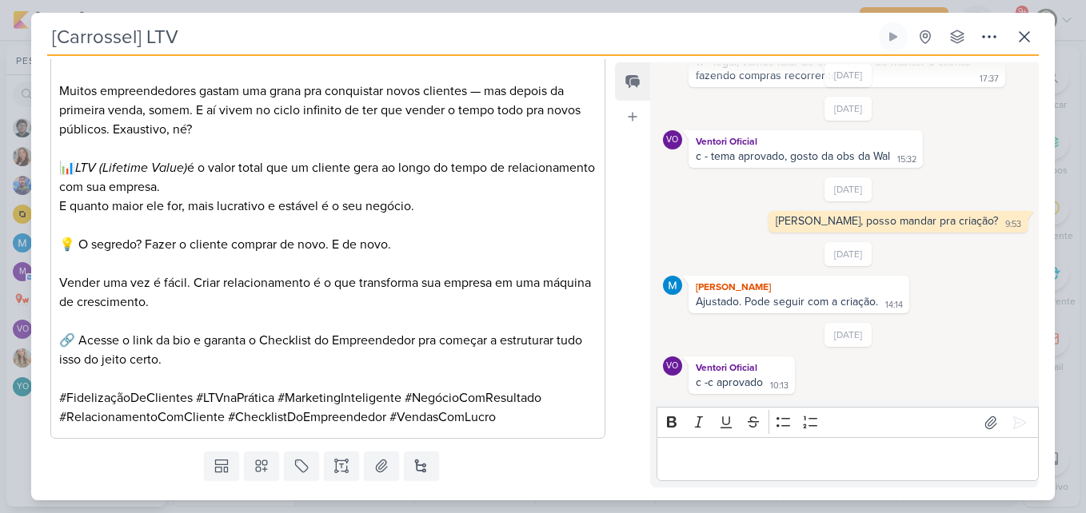
scroll to position [1296, 0]
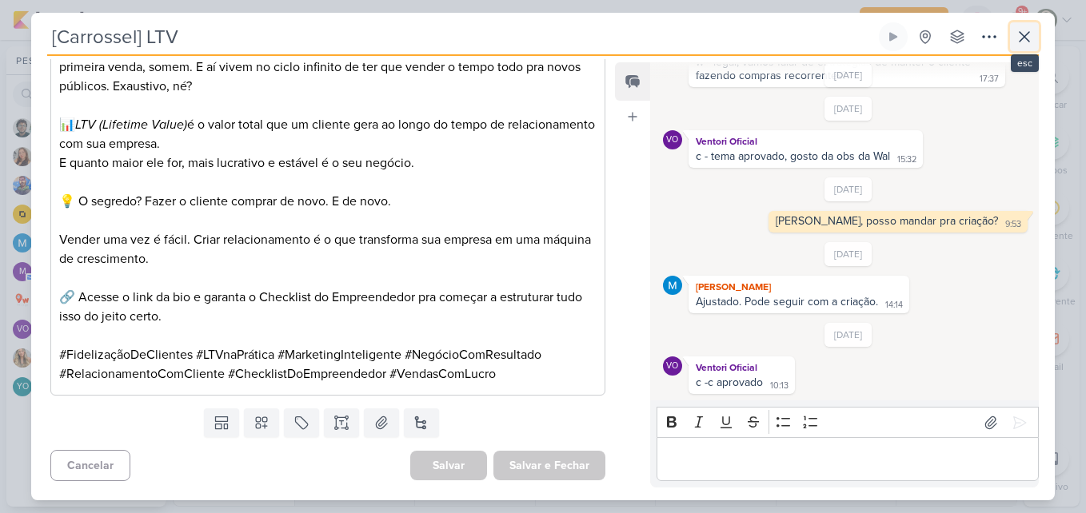
click at [1014, 45] on button at bounding box center [1024, 36] width 29 height 29
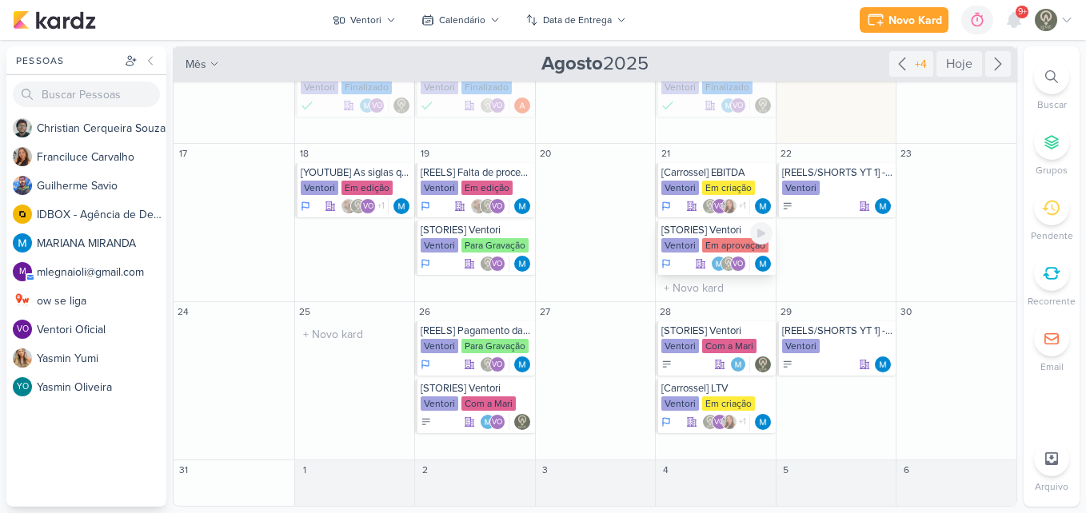
click at [702, 251] on div "Em aprovação" at bounding box center [735, 245] width 66 height 14
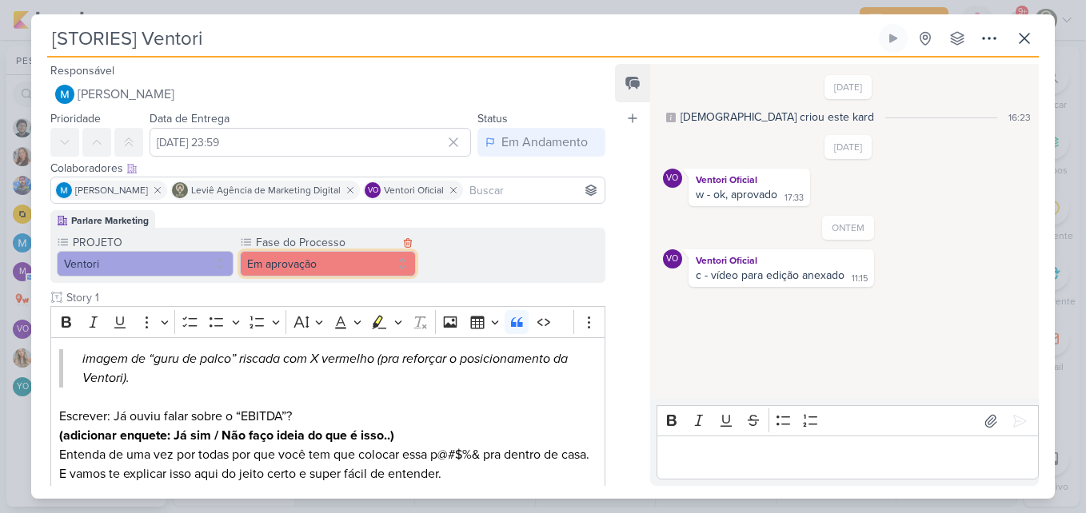
click at [371, 266] on button "Em aprovação" at bounding box center [328, 264] width 177 height 26
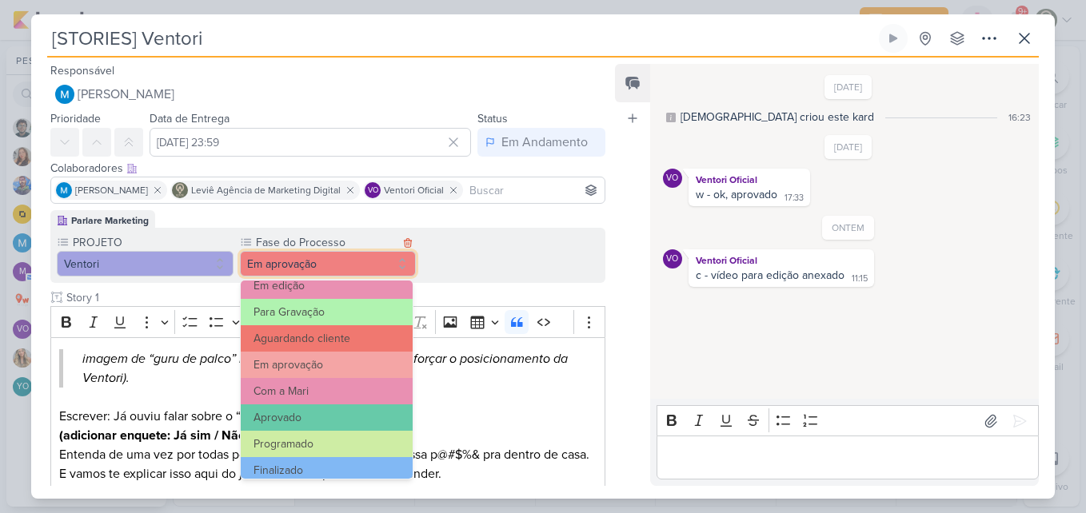
scroll to position [154, 0]
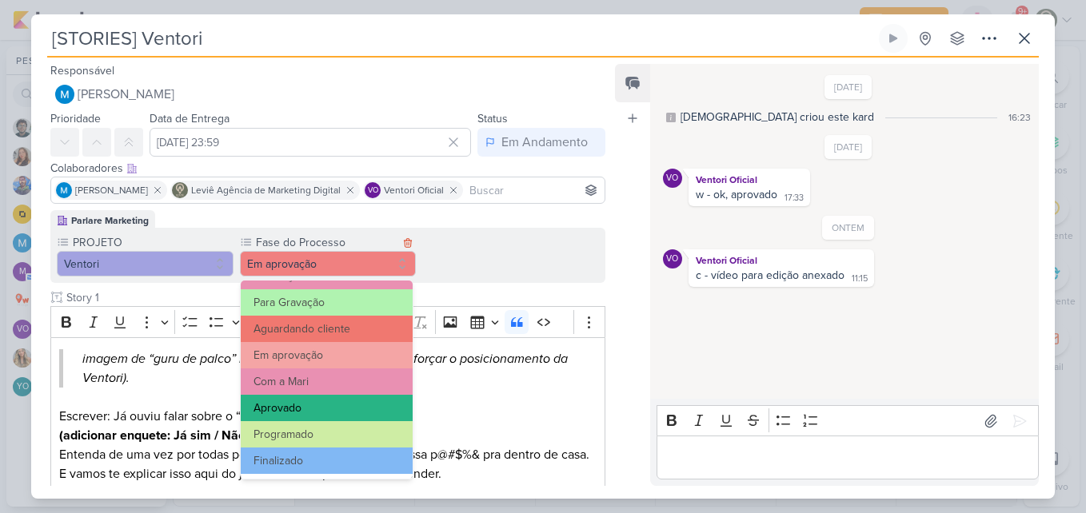
click at [325, 410] on button "Aprovado" at bounding box center [327, 408] width 173 height 26
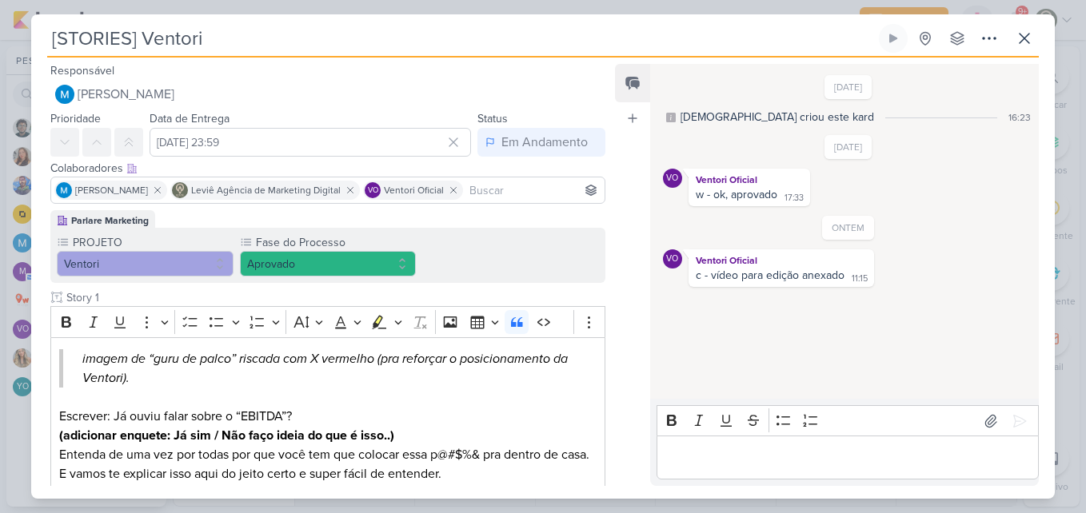
scroll to position [373, 0]
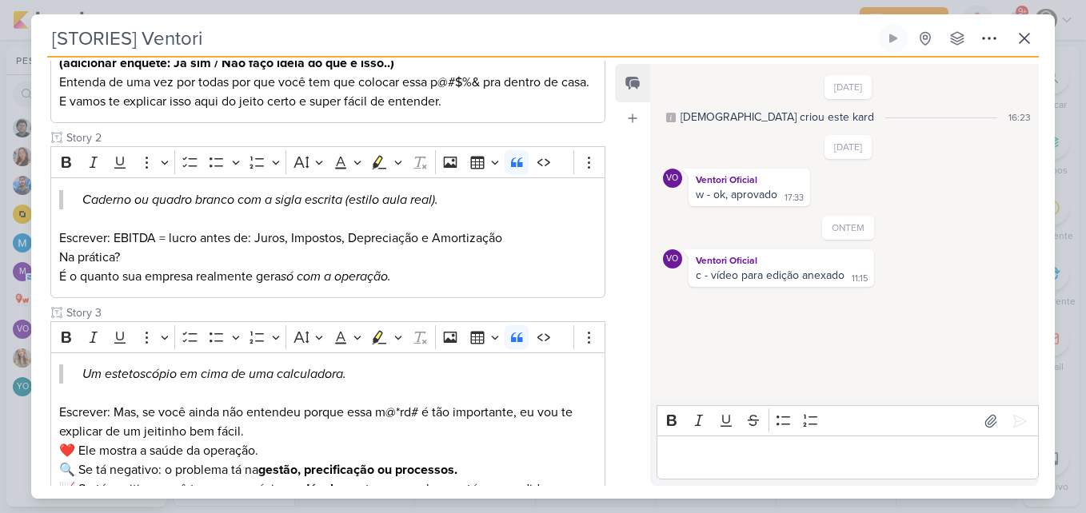
click at [631, 415] on div "Feed Atrelar email Solte o email para atrelar ao kard" at bounding box center [632, 275] width 35 height 422
drag, startPoint x: 631, startPoint y: 415, endPoint x: 605, endPoint y: 451, distance: 44.6
click at [605, 451] on div "Parlare Marketing PROJETO [GEOGRAPHIC_DATA] Fase do Processo" at bounding box center [321, 517] width 581 height 1358
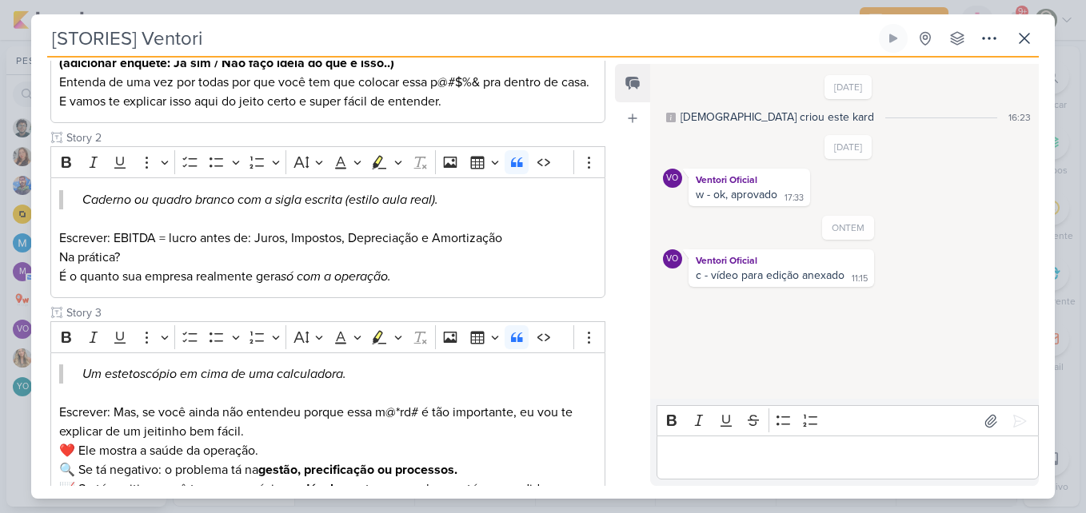
click at [605, 451] on div "Parlare Marketing PROJETO [GEOGRAPHIC_DATA] Fase do Processo" at bounding box center [321, 517] width 581 height 1358
drag, startPoint x: 600, startPoint y: 300, endPoint x: 597, endPoint y: 436, distance: 136.0
click at [597, 436] on div "Parlare Marketing PROJETO [GEOGRAPHIC_DATA] Fase do Processo" at bounding box center [321, 517] width 581 height 1358
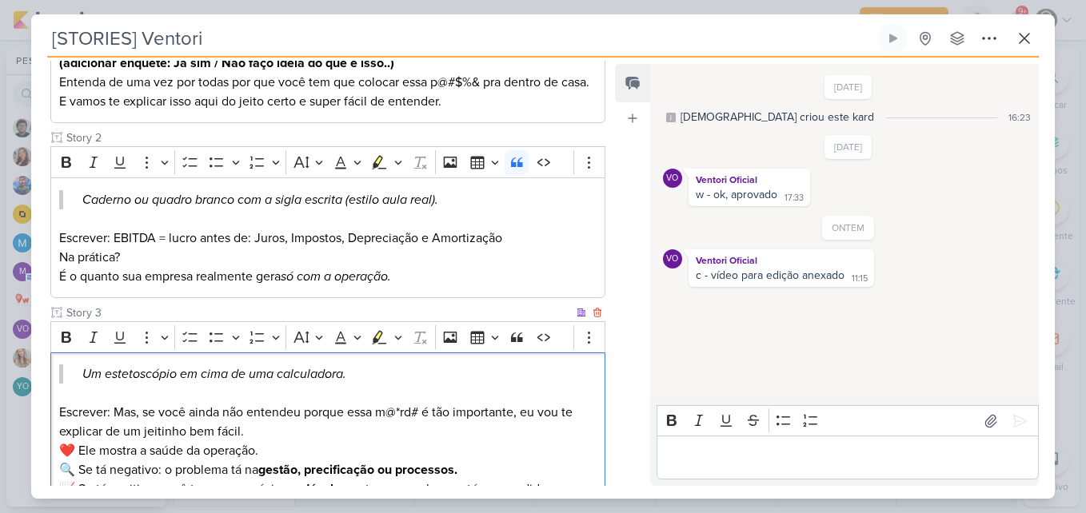
click at [571, 431] on p "Escrever: Mas, se você ainda não entendeu porque essa m@*rd# é tão importante, …" at bounding box center [327, 422] width 537 height 38
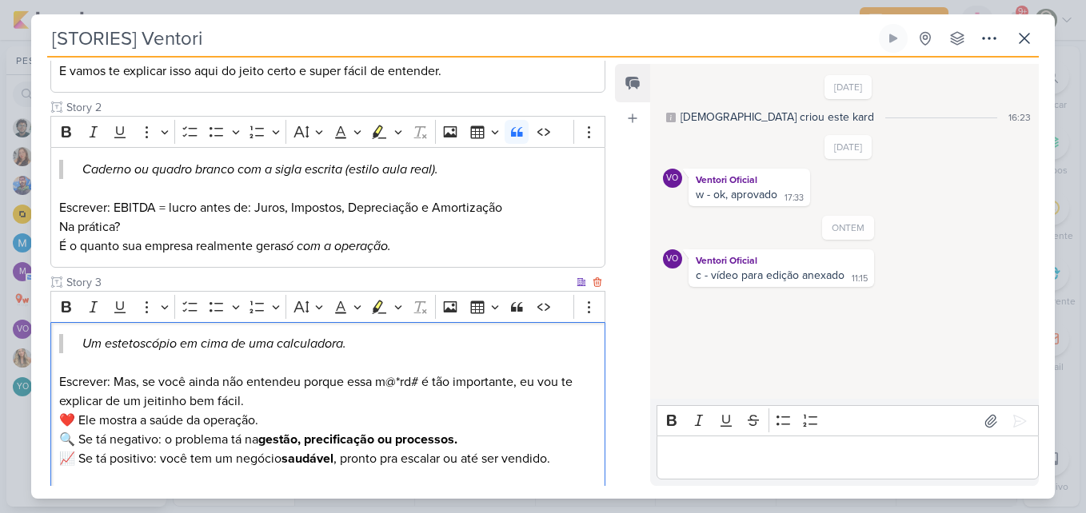
scroll to position [441, 0]
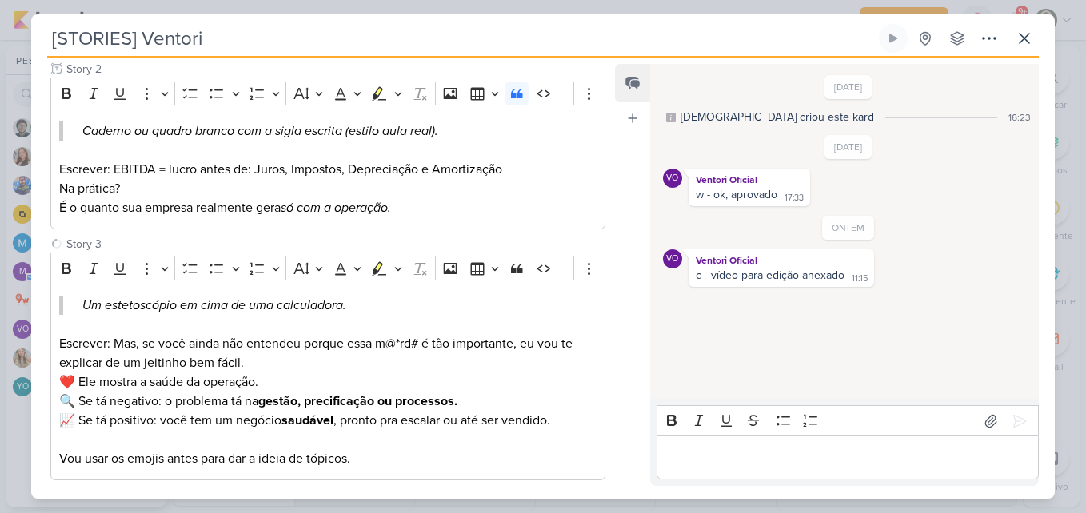
click at [613, 441] on div "Responsável [PERSON_NAME] Nenhum contato encontrado create new contact Novo Con…" at bounding box center [543, 278] width 1024 height 441
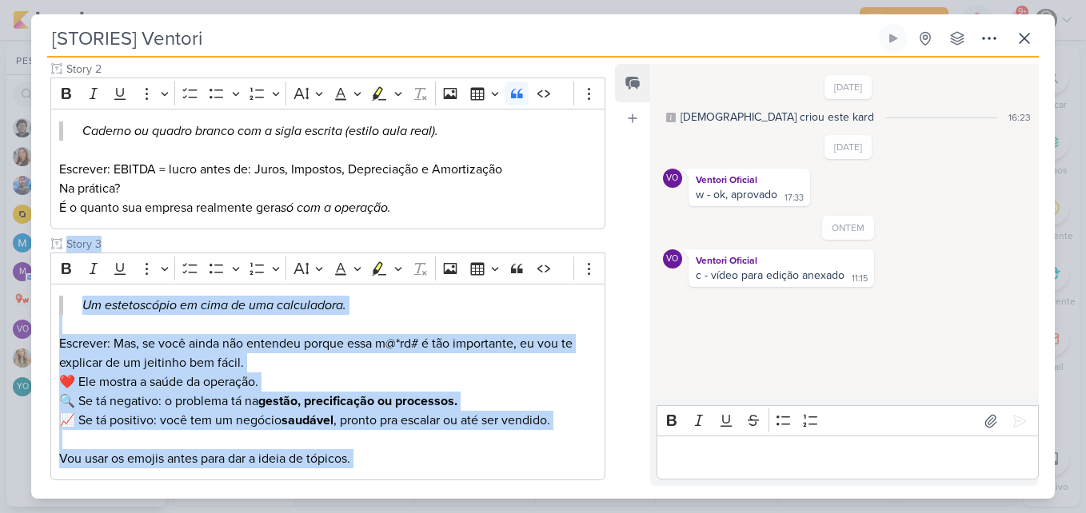
drag, startPoint x: 601, startPoint y: 253, endPoint x: 616, endPoint y: 435, distance: 183.0
click at [616, 435] on div "Responsável [PERSON_NAME] Nenhum contato encontrado create new contact Novo Con…" at bounding box center [543, 278] width 1024 height 441
click at [616, 435] on div "Feed Atrelar email Solte o email para atrelar ao kard" at bounding box center [632, 275] width 35 height 422
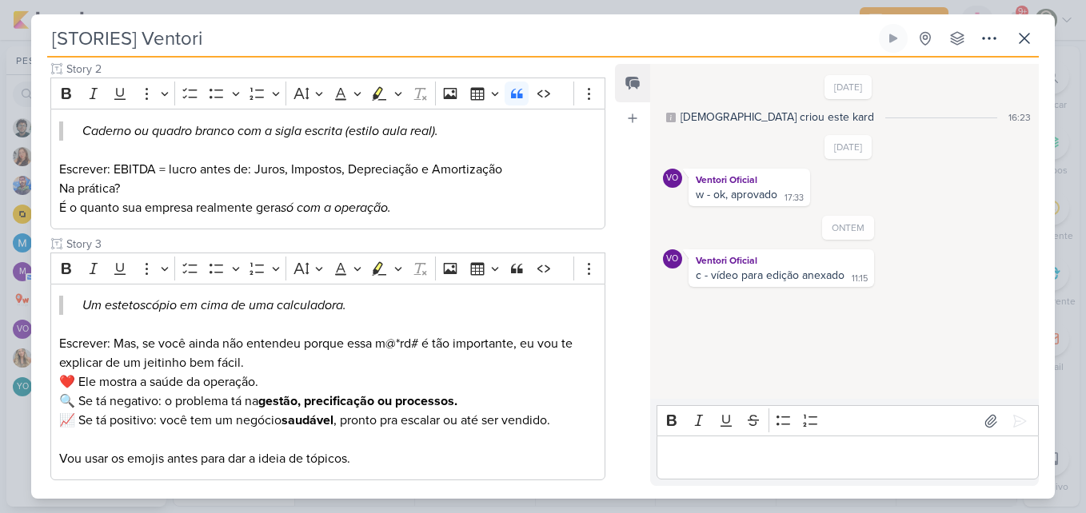
drag, startPoint x: 616, startPoint y: 435, endPoint x: 620, endPoint y: 259, distance: 176.0
click at [620, 259] on div "Feed Atrelar email Solte o email para atrelar ao kard" at bounding box center [632, 275] width 35 height 422
click at [1020, 28] on button at bounding box center [1024, 38] width 29 height 29
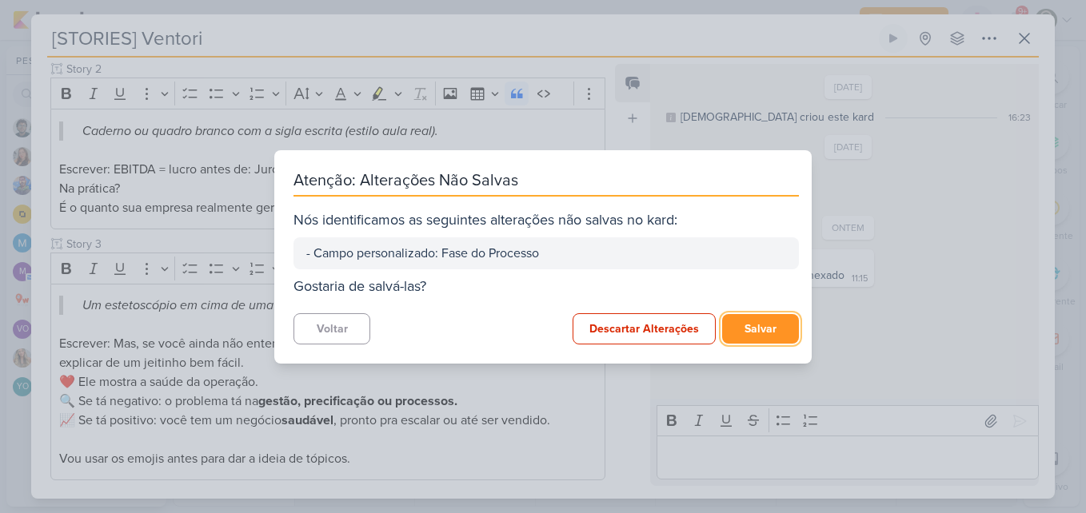
click at [778, 333] on button "Salvar" at bounding box center [760, 329] width 77 height 30
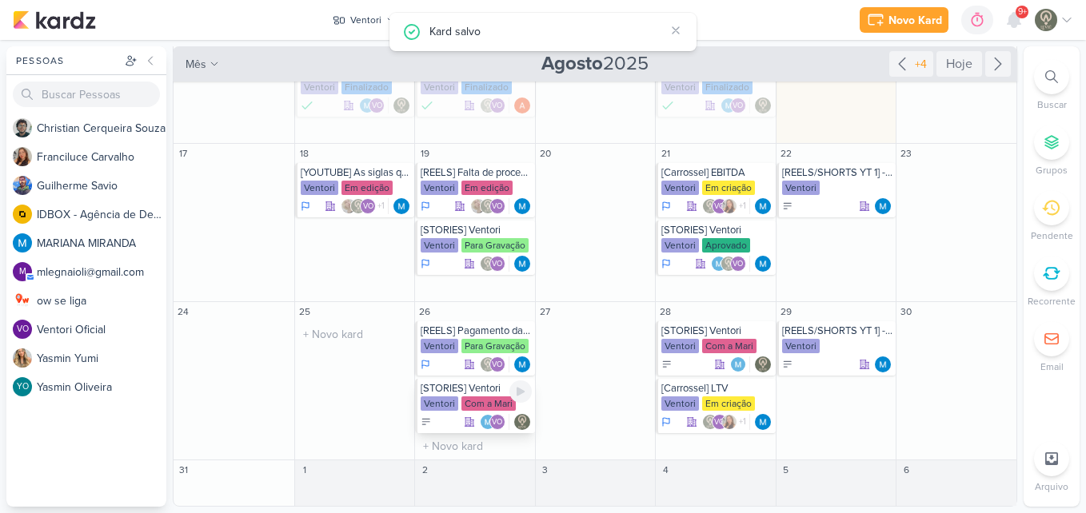
click at [465, 398] on div "Com a Mari" at bounding box center [488, 404] width 54 height 14
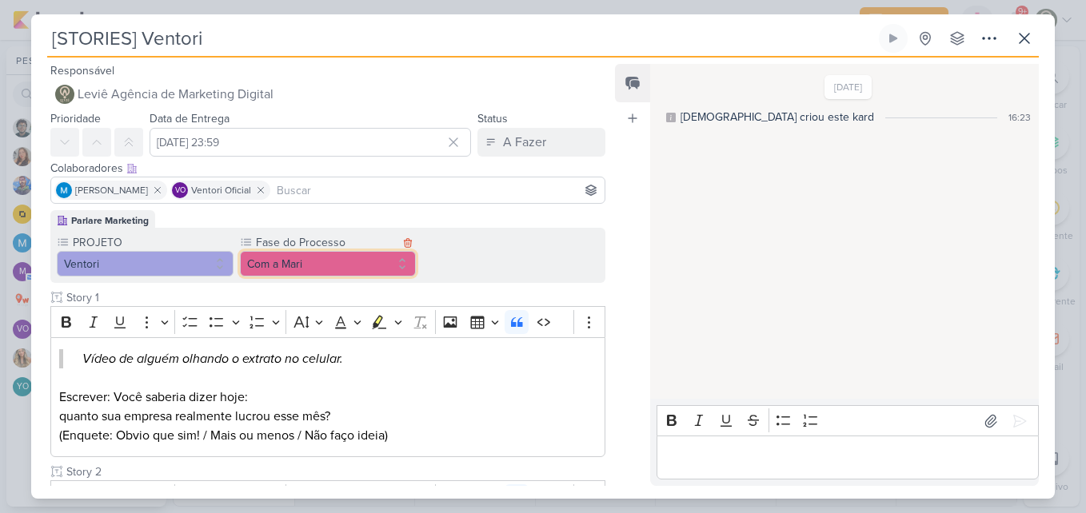
click at [321, 270] on button "Com a Mari" at bounding box center [328, 264] width 177 height 26
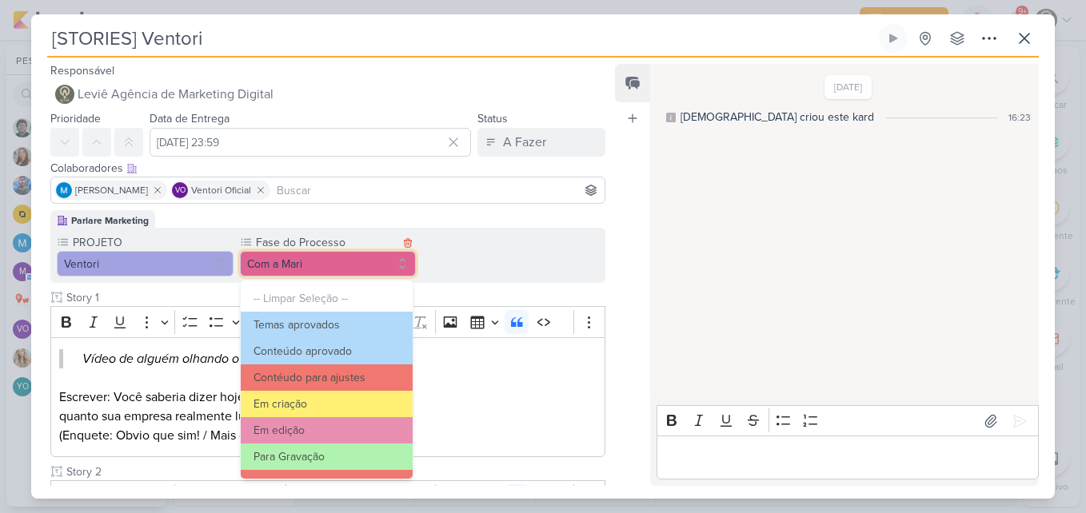
scroll to position [154, 0]
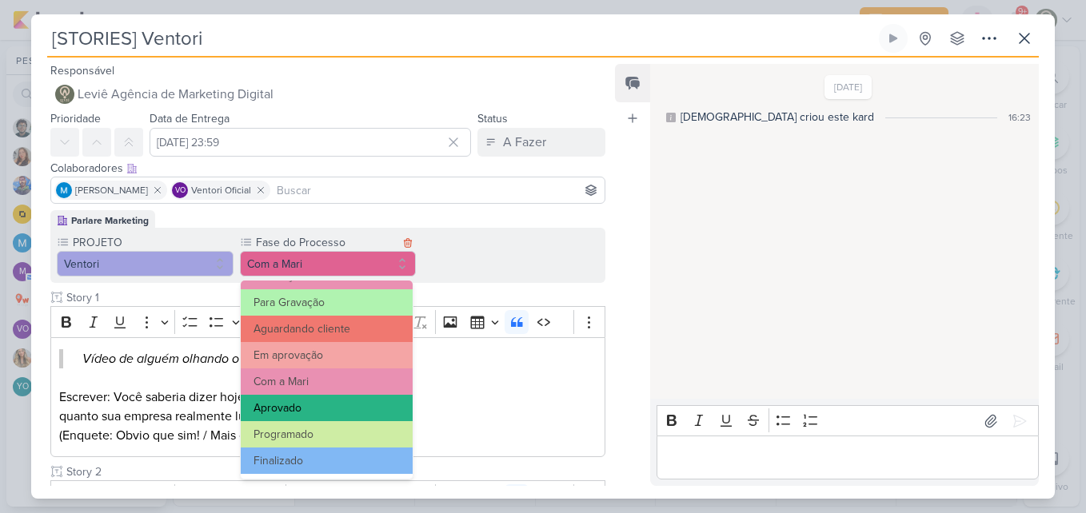
click at [320, 415] on button "Aprovado" at bounding box center [327, 408] width 173 height 26
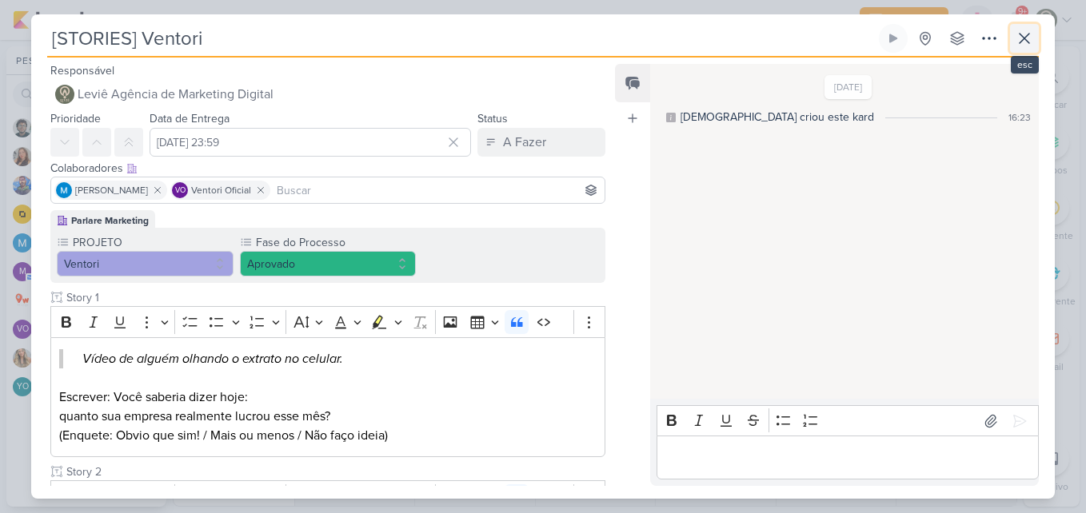
click at [1027, 35] on icon at bounding box center [1025, 39] width 10 height 10
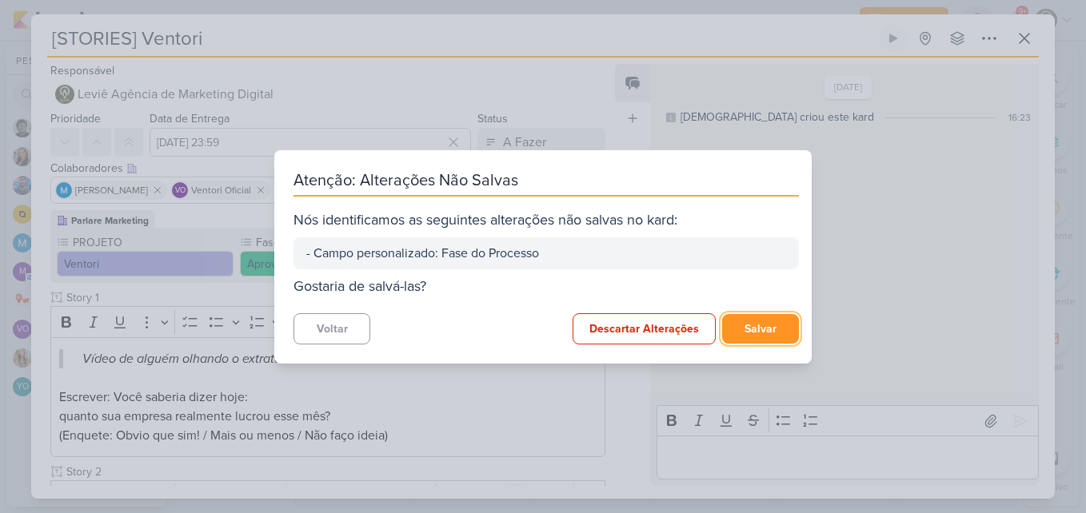
click at [747, 326] on button "Salvar" at bounding box center [760, 329] width 77 height 30
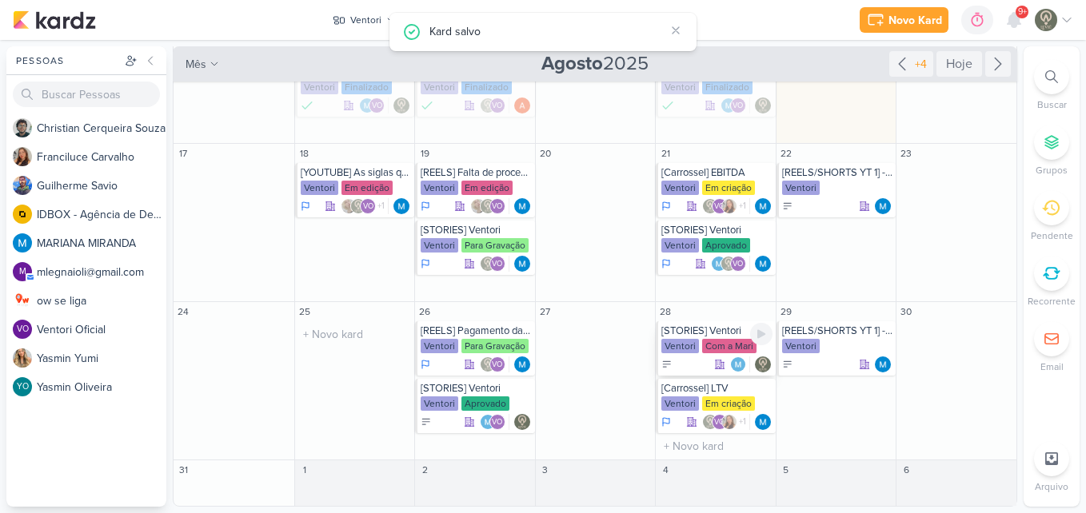
click at [686, 351] on div "Ventori" at bounding box center [680, 346] width 38 height 14
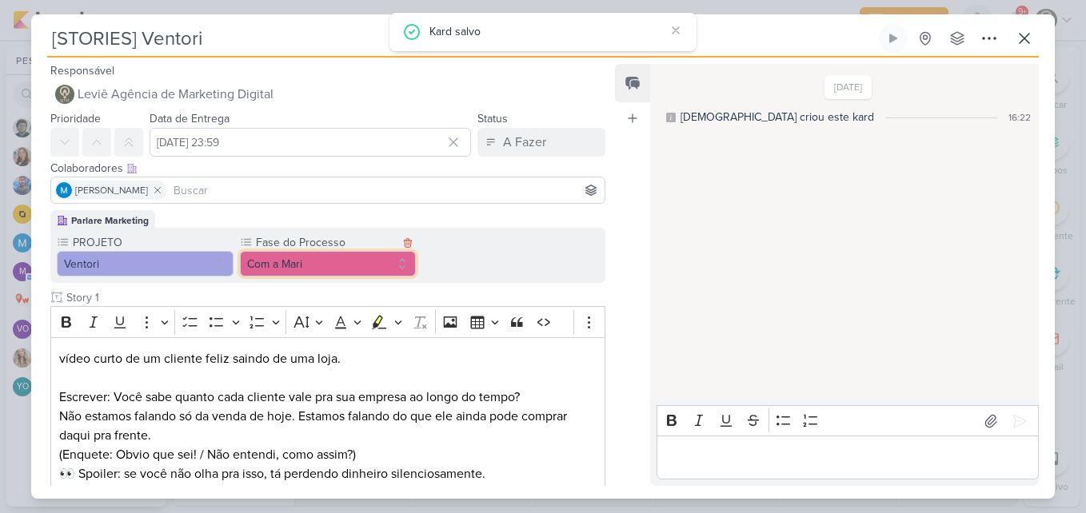
click at [373, 258] on button "Com a Mari" at bounding box center [328, 264] width 177 height 26
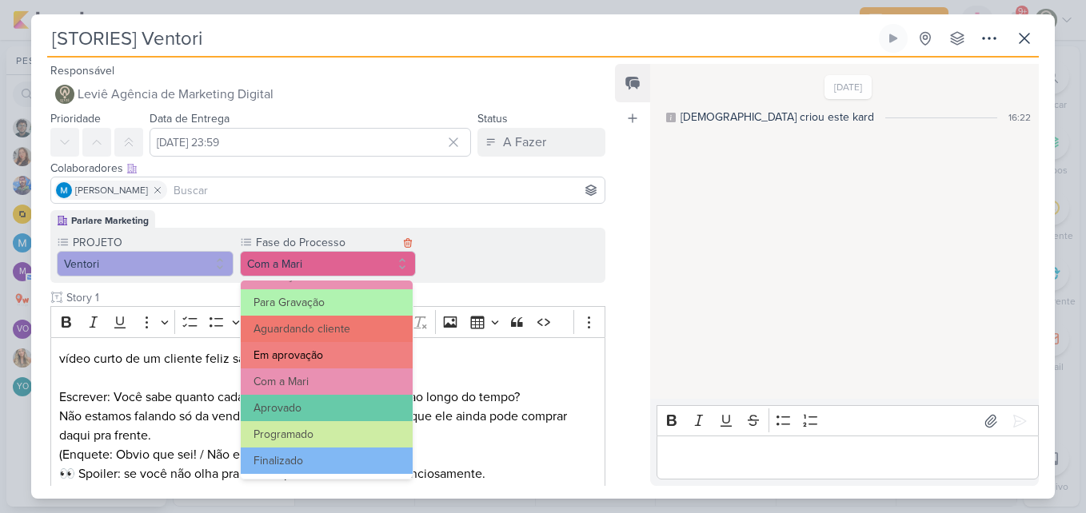
click at [352, 355] on button "Em aprovação" at bounding box center [327, 355] width 173 height 26
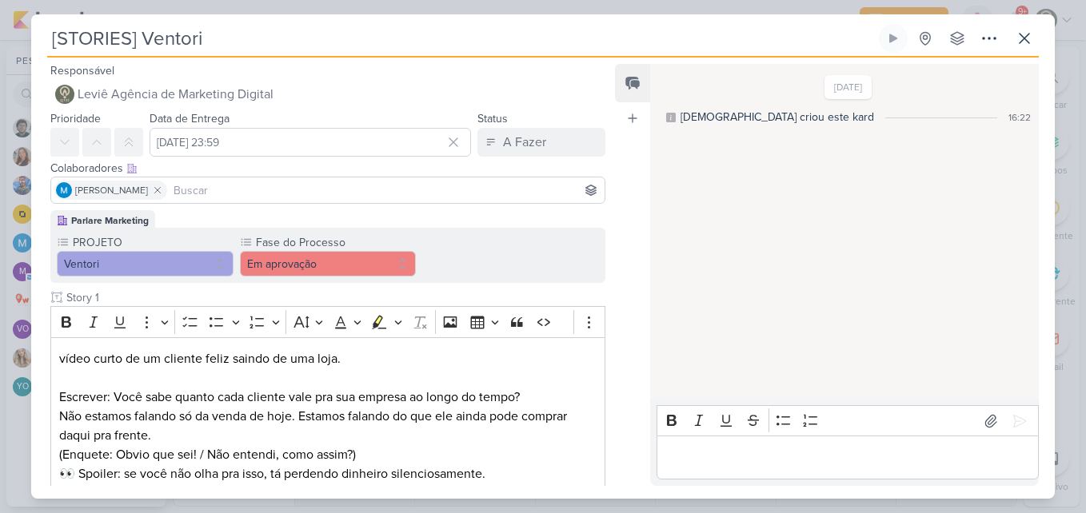
click at [286, 192] on input at bounding box center [385, 190] width 431 height 19
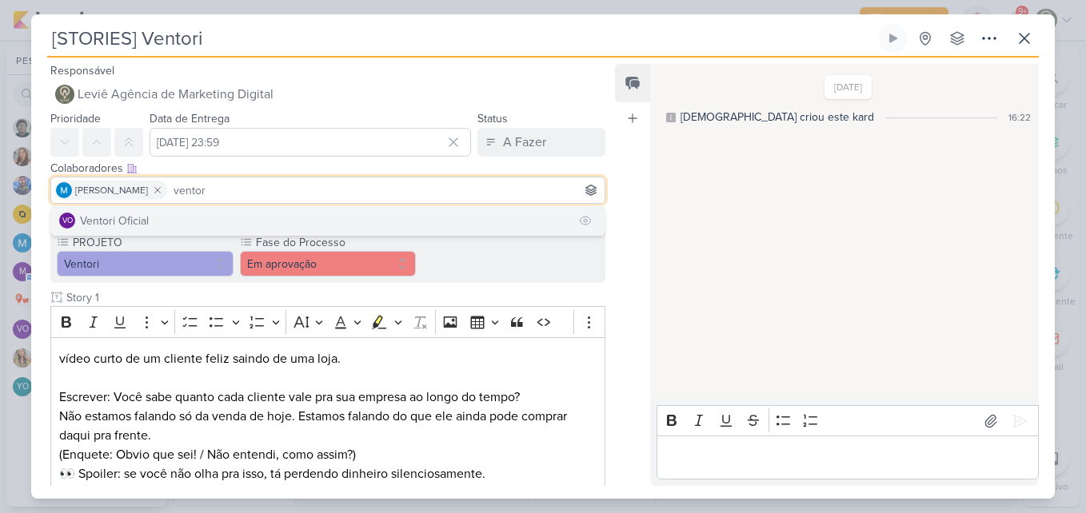
type input "ventor"
click at [282, 228] on button "VO Ventori Oficial" at bounding box center [327, 220] width 553 height 29
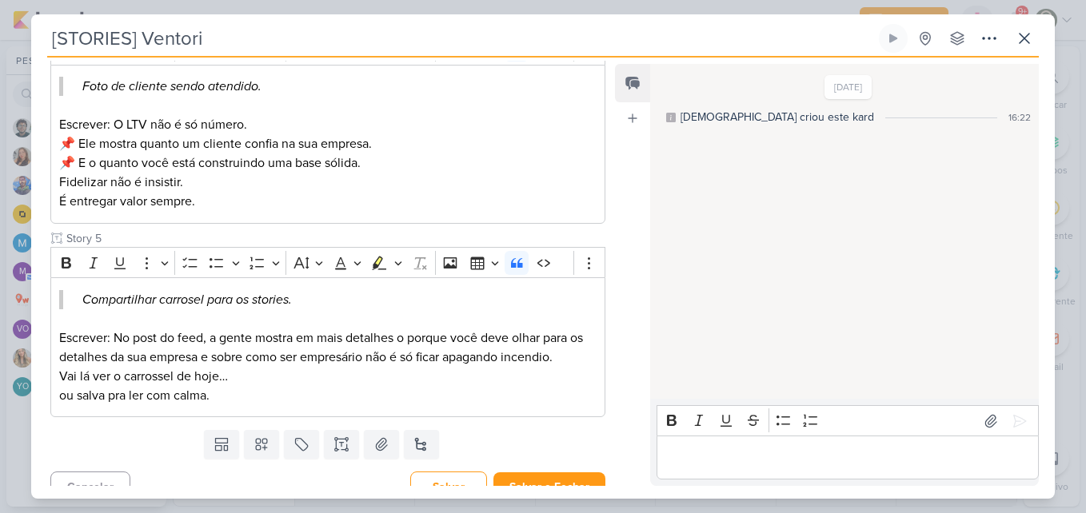
scroll to position [893, 0]
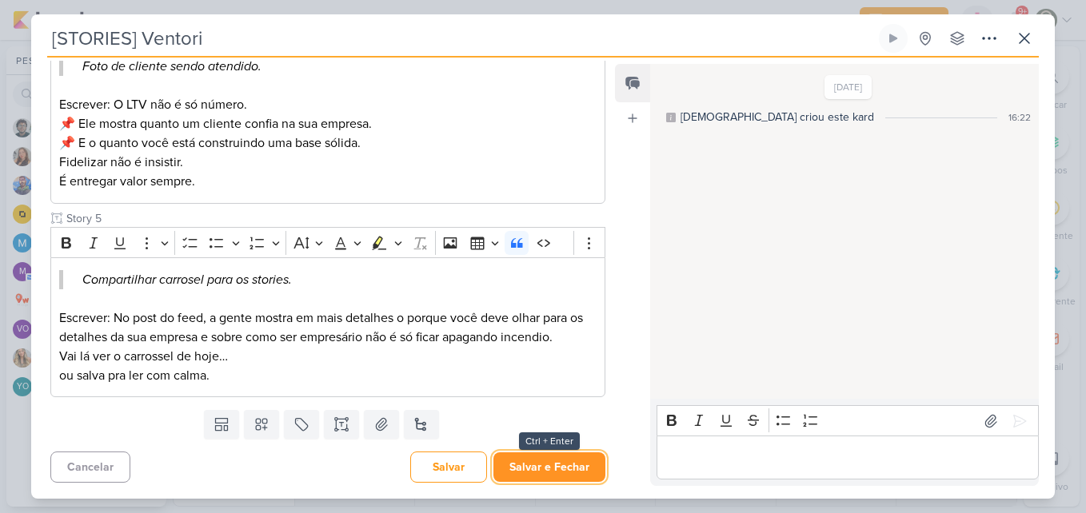
click at [541, 464] on button "Salvar e Fechar" at bounding box center [549, 468] width 112 height 30
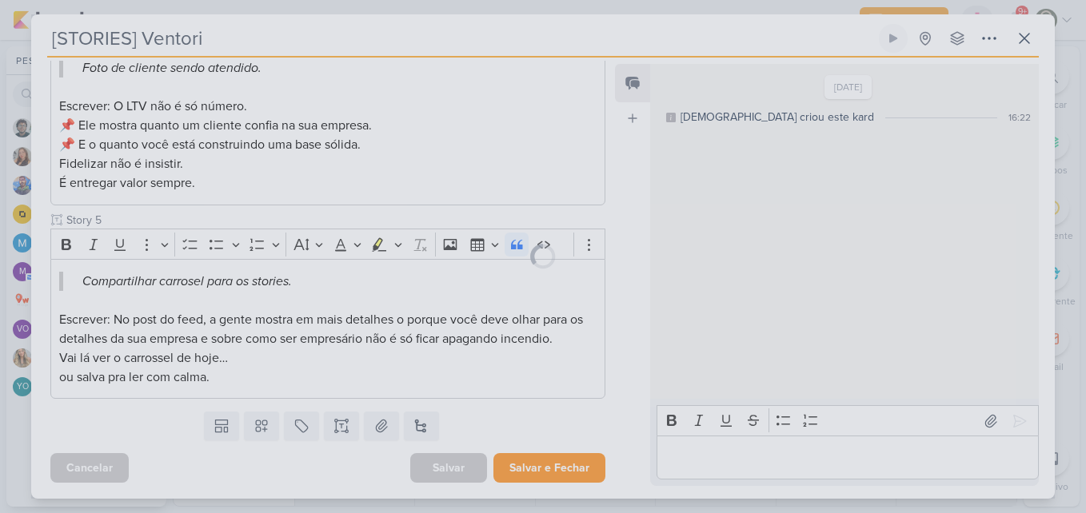
scroll to position [892, 0]
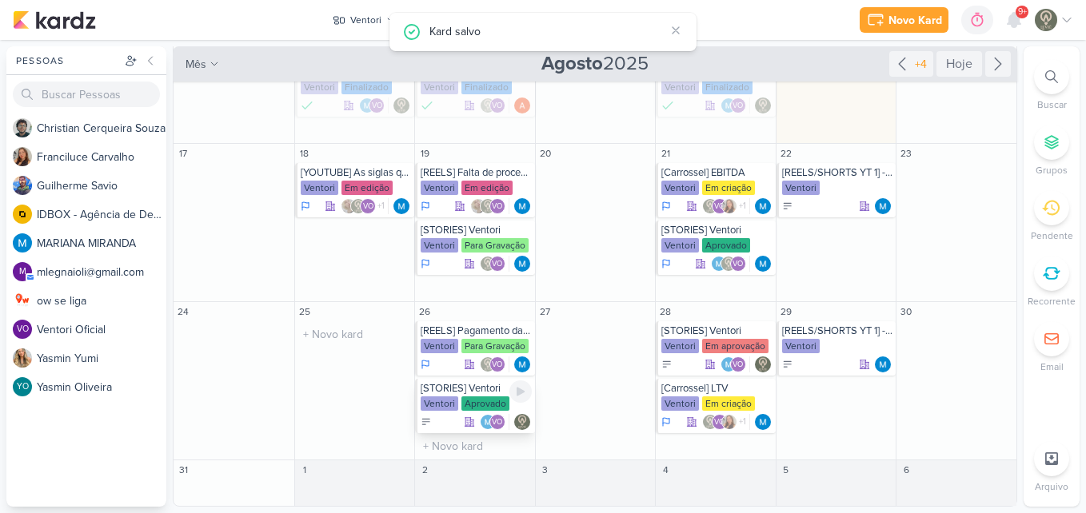
click at [481, 393] on div "[STORIES] Ventori" at bounding box center [476, 388] width 111 height 13
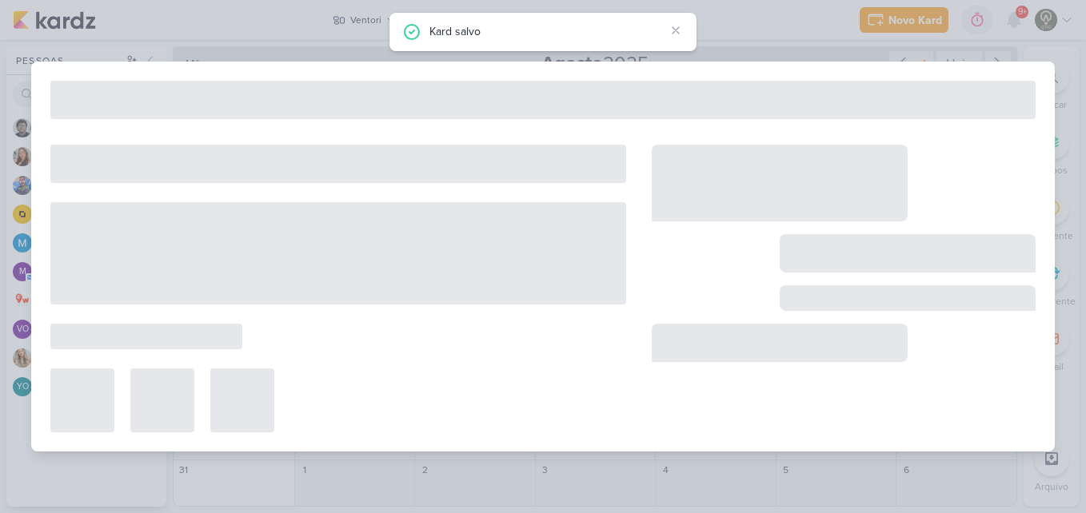
type input "[DATE] 23:59"
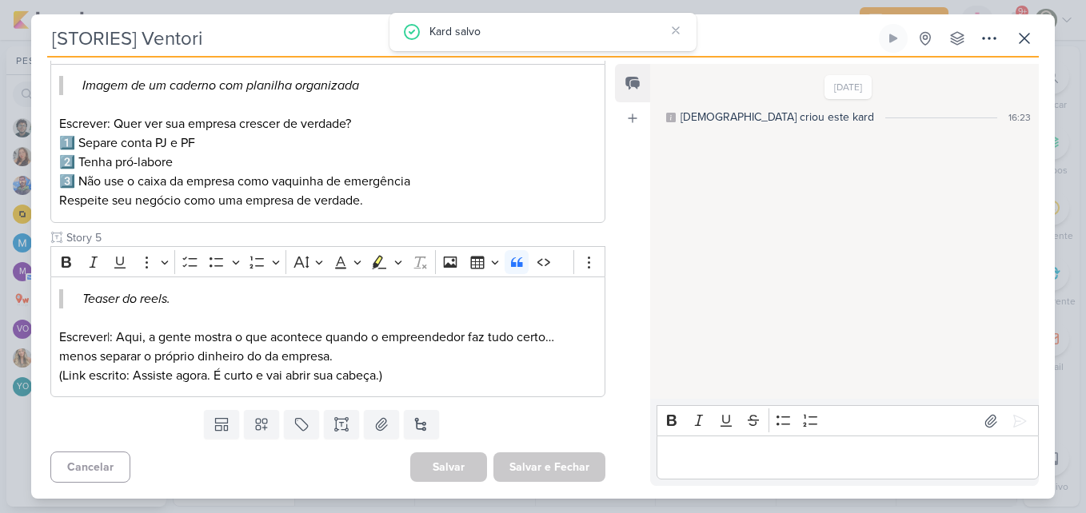
scroll to position [2, 0]
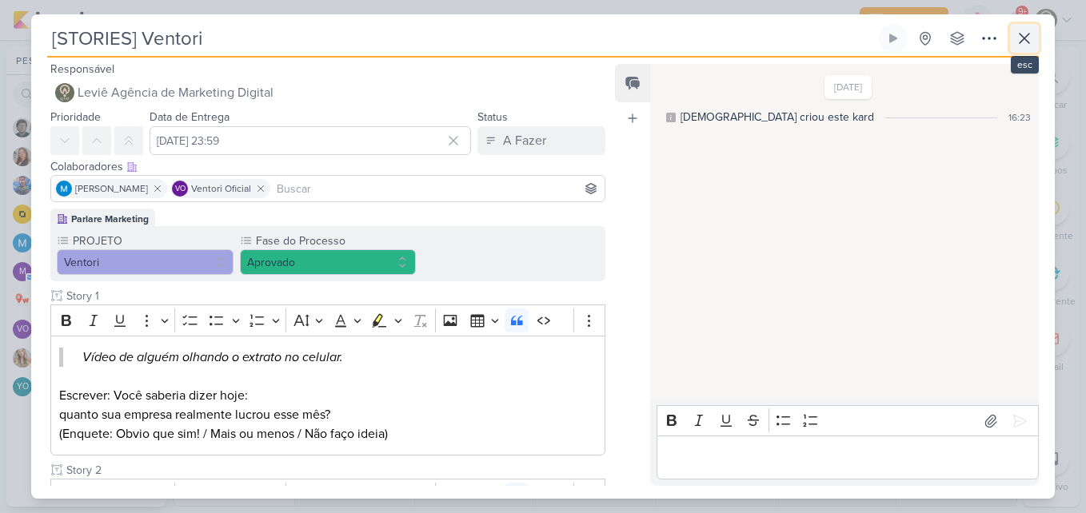
click at [1031, 38] on icon at bounding box center [1024, 38] width 19 height 19
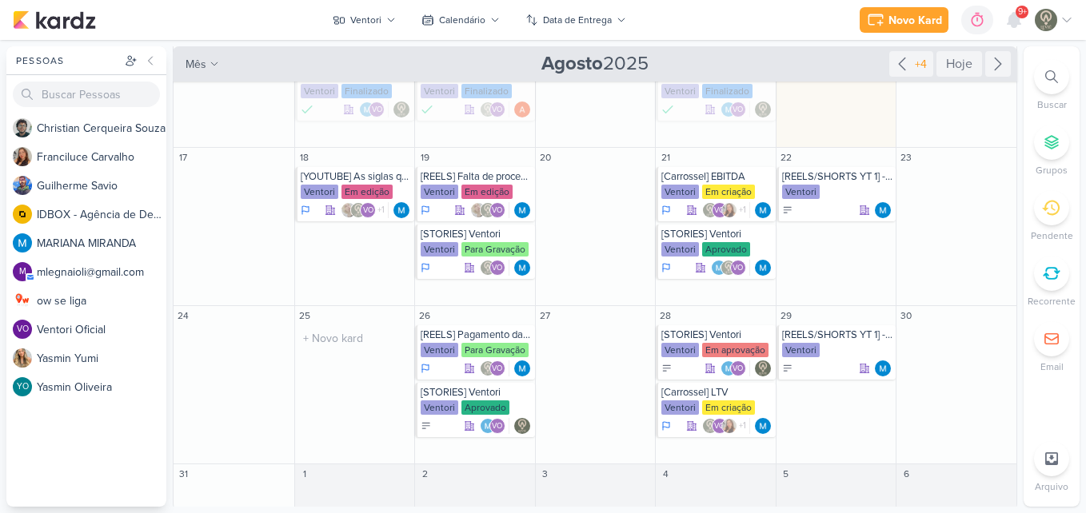
scroll to position [244, 0]
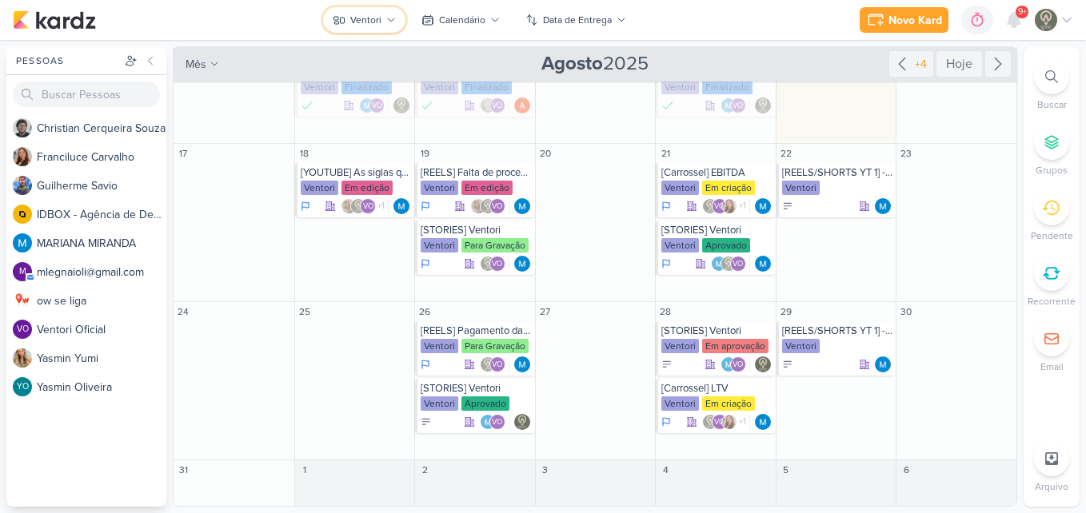
click at [345, 9] on button "Ventori" at bounding box center [364, 20] width 82 height 26
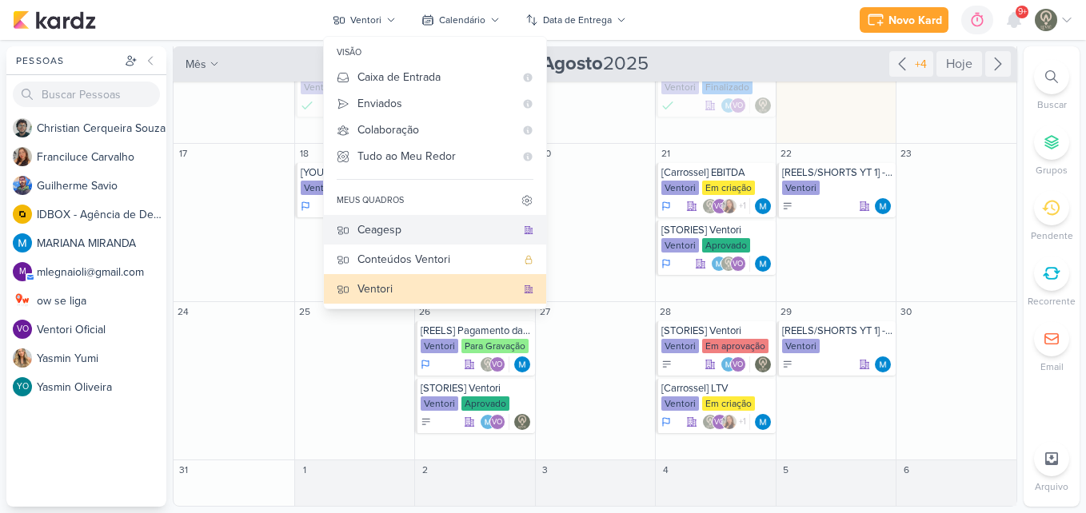
click at [409, 238] on div "Ceagesp" at bounding box center [436, 230] width 158 height 17
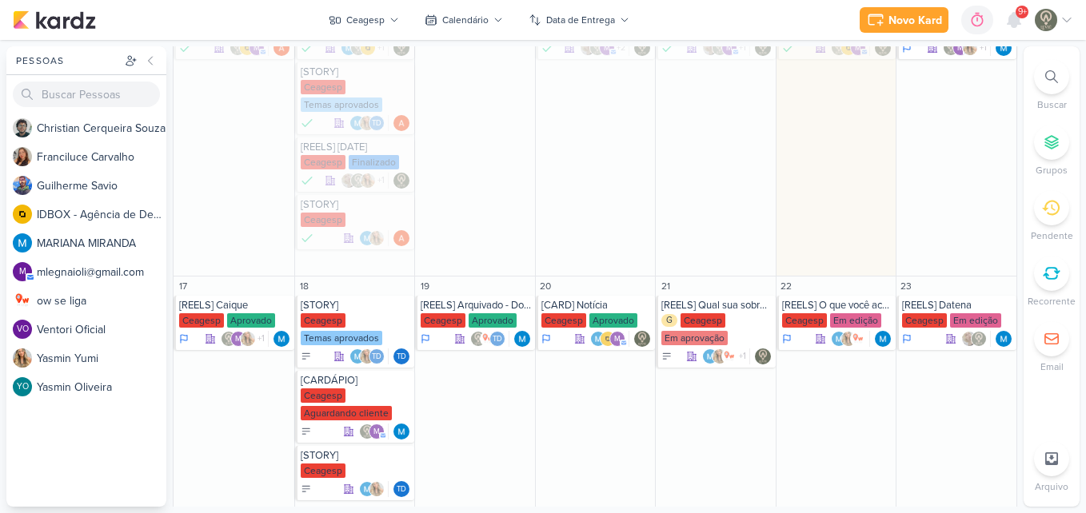
scroll to position [901, 0]
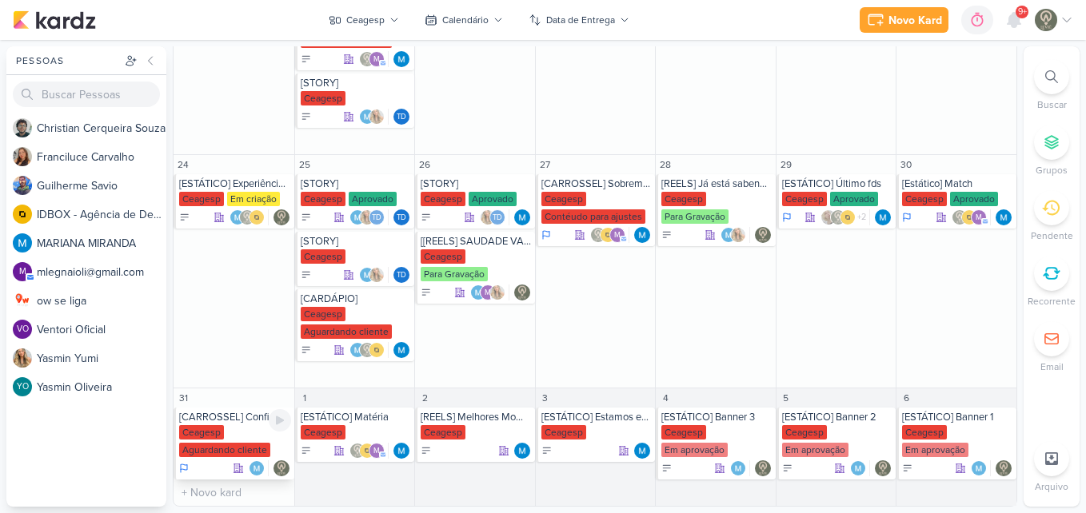
click at [224, 432] on div "Ceagesp Aguardando cliente" at bounding box center [235, 442] width 112 height 34
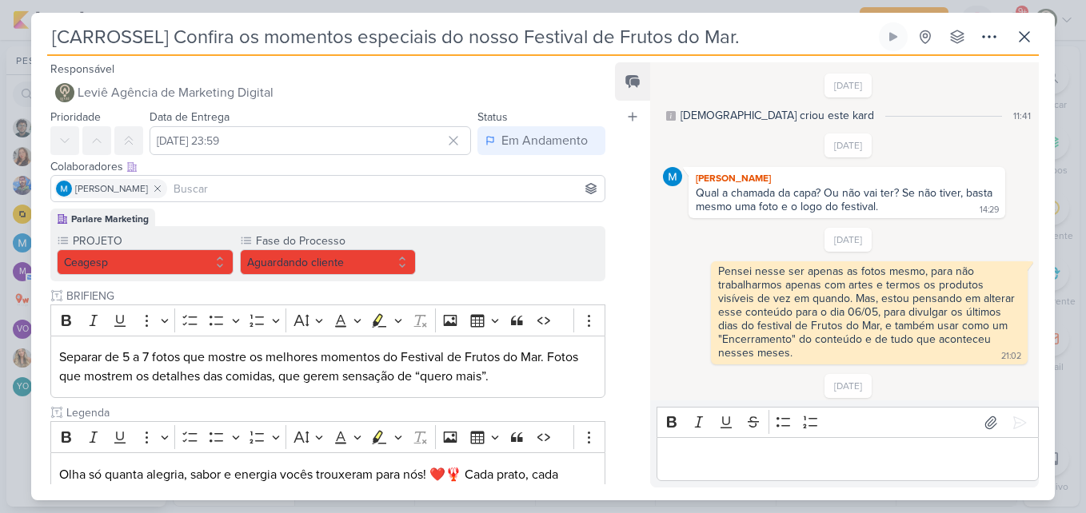
scroll to position [390, 0]
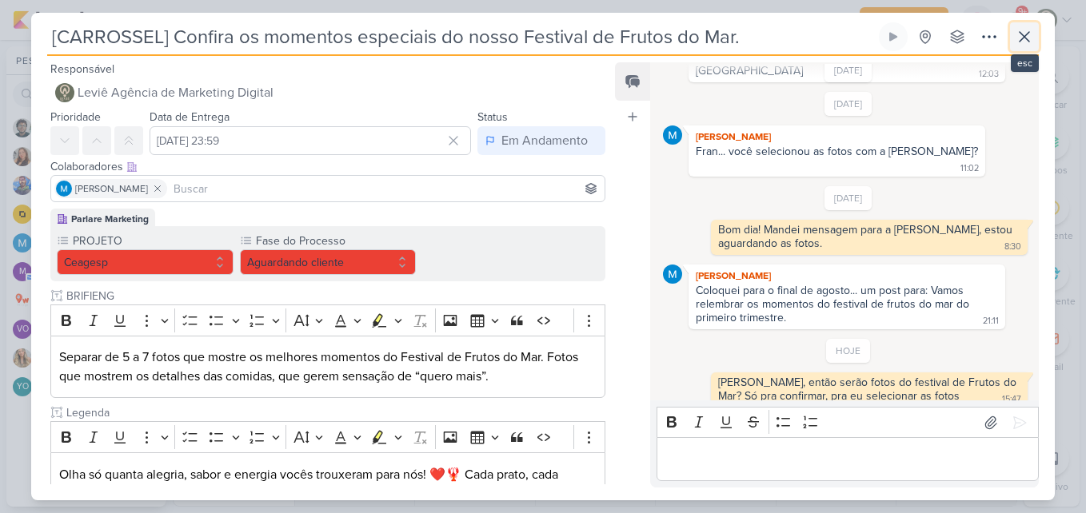
click at [1028, 47] on button at bounding box center [1024, 36] width 29 height 29
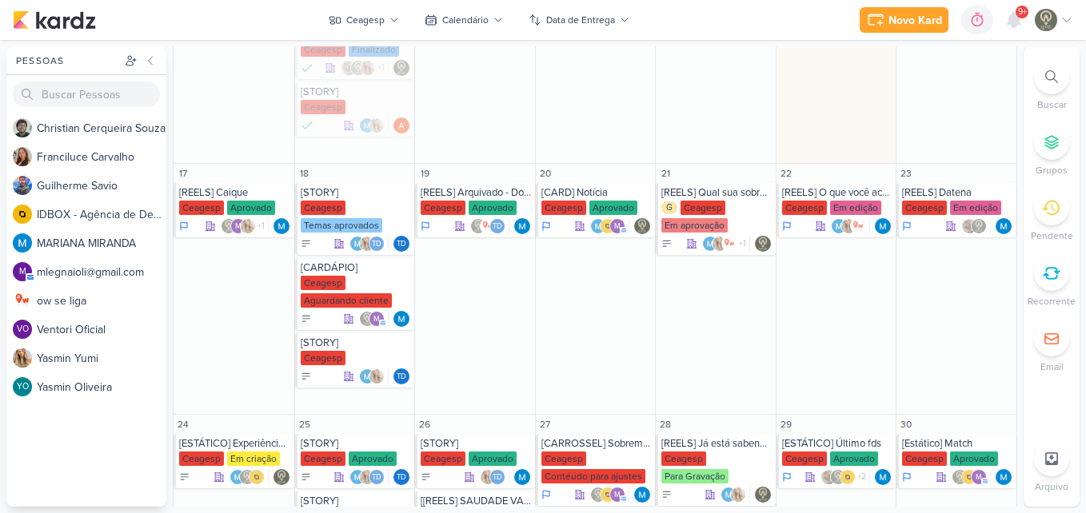
scroll to position [901, 0]
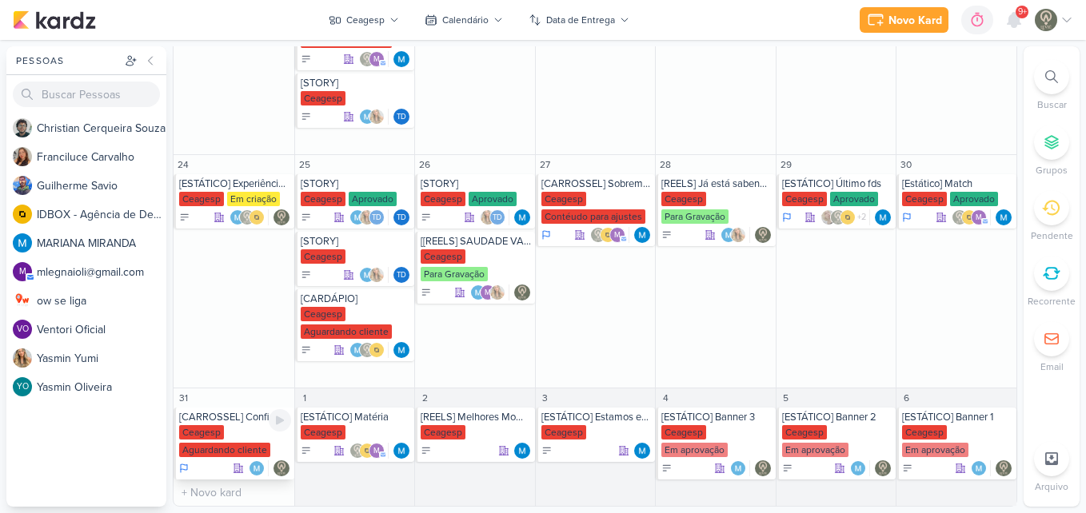
click at [266, 433] on div "Ceagesp Aguardando cliente" at bounding box center [235, 442] width 112 height 34
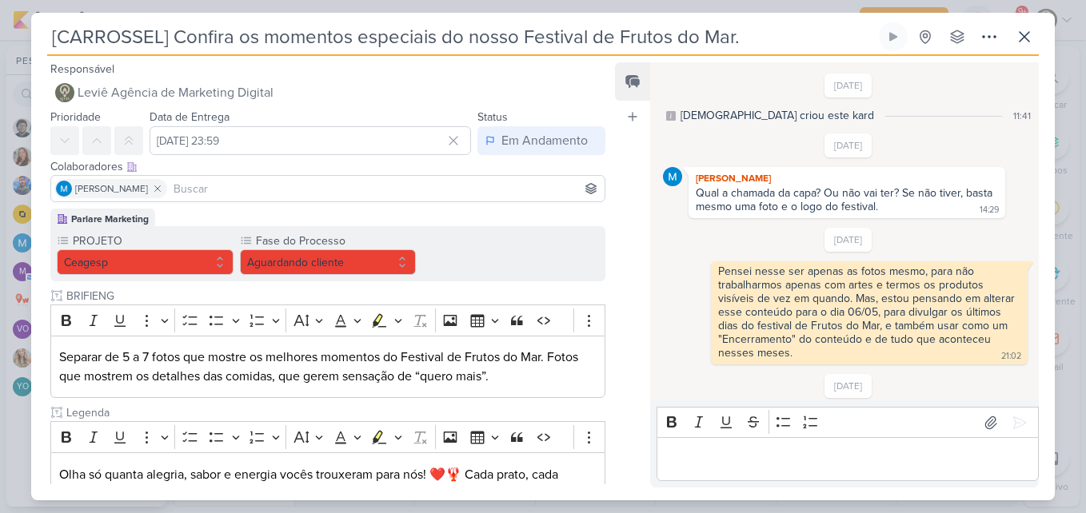
scroll to position [390, 0]
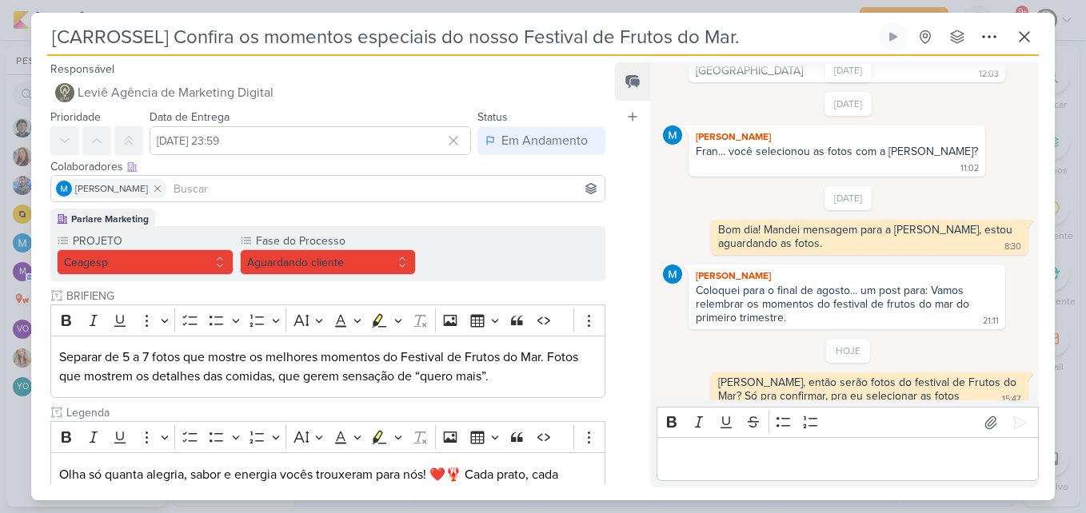
drag, startPoint x: 762, startPoint y: 40, endPoint x: 621, endPoint y: 41, distance: 141.6
click at [621, 41] on input "[CARROSSEL] Confira os momentos especiais do nosso Festival de Frutos do Mar." at bounding box center [461, 36] width 829 height 29
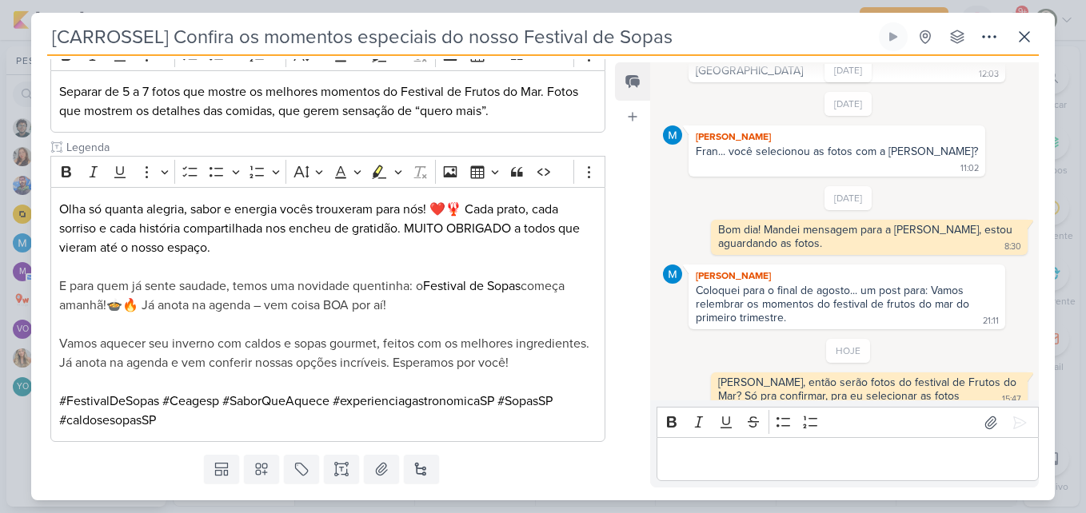
scroll to position [268, 0]
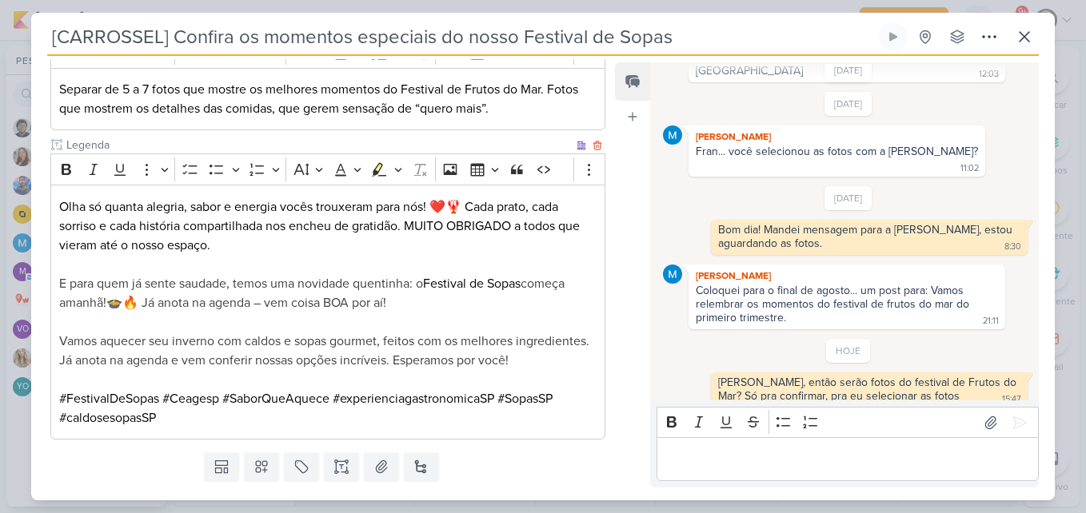
type input "[CARROSSEL] Confira os momentos especiais do nosso Festival de Sopas"
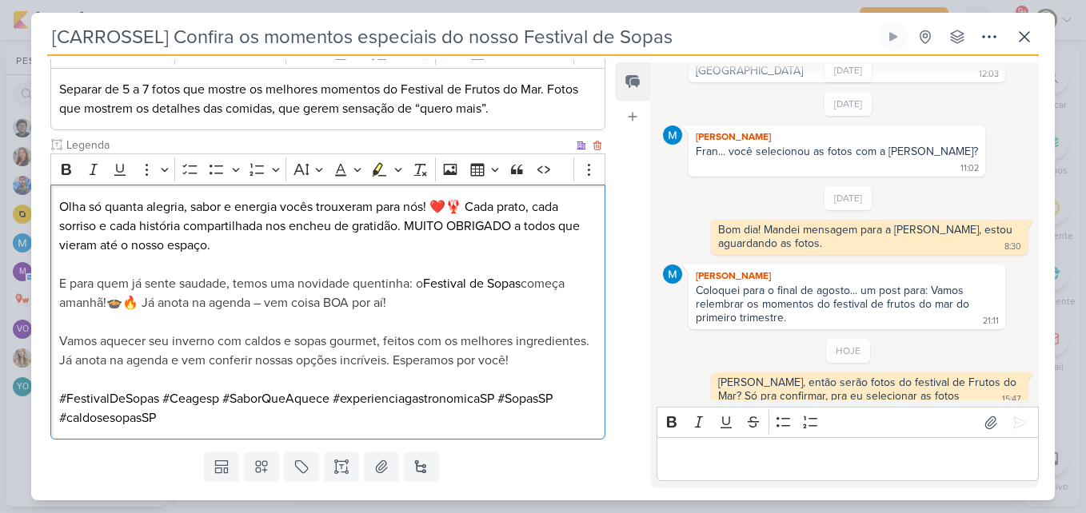
click at [365, 297] on span "começa amanhã!🍲🔥 Já anota na agenda – vem coisa BOA por aí!" at bounding box center [311, 293] width 505 height 35
click at [493, 283] on p "E para quem já sente saudade, temos uma novidade quentinha: o Festival de Sopas…" at bounding box center [327, 351] width 537 height 154
drag, startPoint x: 493, startPoint y: 283, endPoint x: 513, endPoint y: 284, distance: 20.0
click at [513, 284] on p "E para quem já sente saudade, temos uma novidade quentinha: o Festival de Sopas…" at bounding box center [327, 351] width 537 height 154
drag, startPoint x: 166, startPoint y: 302, endPoint x: 278, endPoint y: 308, distance: 111.3
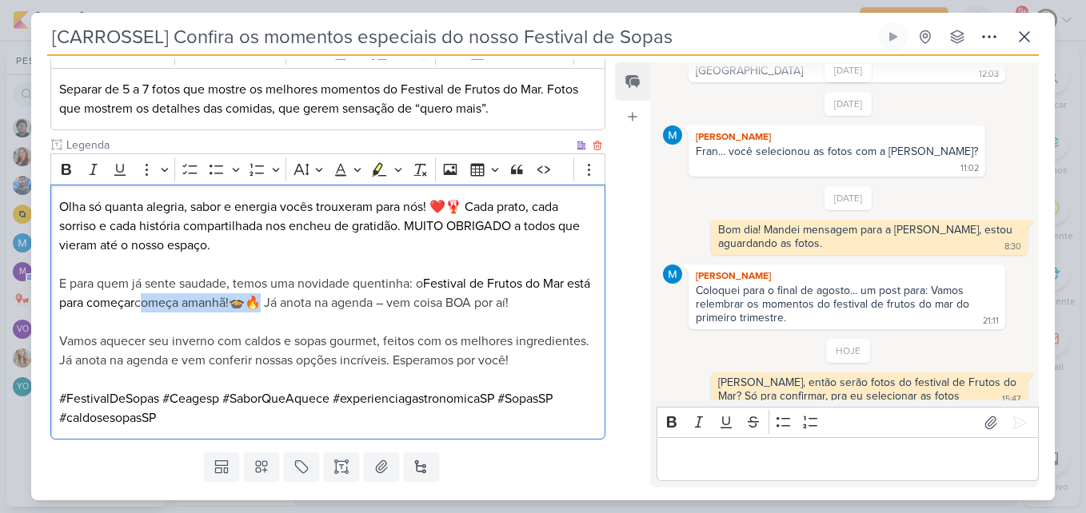
click at [278, 308] on span "começa amanhã!🍲🔥 Já anota na agenda – vem coisa BOA por aí!" at bounding box center [321, 303] width 374 height 16
click at [278, 333] on span "Vamos aquecer seu inverno com caldos e sopas gourmet, feitos com os melhores in…" at bounding box center [324, 350] width 530 height 35
click at [114, 377] on p "E para quem já sente saudade, temos uma novidade quentinha: o Festival de Fruto…" at bounding box center [327, 351] width 537 height 154
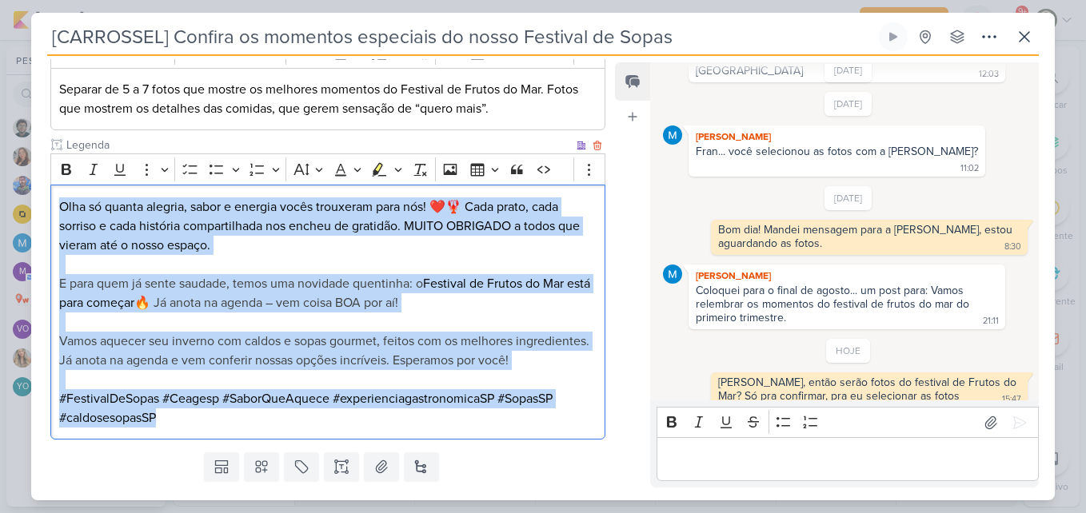
drag, startPoint x: 60, startPoint y: 204, endPoint x: 254, endPoint y: 434, distance: 300.8
click at [254, 434] on div "Olha só quanta alegria, sabor e energia vocês trouxeram para nós! ❤️🦞 Cada prat…" at bounding box center [327, 312] width 555 height 255
copy div "Olha só quanta alegria, sabor e energia vocês trouxeram para nós! ❤️🦞 Cada prat…"
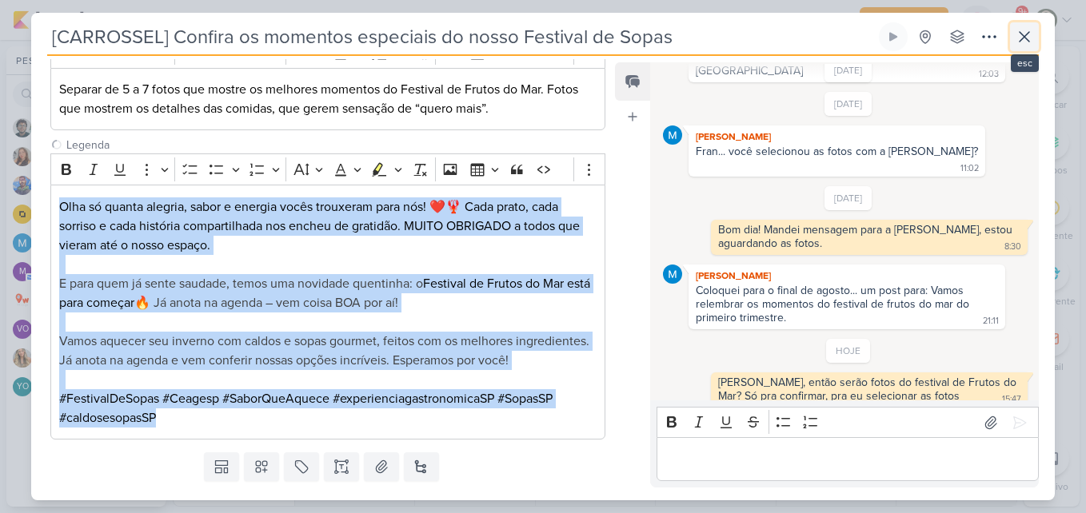
click at [1021, 42] on icon at bounding box center [1024, 36] width 19 height 19
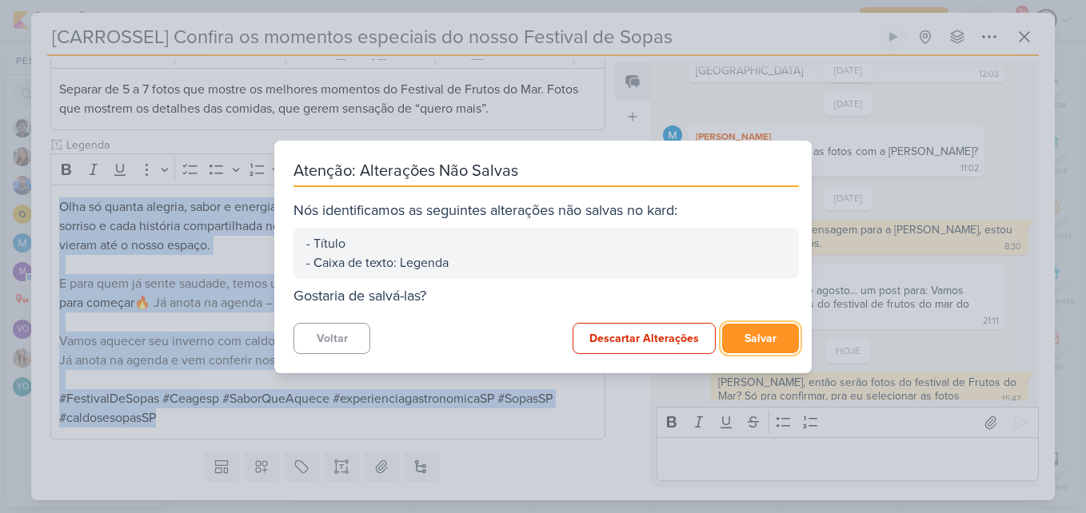
click at [753, 327] on button "Salvar" at bounding box center [760, 339] width 77 height 30
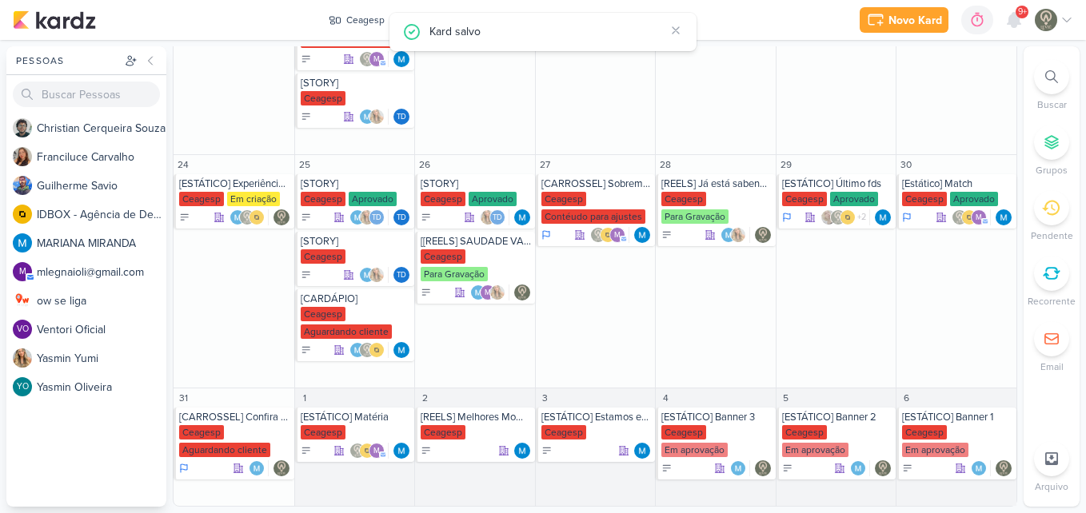
scroll to position [0, 0]
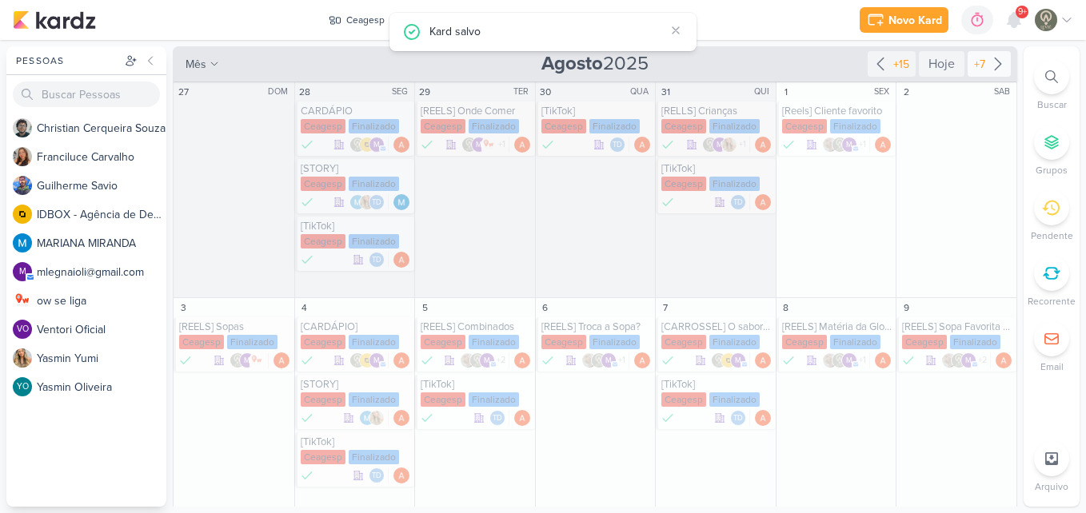
click at [993, 66] on icon at bounding box center [997, 63] width 19 height 19
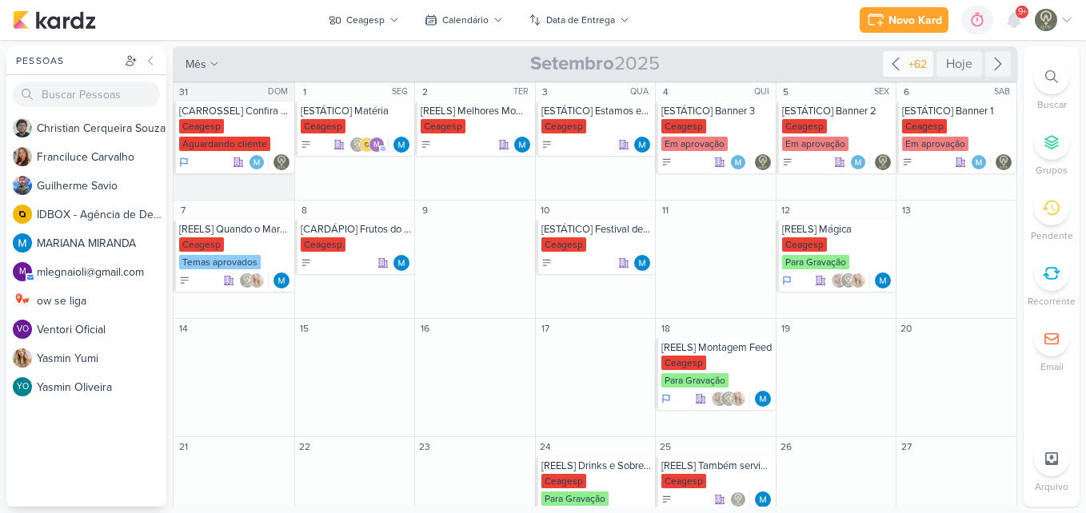
click at [906, 63] on div "+62" at bounding box center [917, 64] width 25 height 17
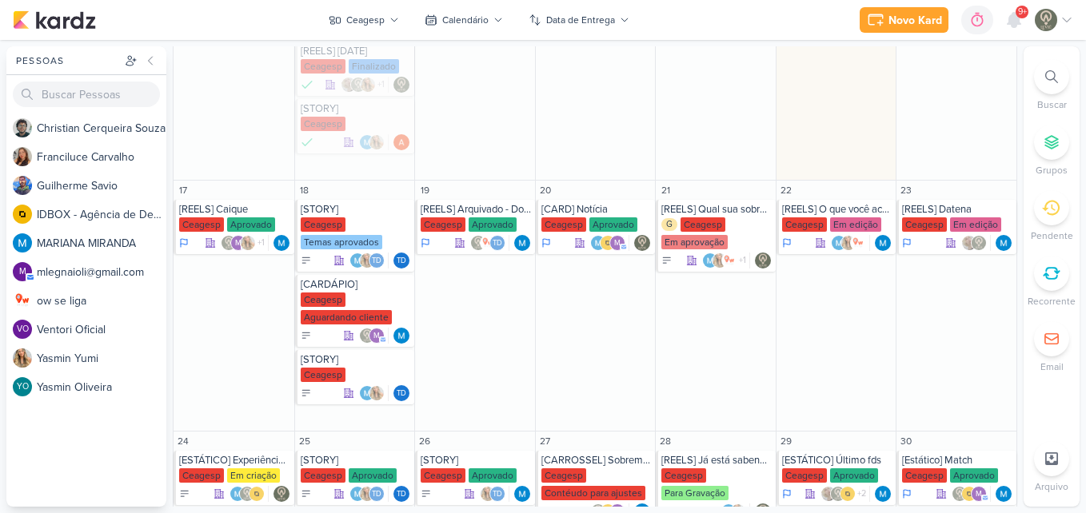
scroll to position [901, 0]
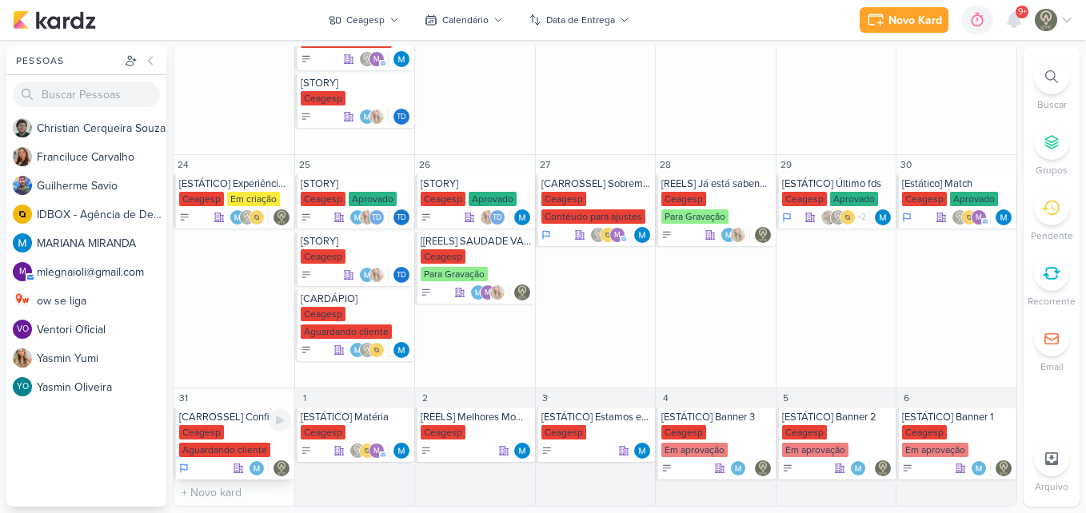
click at [257, 441] on div "Ceagesp Aguardando cliente" at bounding box center [235, 442] width 112 height 34
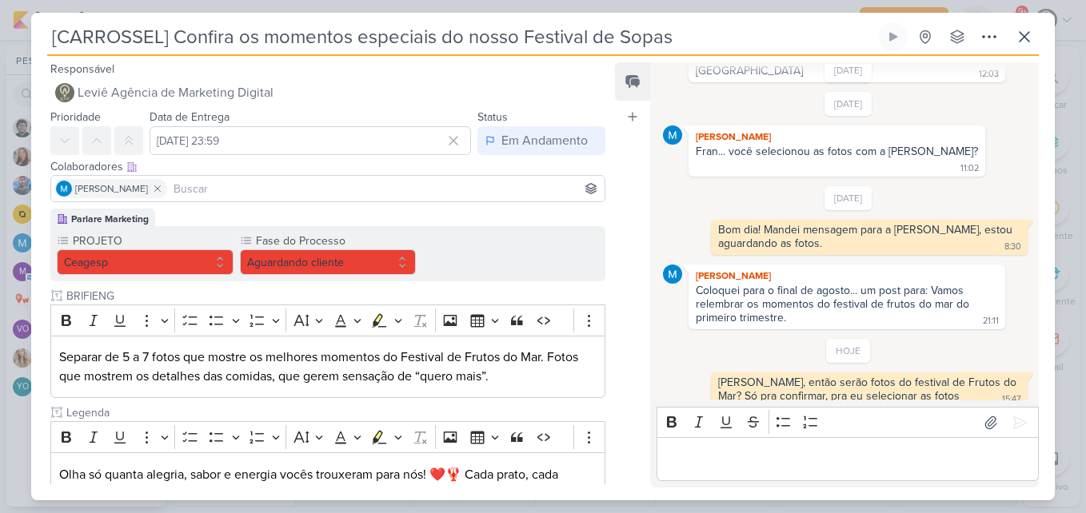
scroll to position [312, 0]
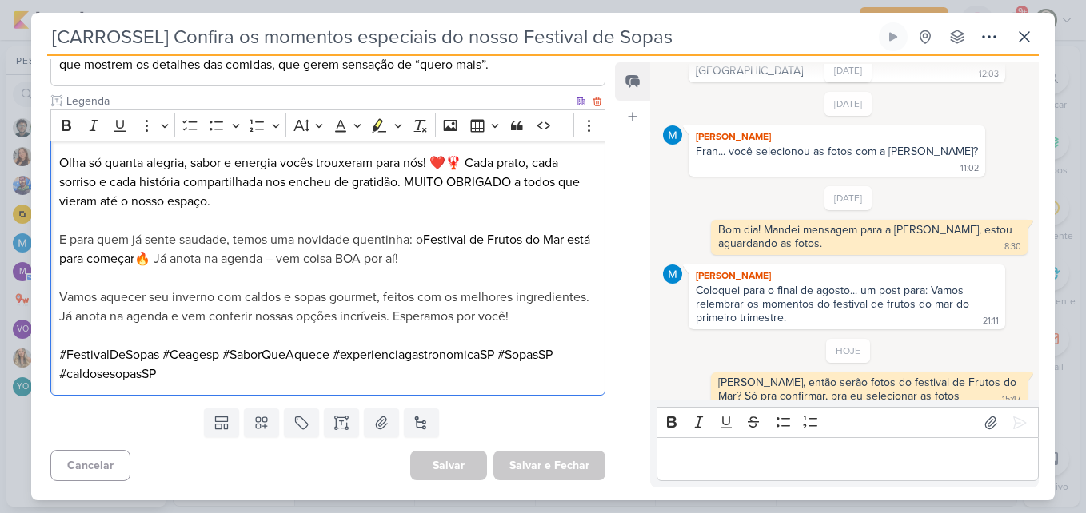
click at [465, 273] on p "E para quem já sente saudade, temos uma novidade quentinha: o Festival de Fruto…" at bounding box center [327, 307] width 537 height 154
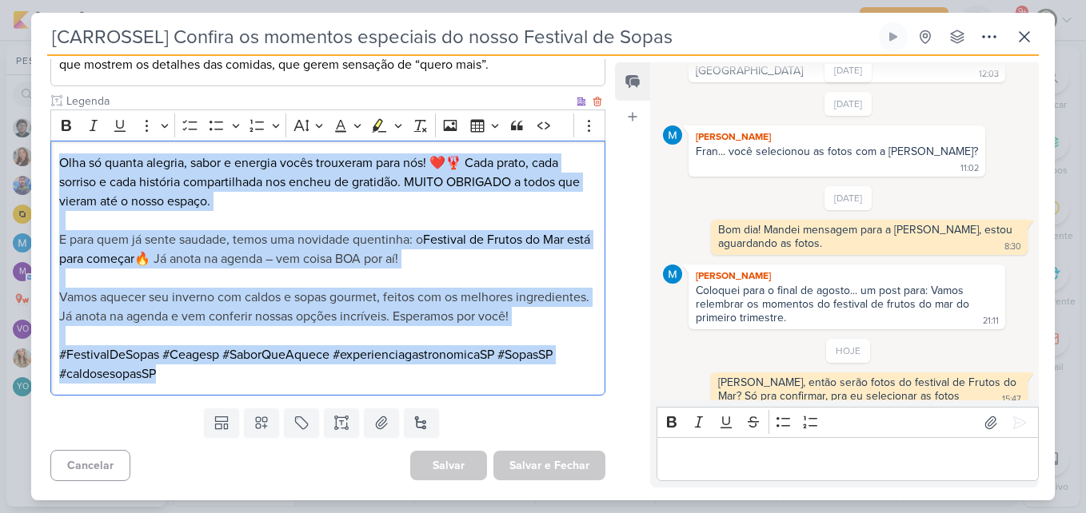
drag, startPoint x: 57, startPoint y: 157, endPoint x: 214, endPoint y: 380, distance: 273.1
click at [214, 380] on div "Olha só quanta alegria, sabor e energia vocês trouxeram para nós! ❤️🦞 Cada prat…" at bounding box center [327, 268] width 555 height 255
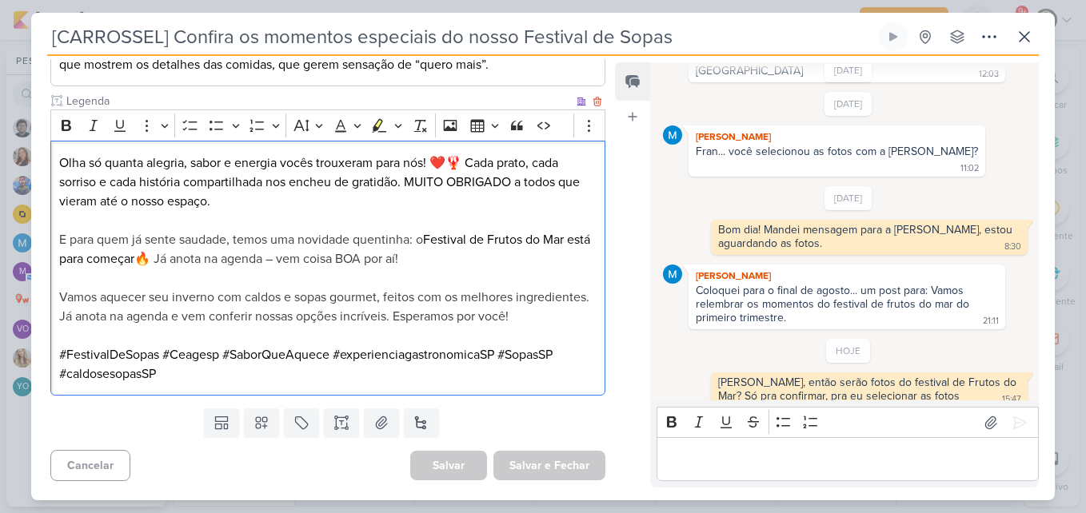
scroll to position [293, 0]
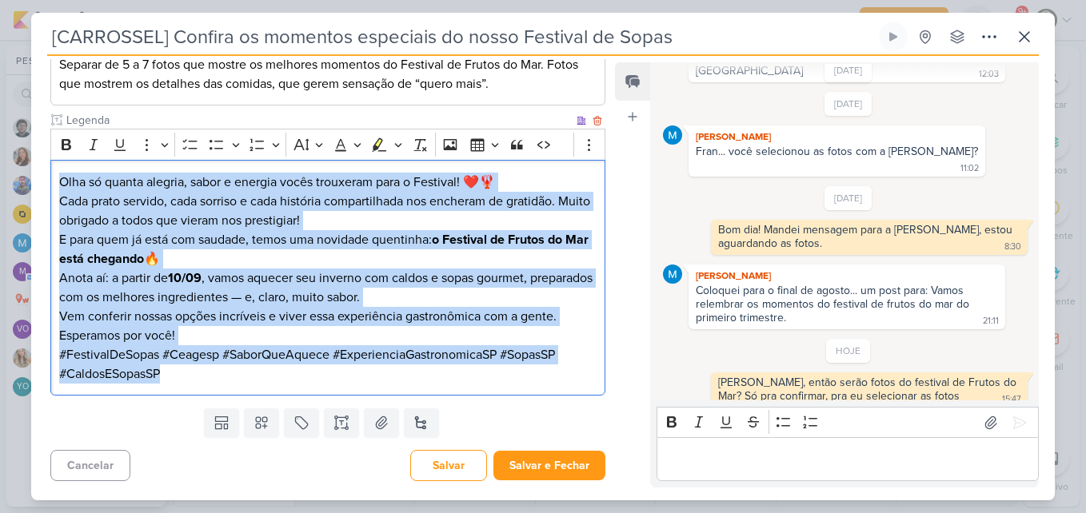
drag, startPoint x: 58, startPoint y: 182, endPoint x: 206, endPoint y: 369, distance: 237.4
click at [206, 369] on div "Olha só quanta alegria, sabor e energia vocês trouxeram para o Festival! ❤️🦞 Ca…" at bounding box center [327, 278] width 555 height 236
click at [70, 151] on icon "Editor toolbar" at bounding box center [66, 145] width 16 height 16
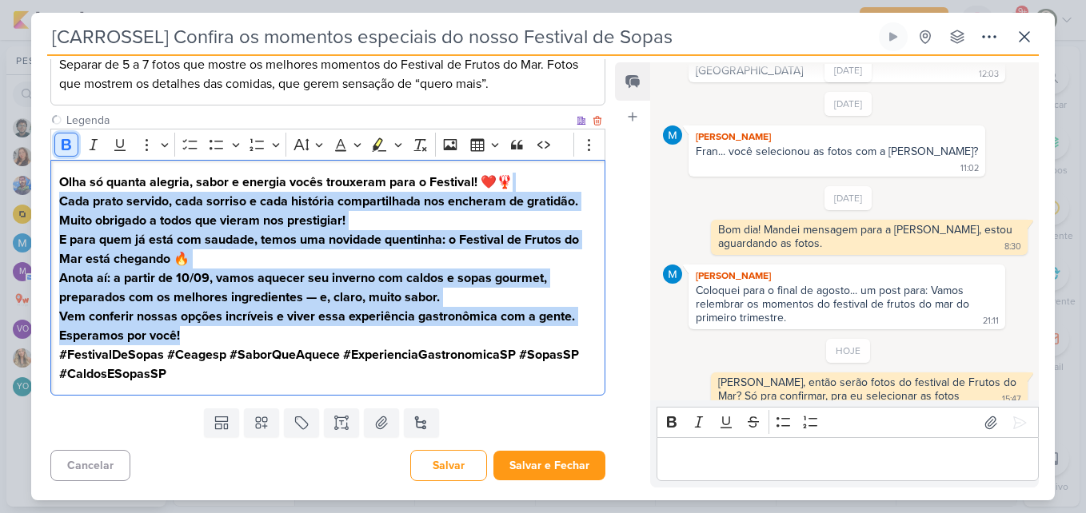
click at [70, 151] on icon "Editor toolbar" at bounding box center [66, 145] width 16 height 16
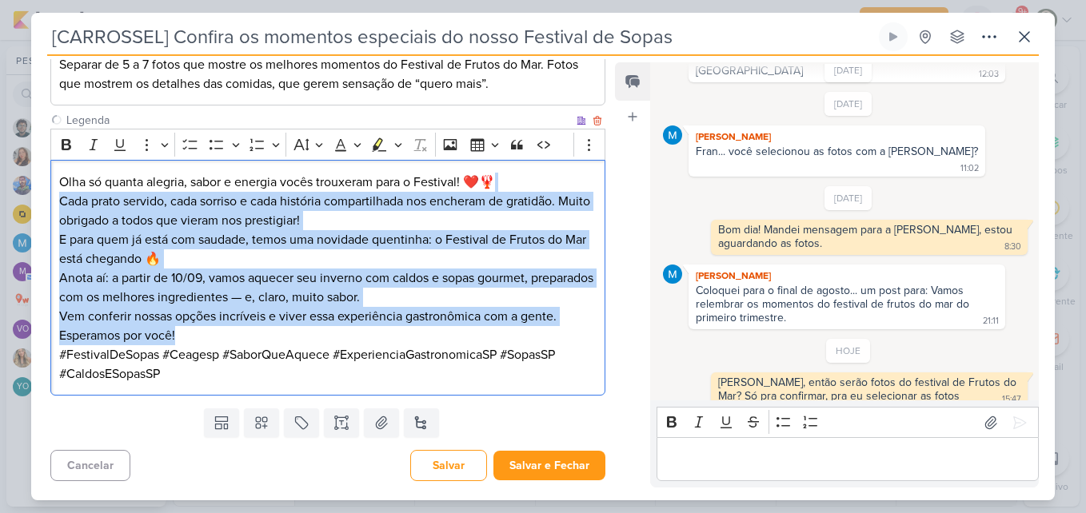
click at [169, 234] on p "E para quem já está com saudade, temos uma novidade quentinha: o Festival de Fr…" at bounding box center [327, 268] width 537 height 77
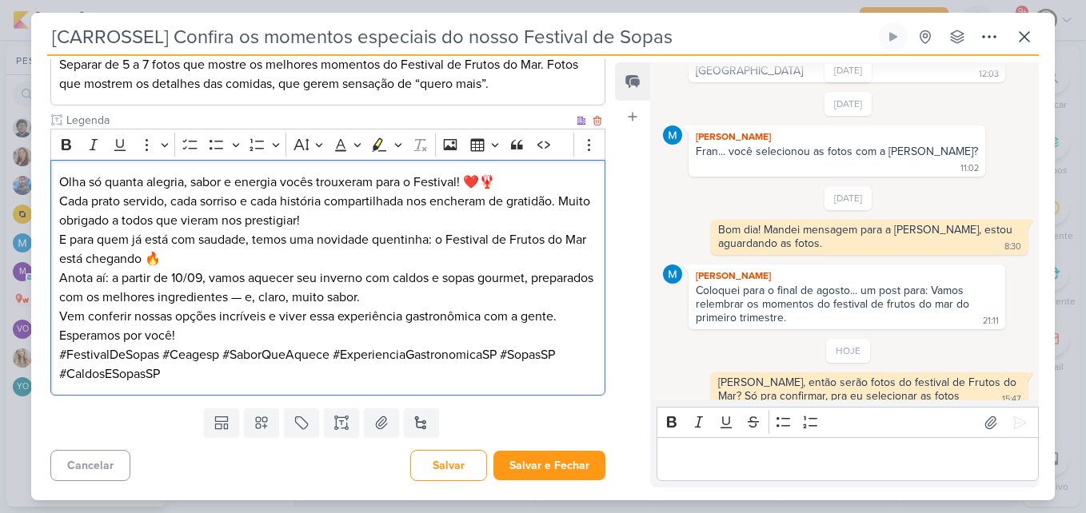
click at [505, 186] on p "Olha só quanta alegria, sabor e energia vocês trouxeram para o Festival! ❤️🦞 Ca…" at bounding box center [327, 202] width 537 height 58
click at [409, 219] on p "Olha só quanta alegria, sabor e energia vocês trouxeram para o Festival! ❤️ Cad…" at bounding box center [327, 202] width 537 height 58
click at [504, 186] on p "Olha só quanta alegria, sabor e energia vocês trouxeram para o Festival! ❤️ Cad…" at bounding box center [327, 202] width 537 height 58
click at [498, 216] on p "Olha só quanta alegria, sabor e energia vocês trouxeram para o Festival! ❤️ Cad…" at bounding box center [327, 202] width 537 height 58
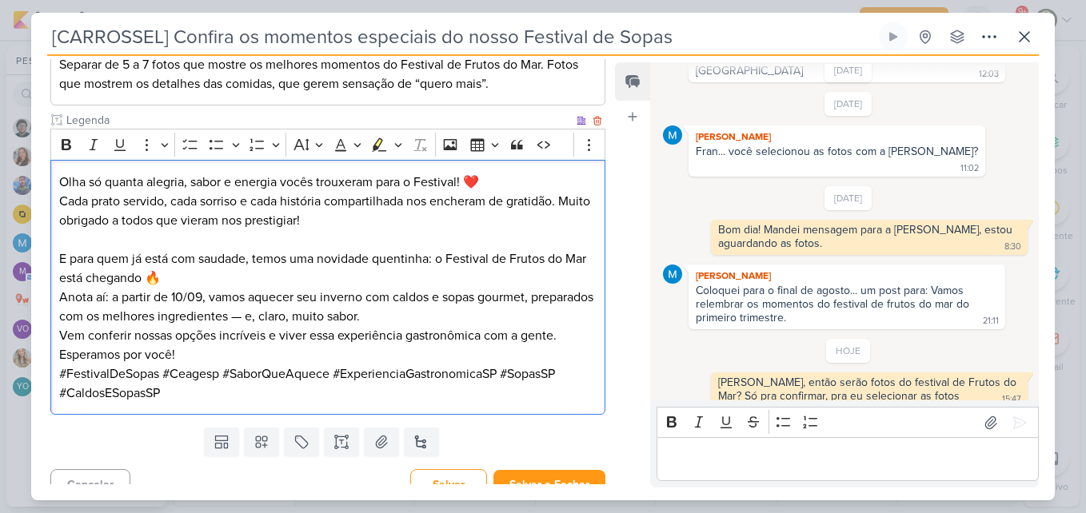
click at [404, 280] on p "E para quem já está com saudade, temos uma novidade quentinha: o Festival de Fr…" at bounding box center [327, 288] width 537 height 77
click at [453, 317] on p "E para quem já está com saudade, temos uma novidade quentinha: o Festival de Fr…" at bounding box center [327, 288] width 537 height 77
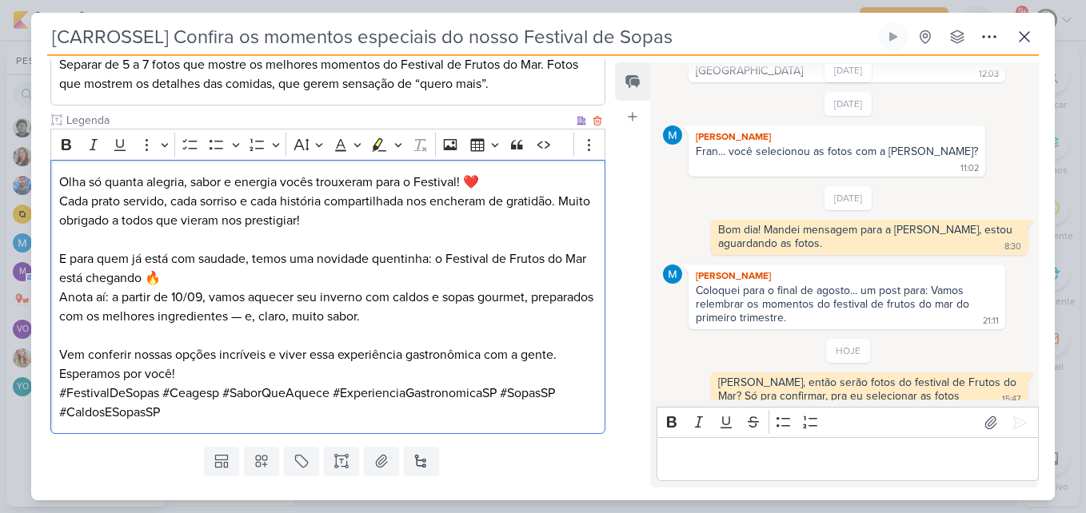
click at [446, 375] on p "Vem conferir nossas opções incríveis e viver essa experiência gastronômica com …" at bounding box center [327, 364] width 537 height 38
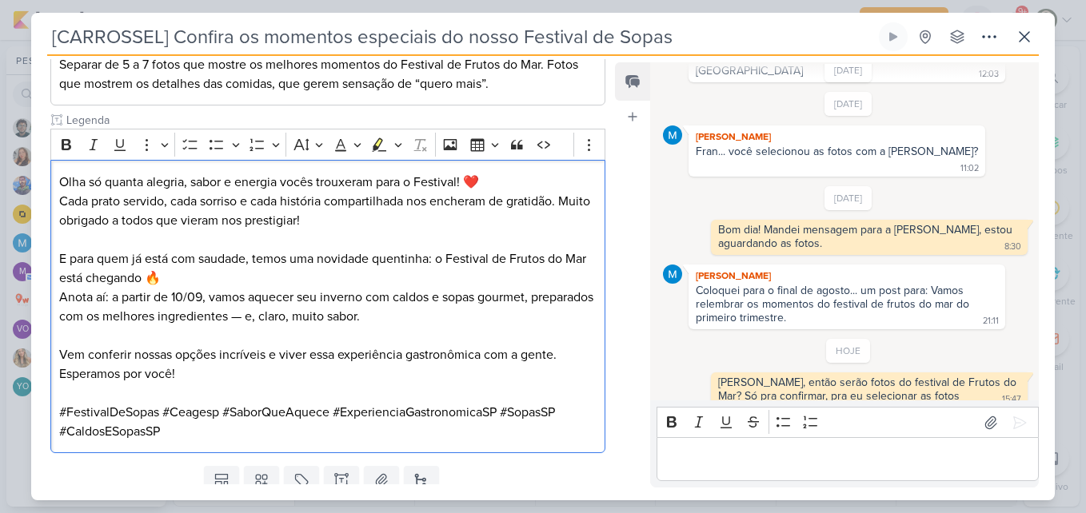
scroll to position [350, 0]
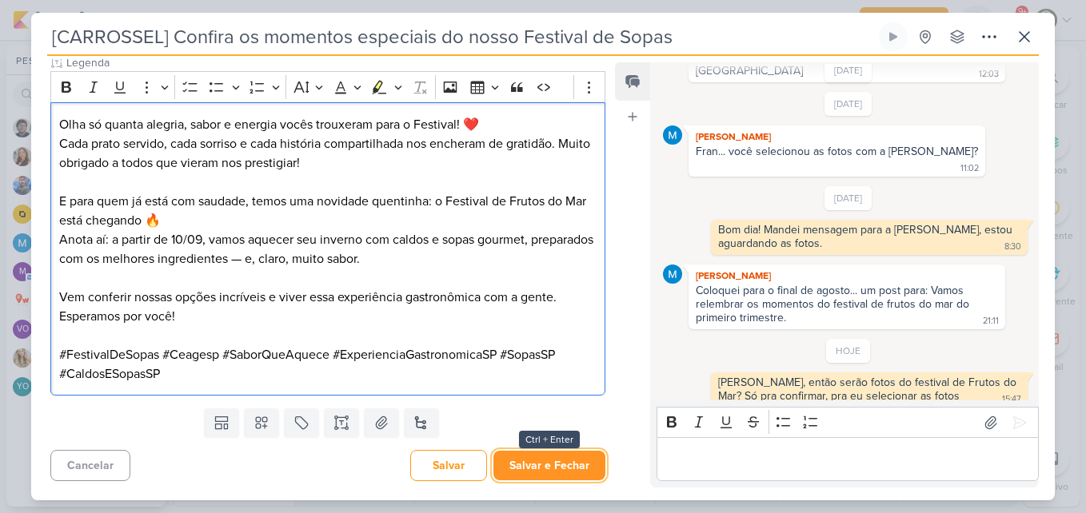
click at [587, 463] on button "Salvar e Fechar" at bounding box center [549, 466] width 112 height 30
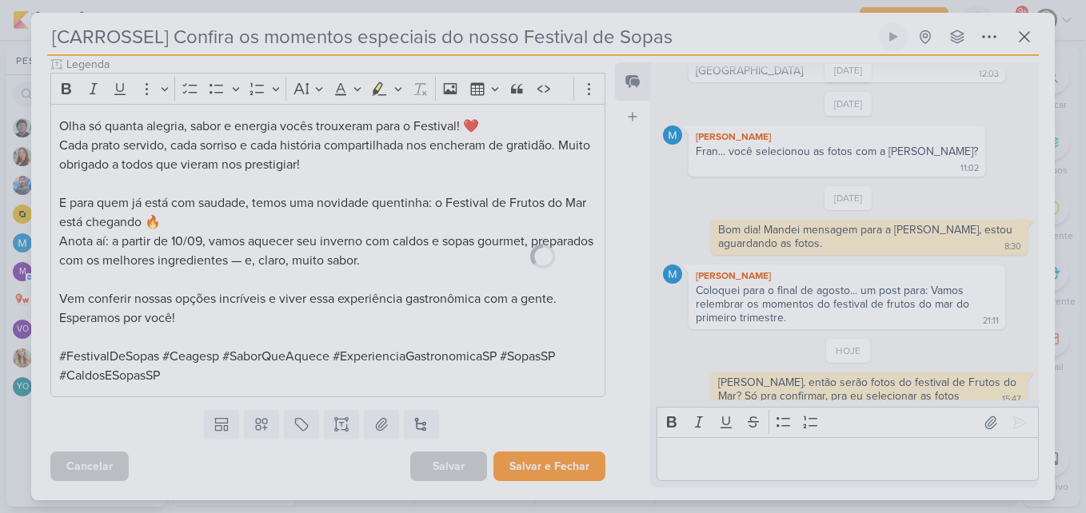
scroll to position [349, 0]
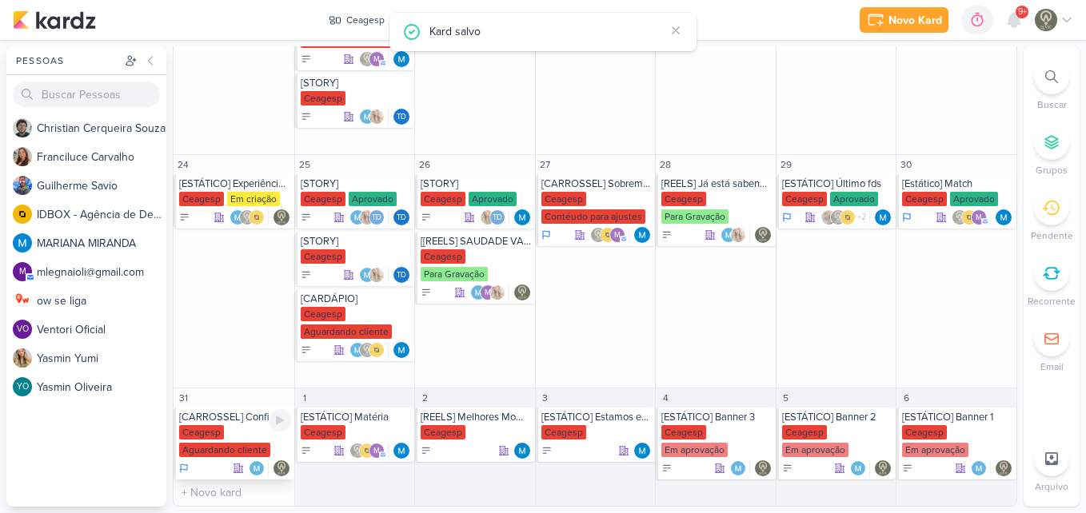
click at [202, 430] on div "Ceagesp" at bounding box center [201, 432] width 45 height 14
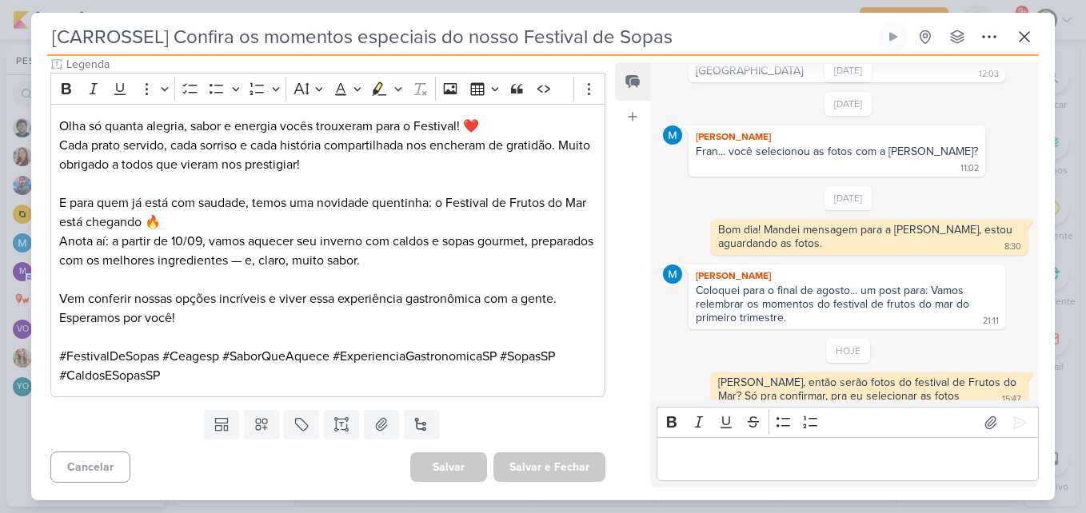
scroll to position [0, 0]
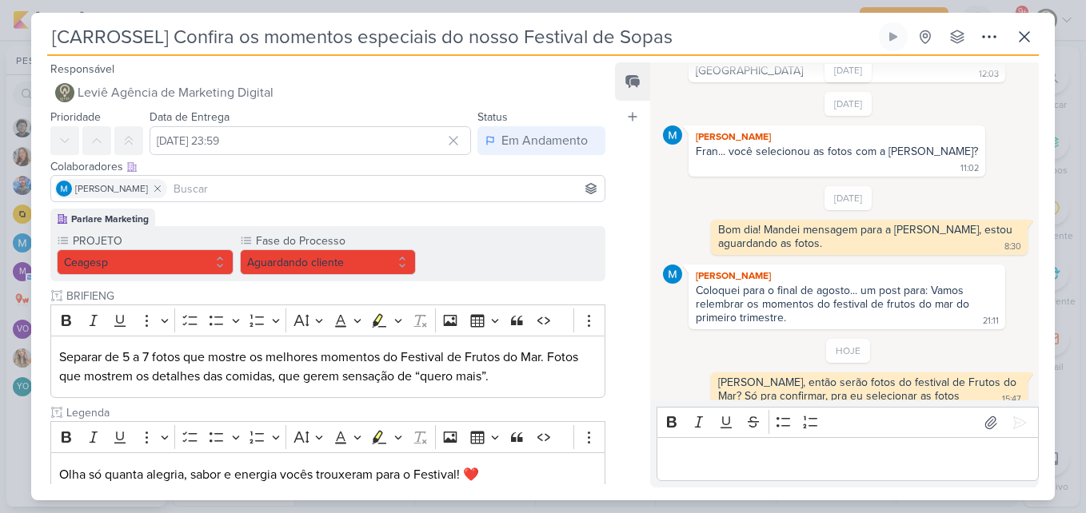
click at [412, 183] on input at bounding box center [385, 188] width 431 height 19
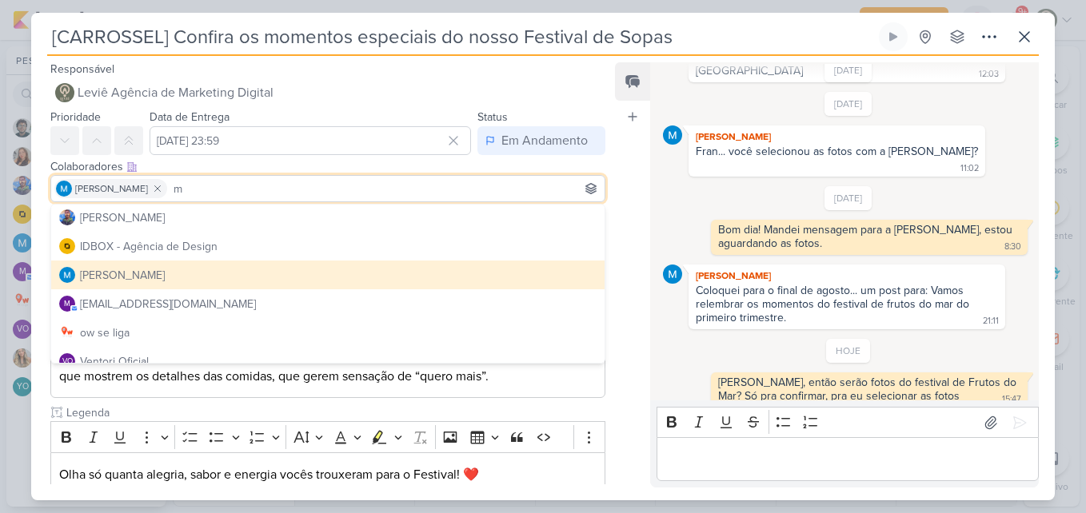
scroll to position [120, 0]
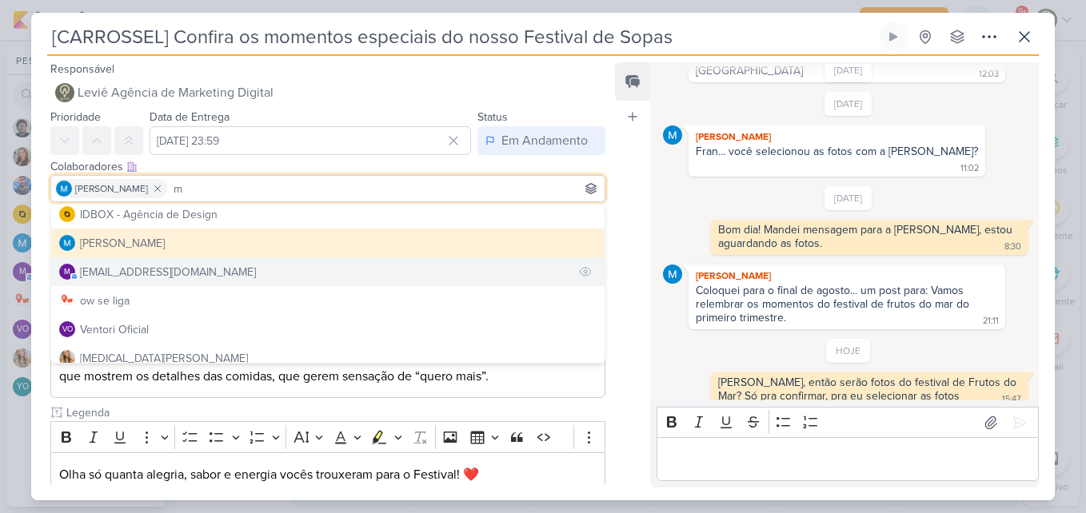
type input "m"
click at [472, 278] on button "m [EMAIL_ADDRESS][DOMAIN_NAME]" at bounding box center [327, 272] width 553 height 29
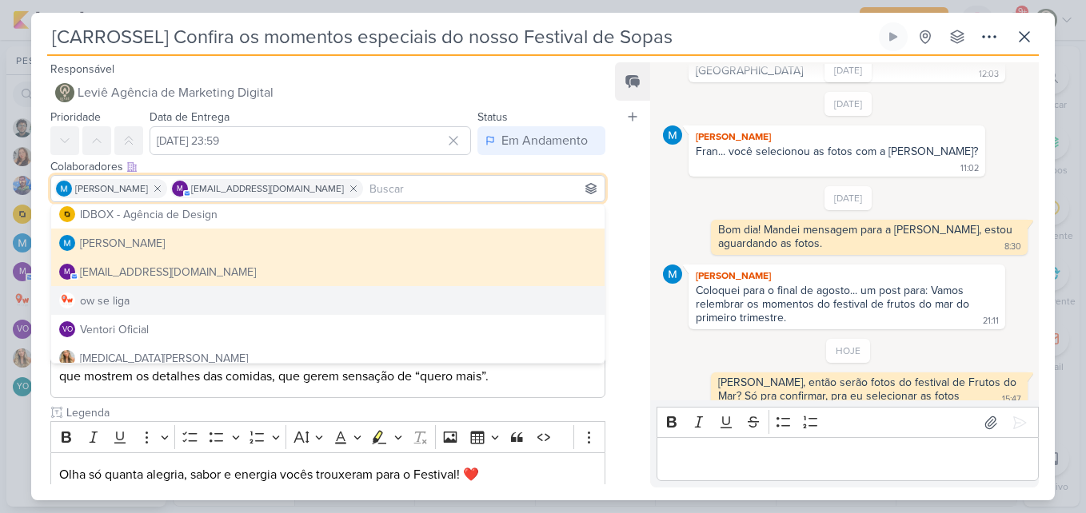
click at [649, 315] on div "Feed Atrelar email Solte o email para atrelar ao kard" at bounding box center [632, 274] width 35 height 425
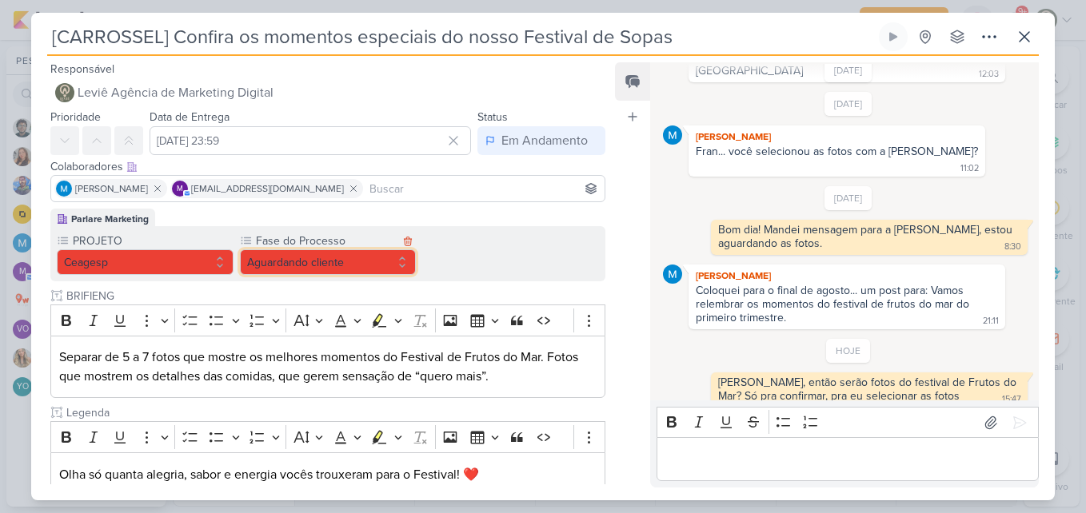
click at [313, 255] on button "Aguardando cliente" at bounding box center [328, 263] width 177 height 26
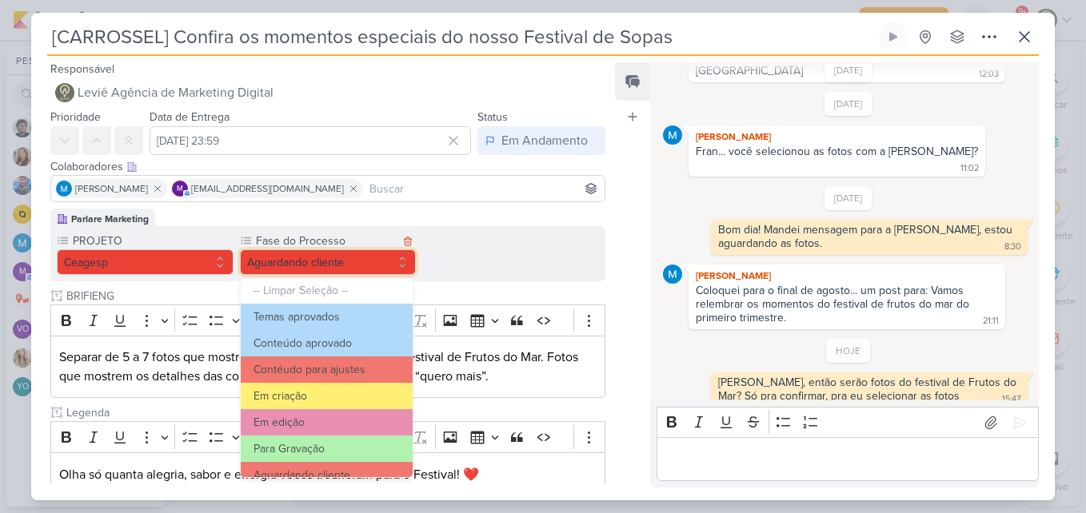
scroll to position [5, 0]
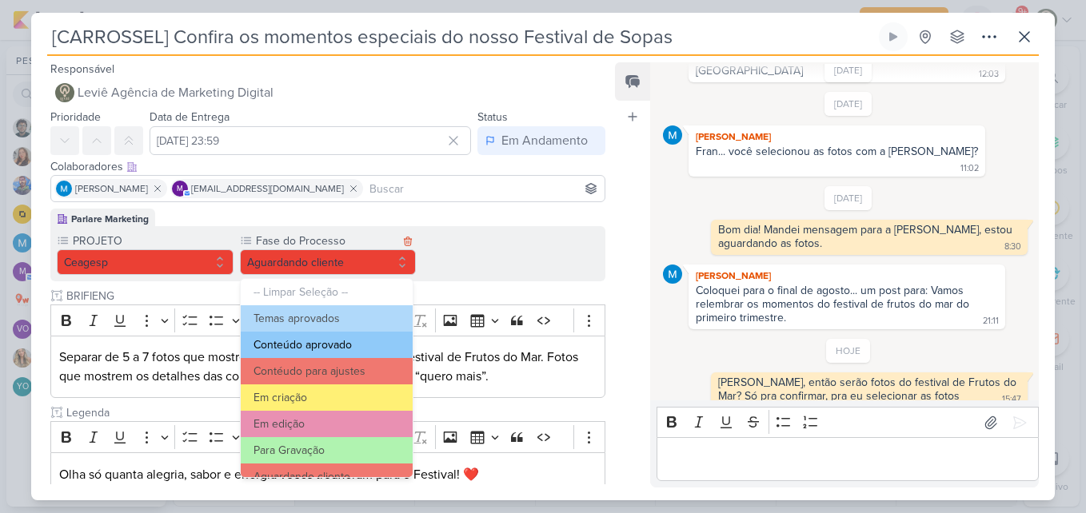
click at [385, 346] on button "Conteúdo aprovado" at bounding box center [327, 345] width 173 height 26
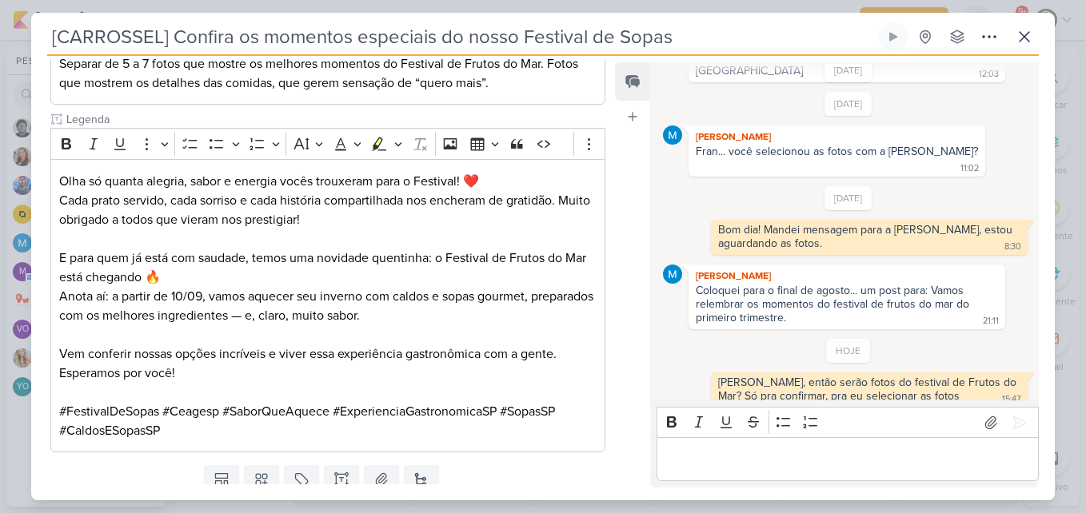
scroll to position [350, 0]
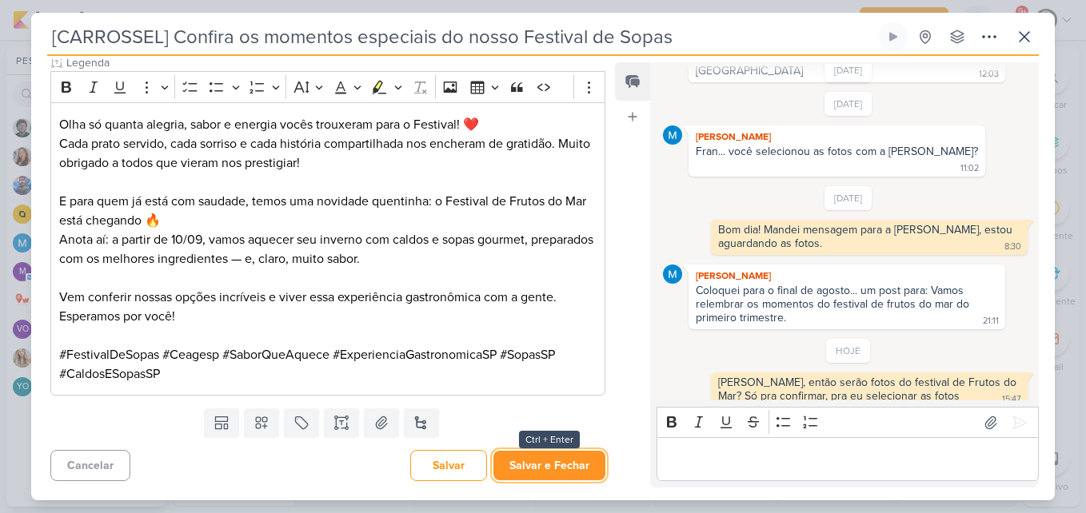
click at [588, 464] on button "Salvar e Fechar" at bounding box center [549, 466] width 112 height 30
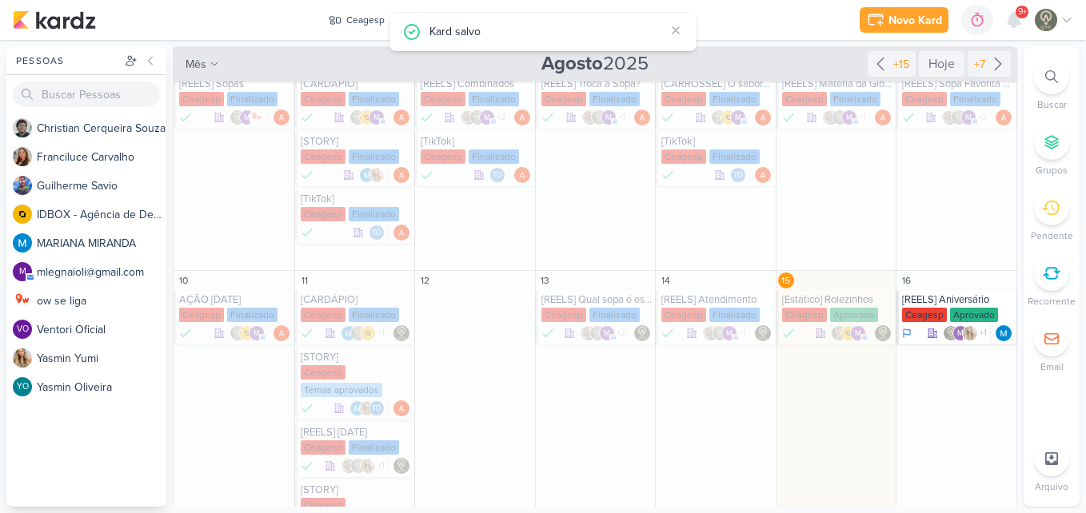
scroll to position [163, 0]
